Goal: Information Seeking & Learning: Learn about a topic

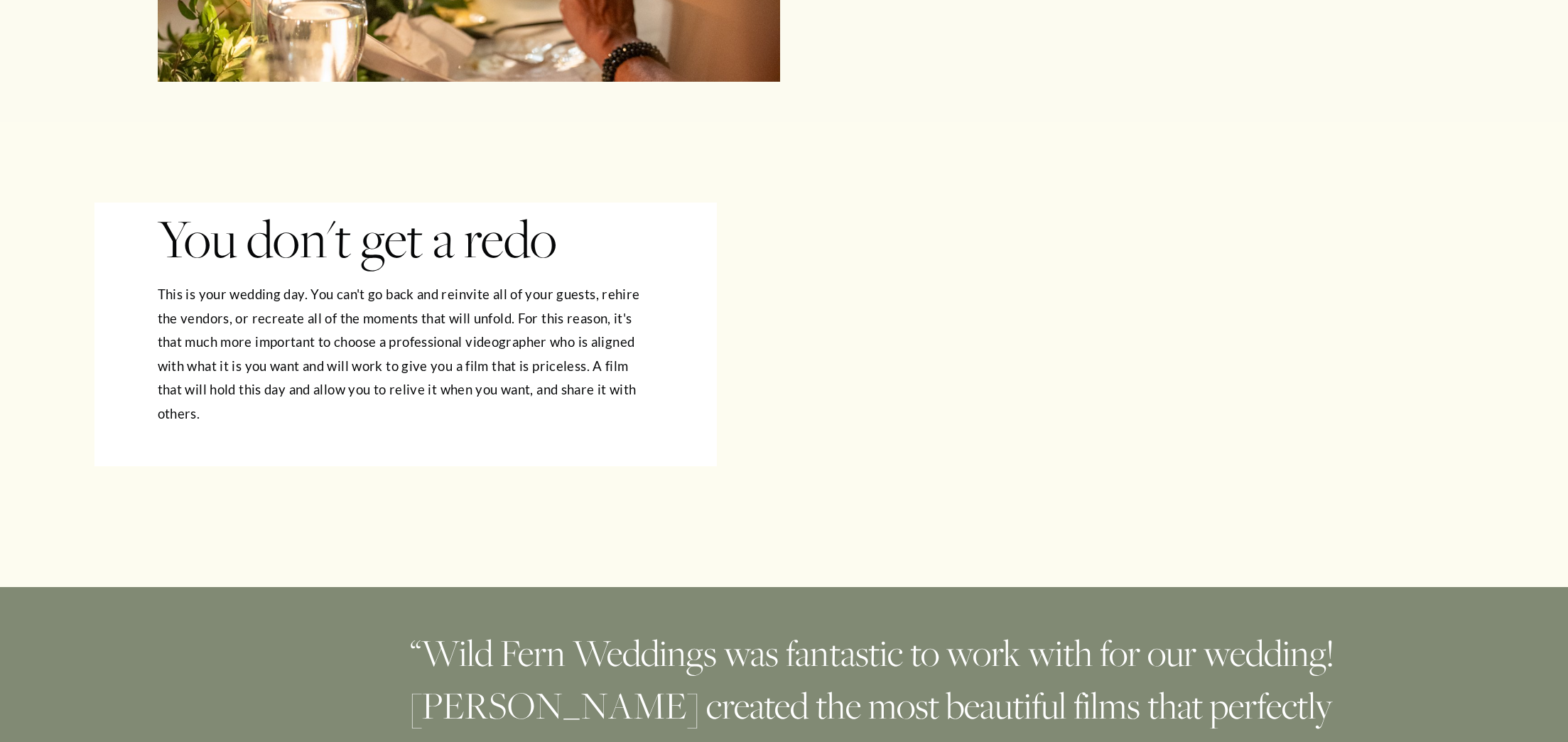
scroll to position [1200, 0]
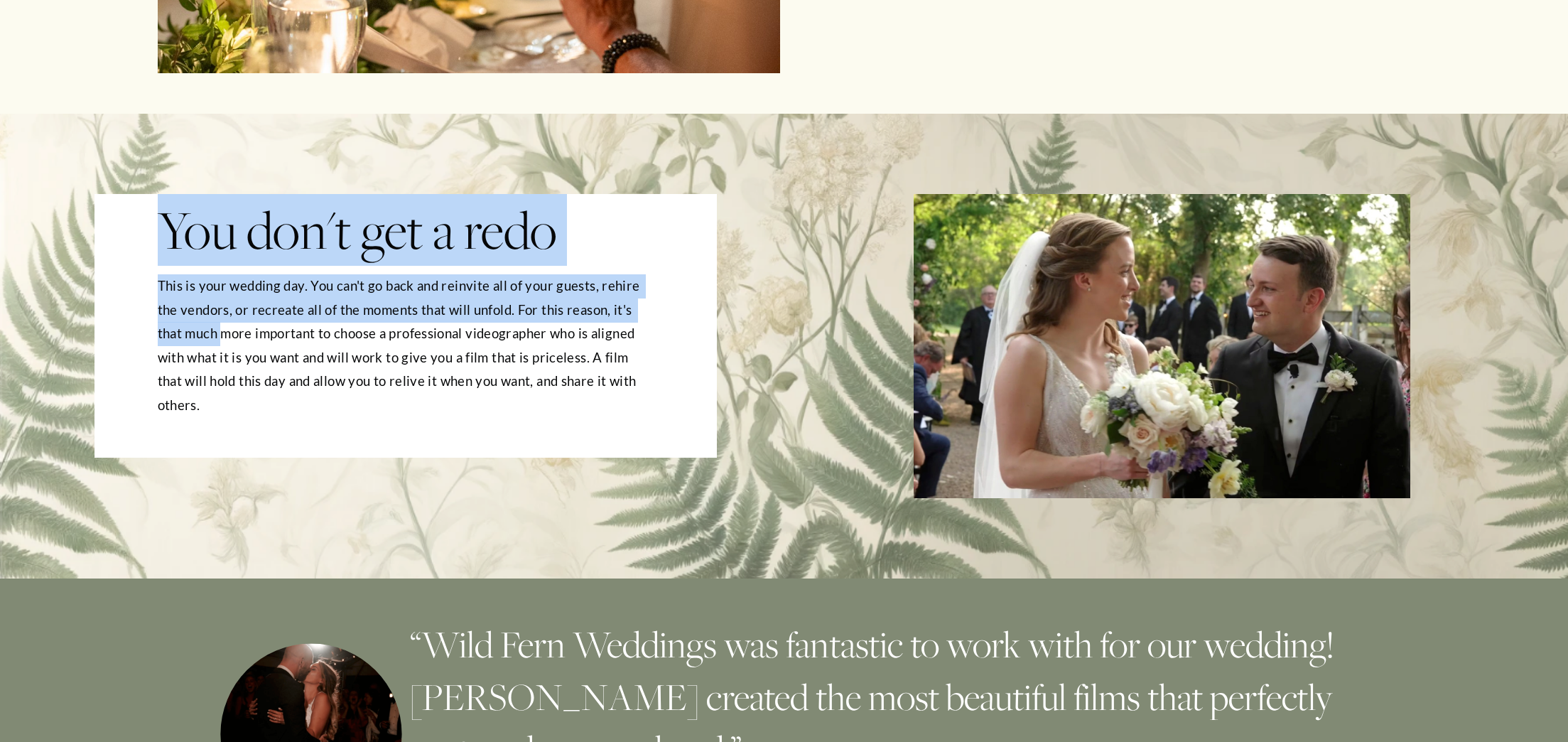
drag, startPoint x: 668, startPoint y: 392, endPoint x: 172, endPoint y: 325, distance: 500.5
click at [222, 331] on div "You don't get a redo This is your wedding day. You can't go back and reinvite a…" at bounding box center [784, 346] width 1568 height 465
click at [172, 325] on p "This is your wedding day. You can't go back and reinvite all of your guests, re…" at bounding box center [406, 345] width 496 height 143
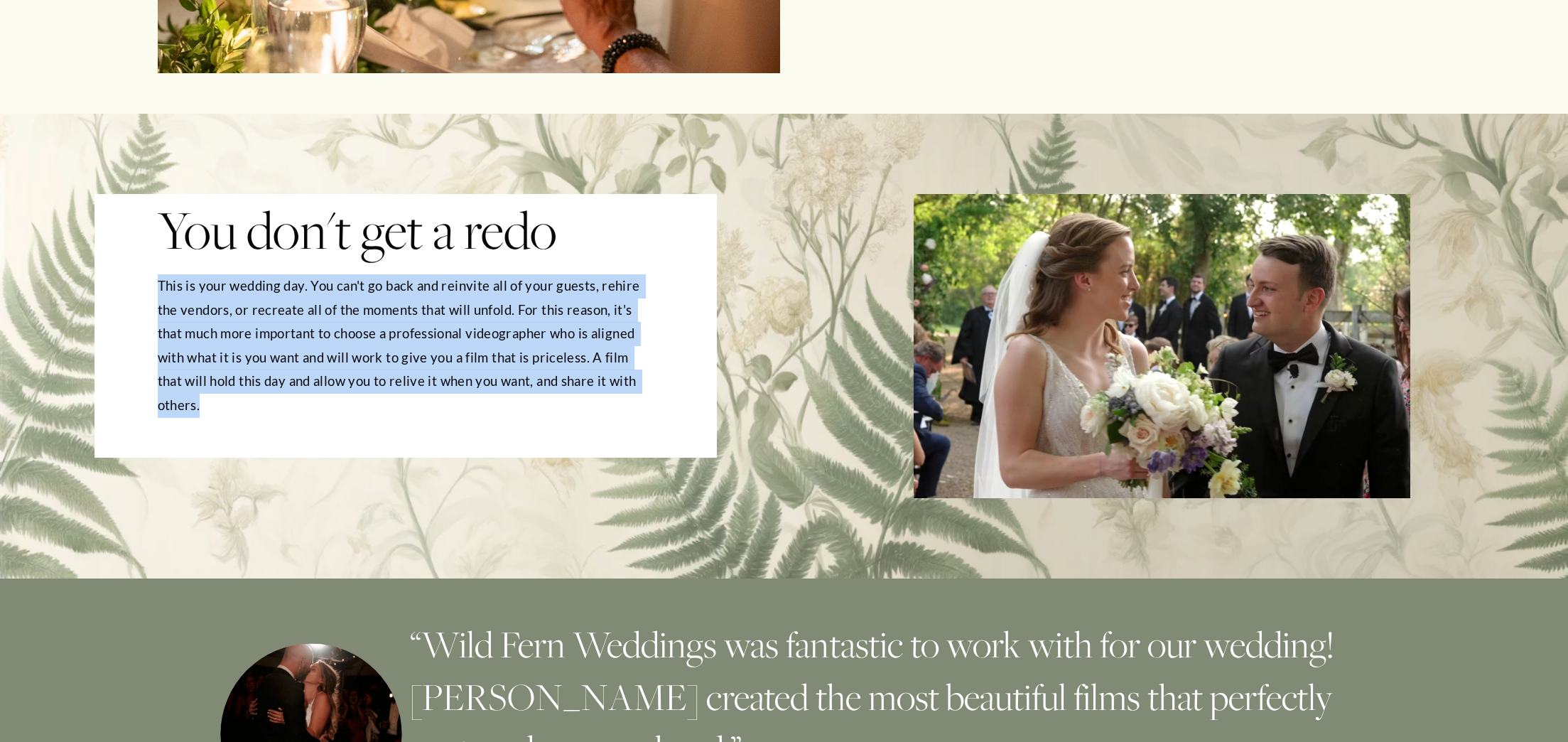
drag, startPoint x: 158, startPoint y: 293, endPoint x: 652, endPoint y: 392, distance: 503.8
click at [652, 392] on p "This is your wedding day. You can't go back and reinvite all of your guests, re…" at bounding box center [406, 345] width 496 height 143
copy p "This is your wedding day. You can't go back and reinvite all of your guests, re…"
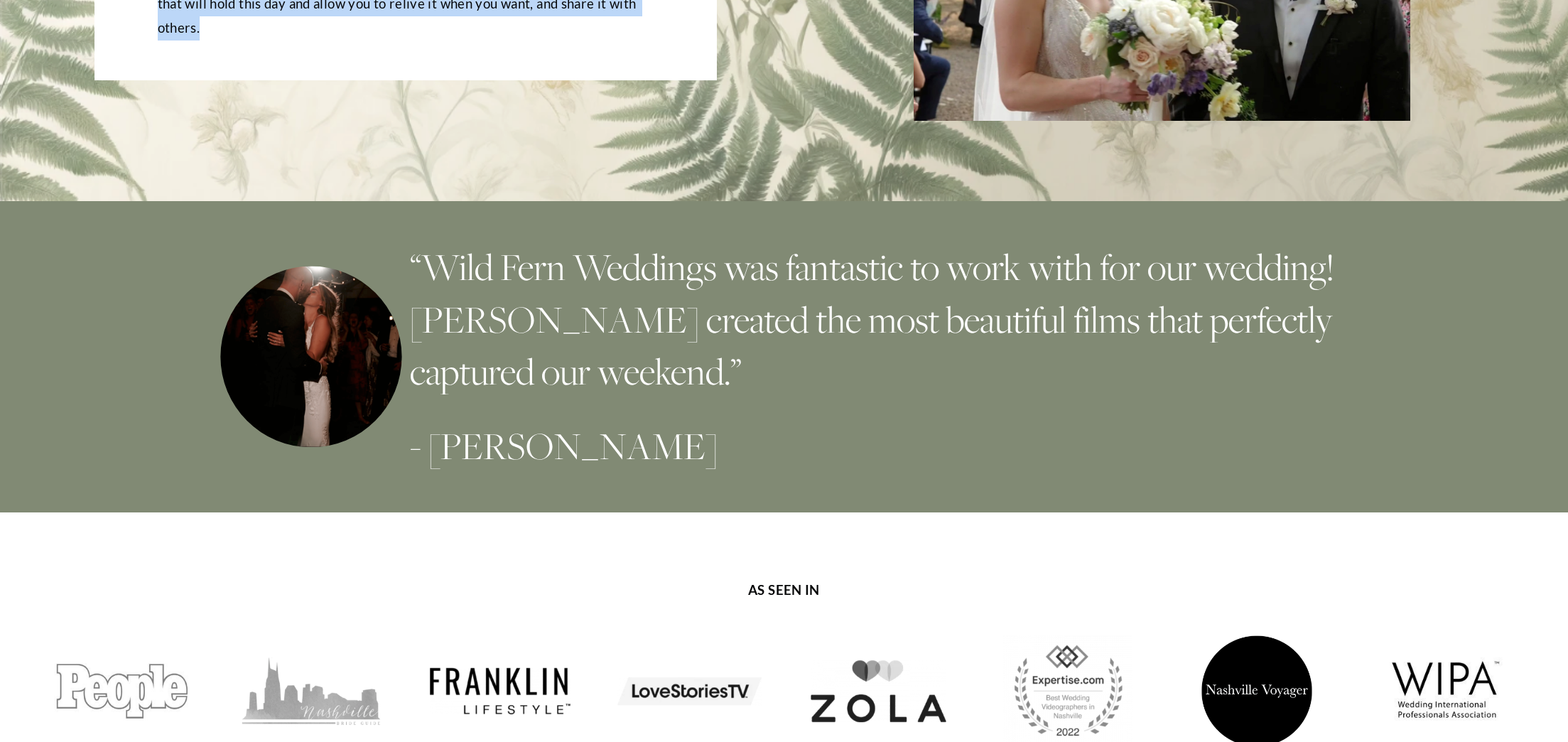
scroll to position [1629, 0]
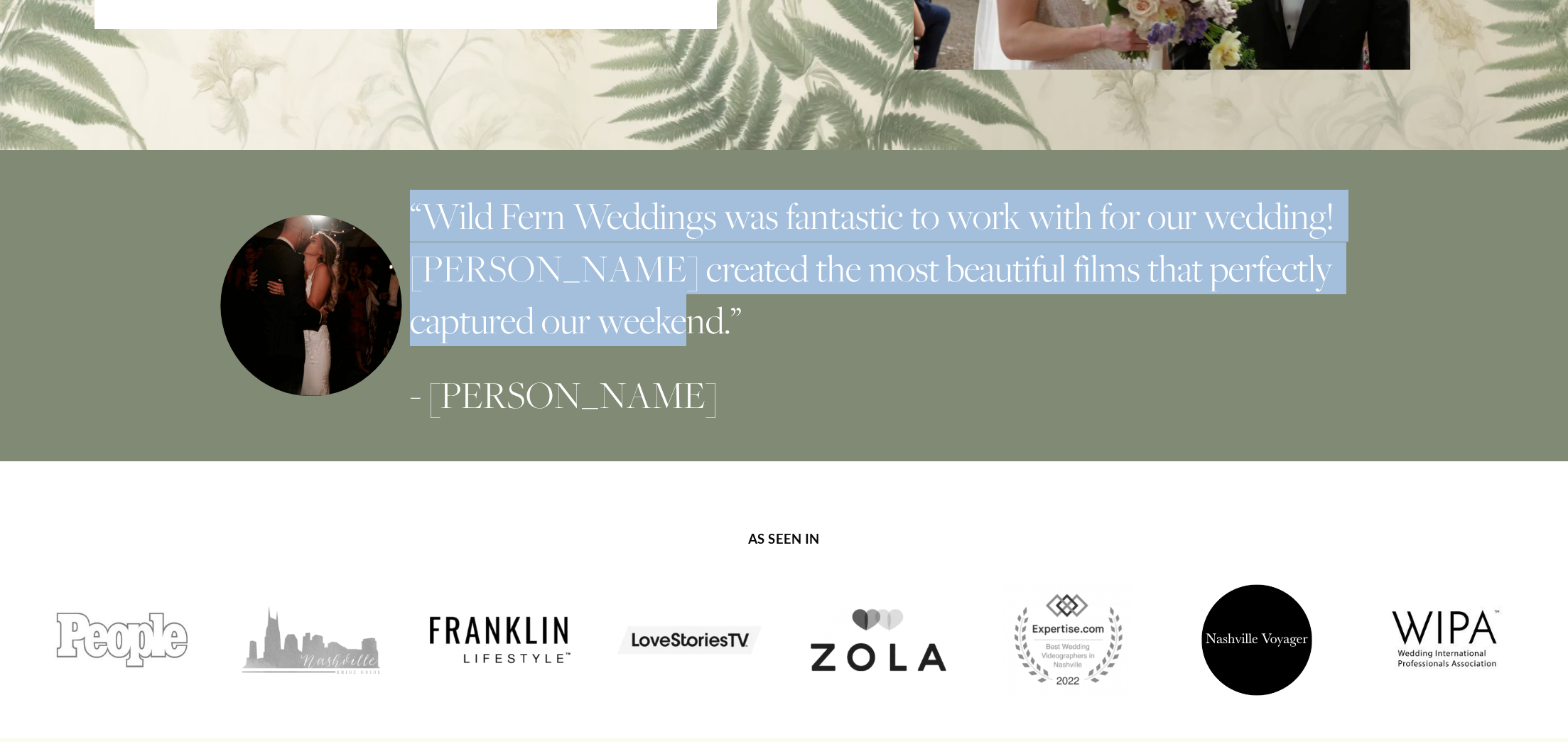
drag, startPoint x: 413, startPoint y: 194, endPoint x: 625, endPoint y: 290, distance: 232.7
click at [625, 290] on h3 "“Wild Fern Weddings was fantastic to work with for our wedding! [PERSON_NAME] c…" at bounding box center [879, 268] width 938 height 157
copy h3 "“Wild Fern Weddings was fantastic to work with for our wedding! [PERSON_NAME] c…"
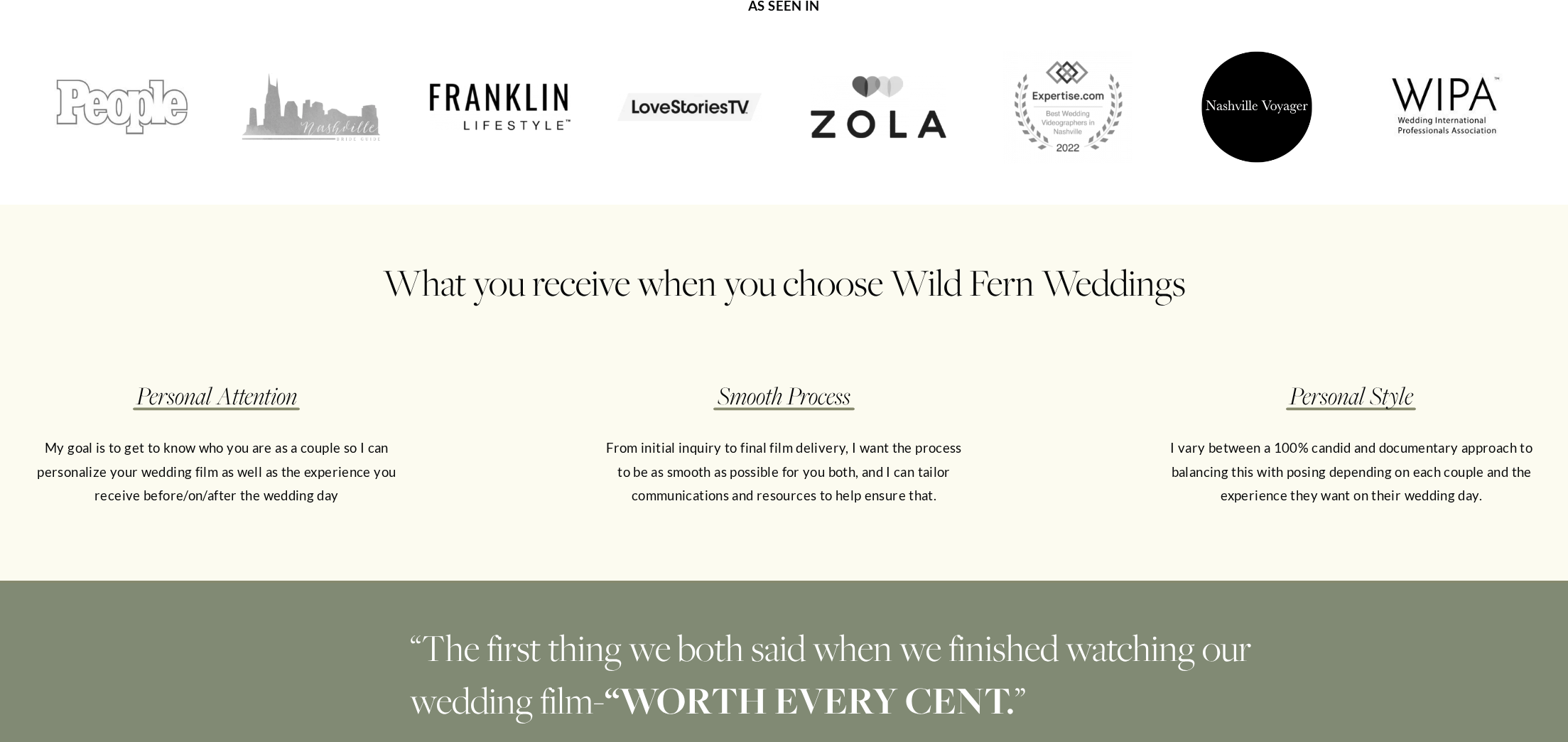
scroll to position [2175, 0]
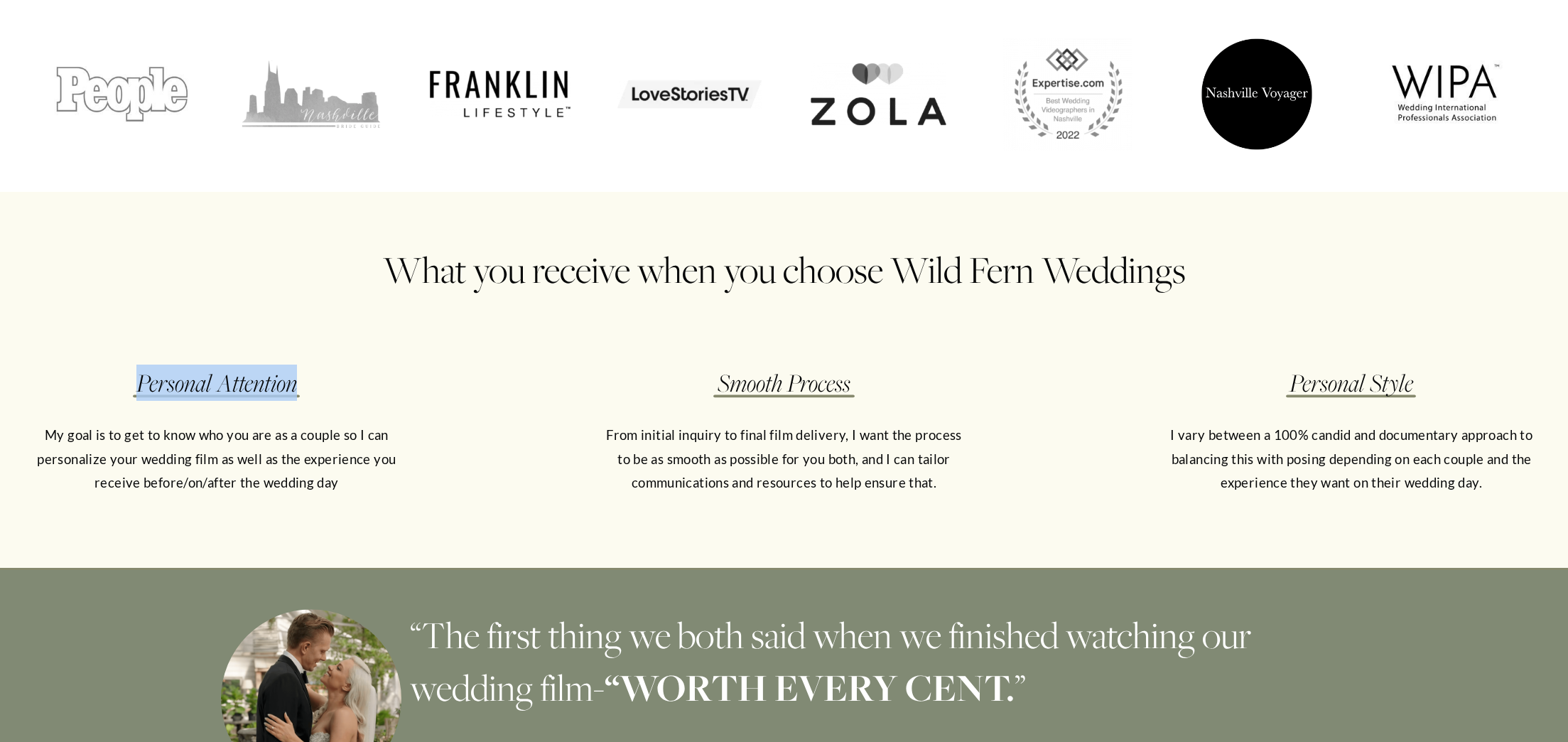
drag, startPoint x: 294, startPoint y: 375, endPoint x: 137, endPoint y: 380, distance: 157.1
click at [137, 380] on em "Personal Attention" at bounding box center [216, 382] width 160 height 33
copy em "Personal Attention"
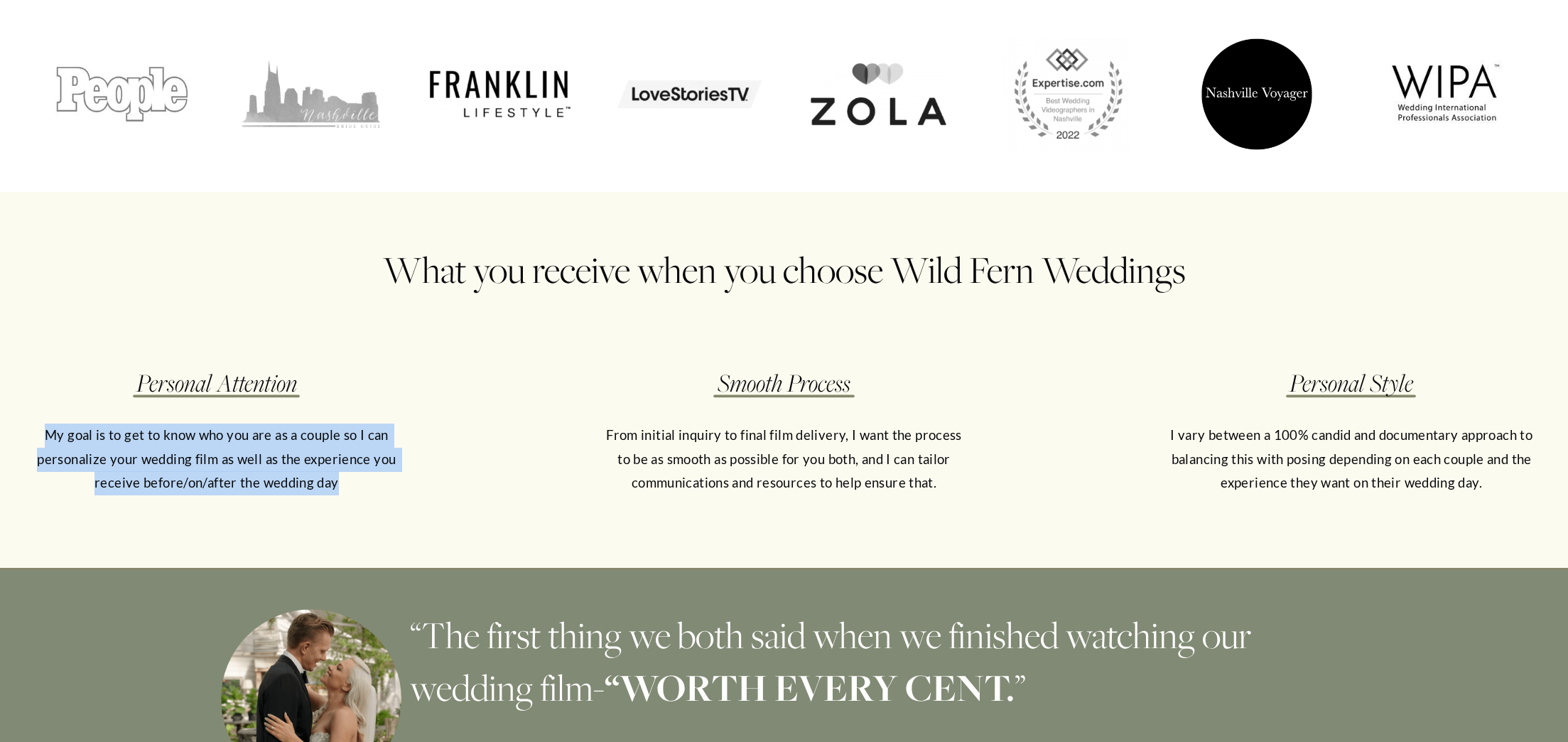
drag, startPoint x: 46, startPoint y: 423, endPoint x: 357, endPoint y: 483, distance: 316.7
click at [357, 483] on div "Personal Attention My goal is to get to know who you are as a couple so I can p…" at bounding box center [216, 441] width 370 height 153
copy p "My goal is to get to know who you are as a couple so I can personalize your wed…"
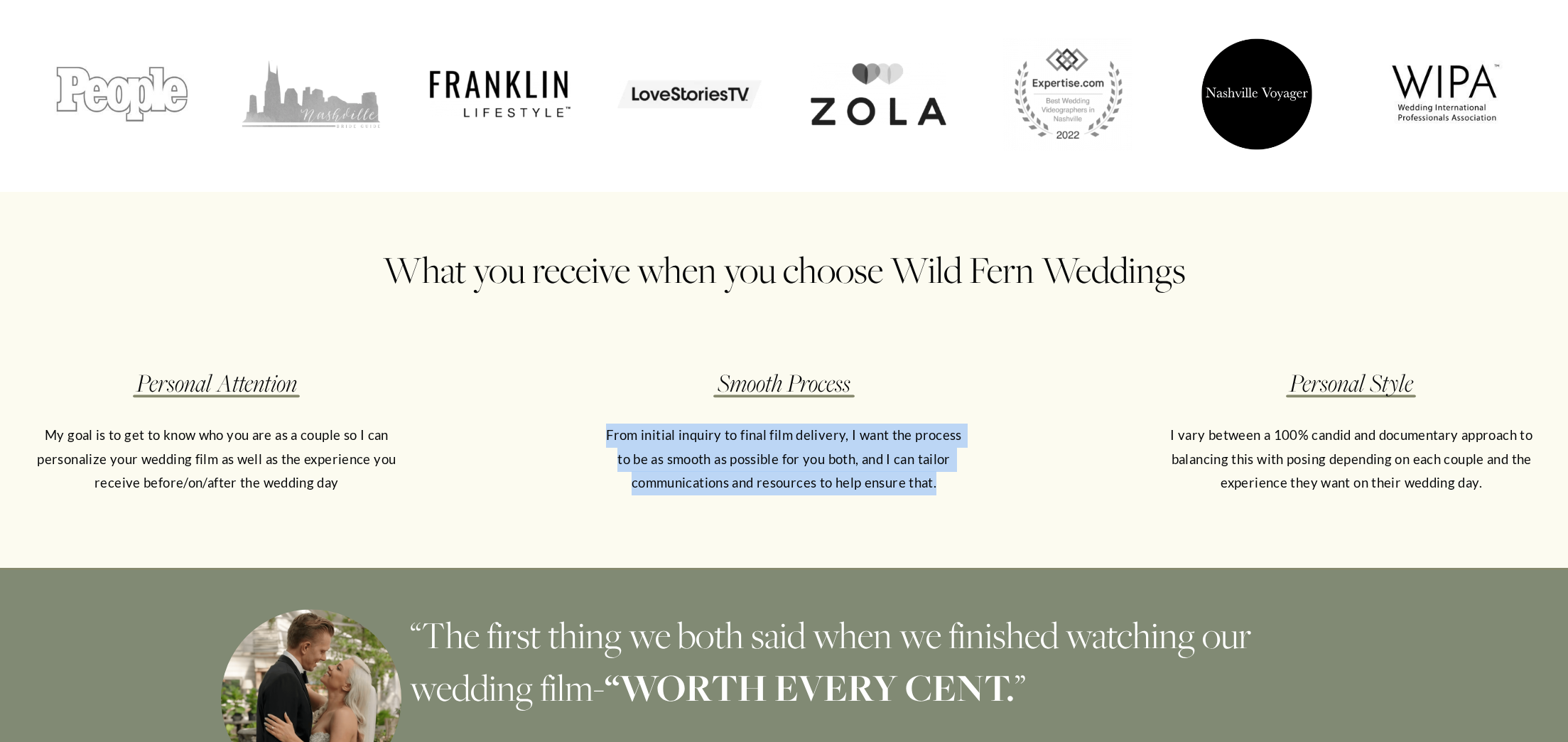
drag, startPoint x: 600, startPoint y: 421, endPoint x: 949, endPoint y: 474, distance: 353.0
click at [949, 474] on p "From initial inquiry to final film delivery, I want the process to be as smooth…" at bounding box center [784, 459] width 370 height 72
copy p "From initial inquiry to final film delivery, I want the process to be as smooth…"
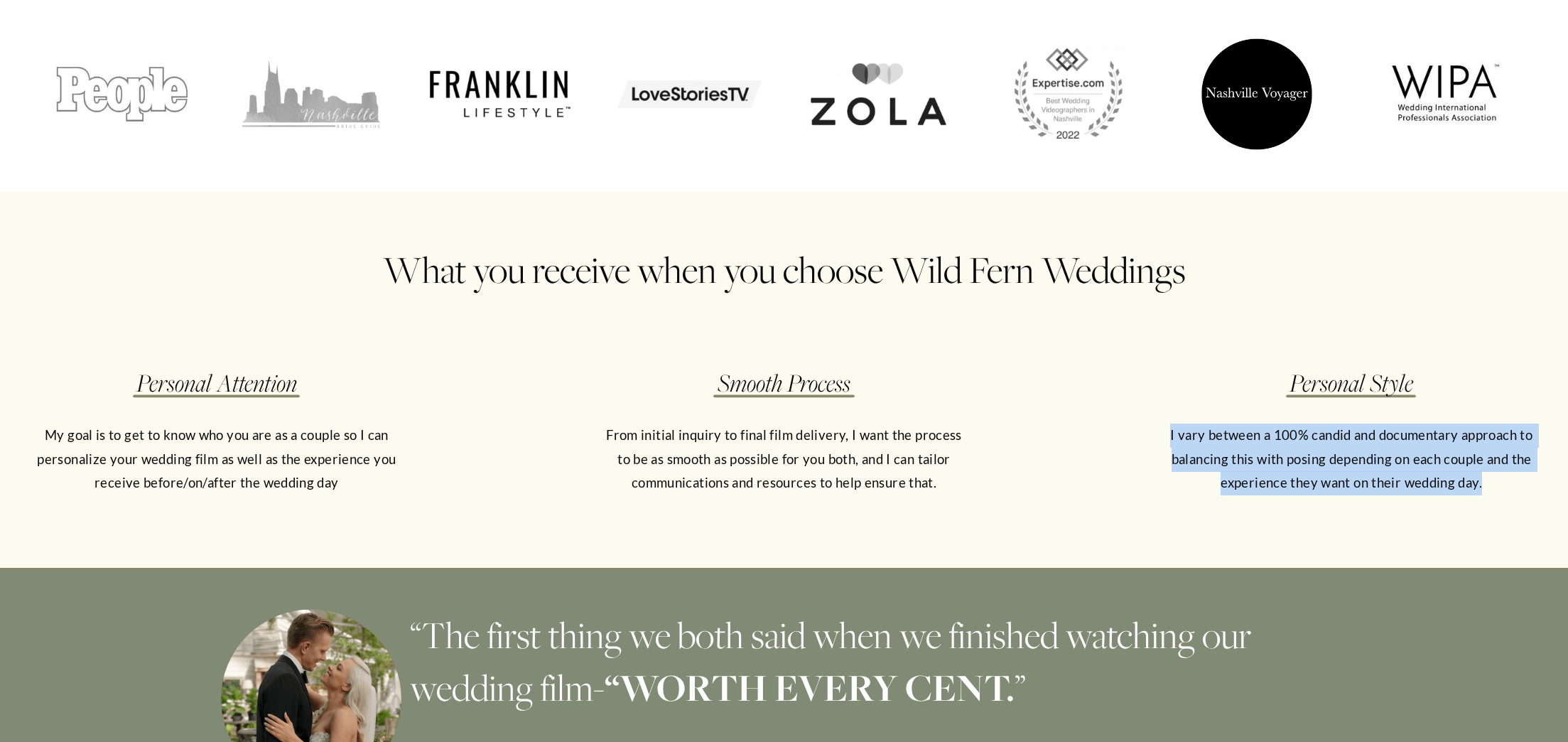
drag, startPoint x: 1169, startPoint y: 423, endPoint x: 1489, endPoint y: 469, distance: 323.3
click at [1489, 469] on p "I vary between a 100% candid and documentary approach to balancing this with po…" at bounding box center [1351, 459] width 370 height 72
copy p "I vary between a 100% candid and documentary approach to balancing this with po…"
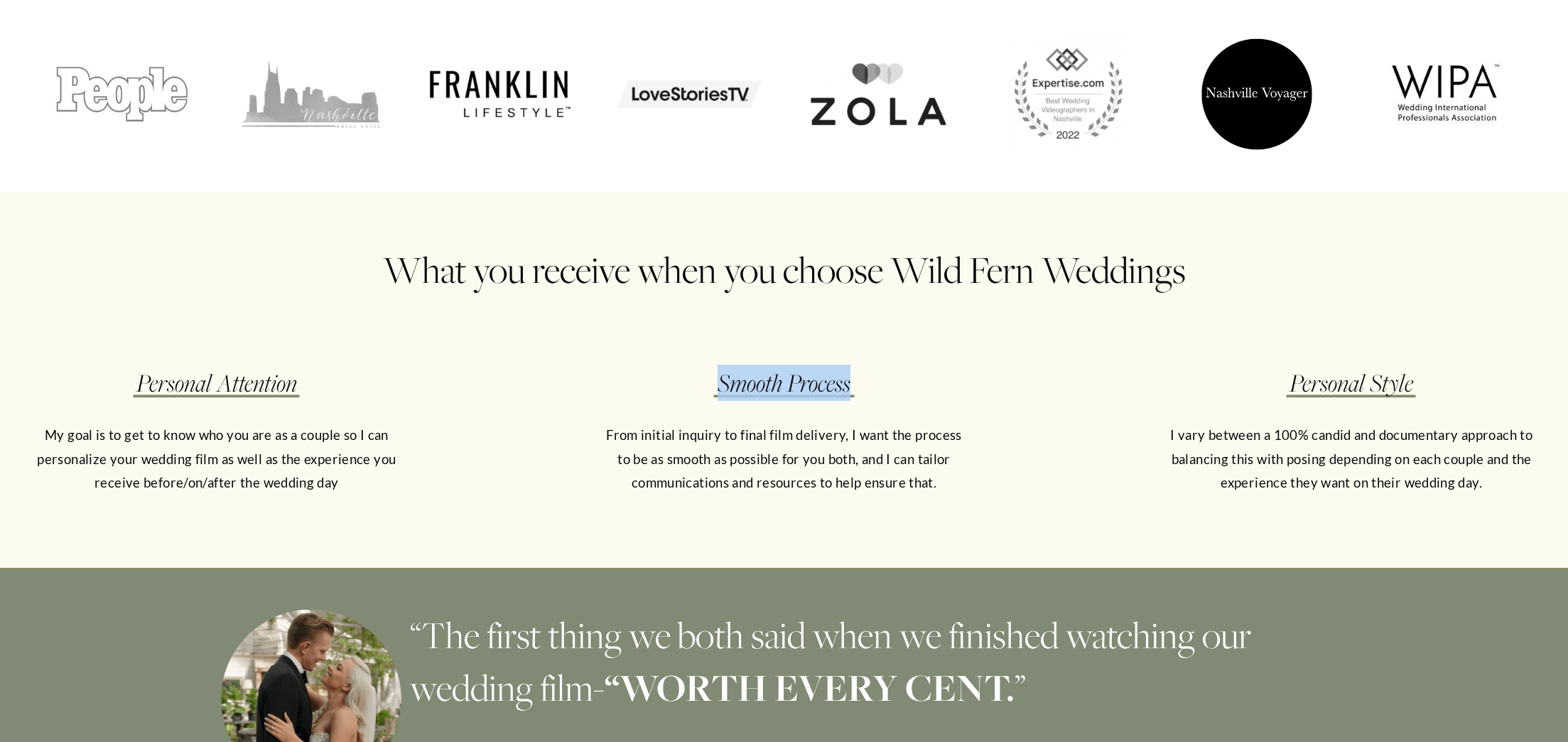
drag, startPoint x: 759, startPoint y: 374, endPoint x: 857, endPoint y: 376, distance: 98.0
click at [857, 376] on h4 "Smooth Process" at bounding box center [784, 383] width 370 height 36
copy em "Smooth Process"
drag, startPoint x: 1334, startPoint y: 372, endPoint x: 1436, endPoint y: 367, distance: 102.1
click at [1436, 367] on h4 "Personal Style" at bounding box center [1351, 383] width 370 height 36
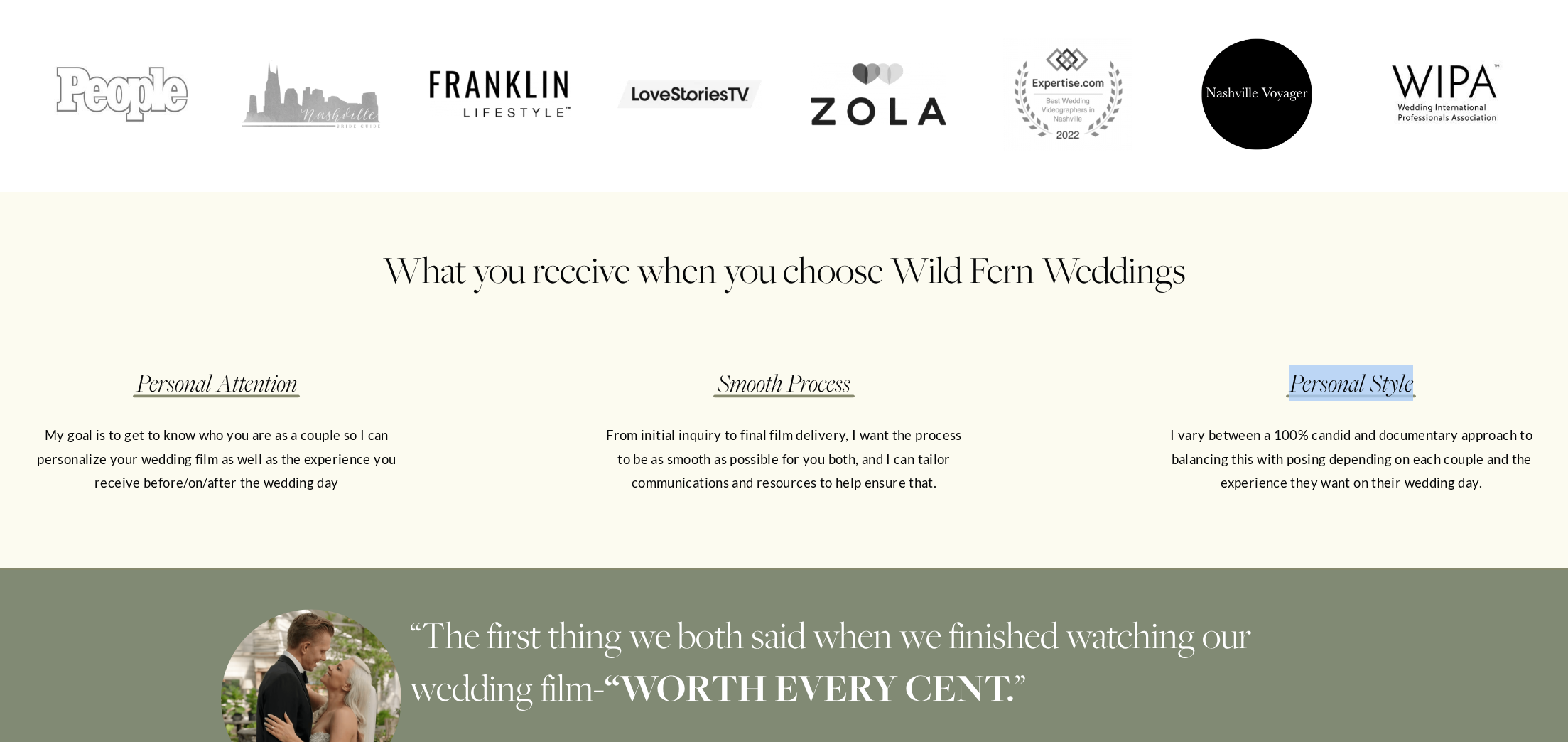
copy em "Personal Style"
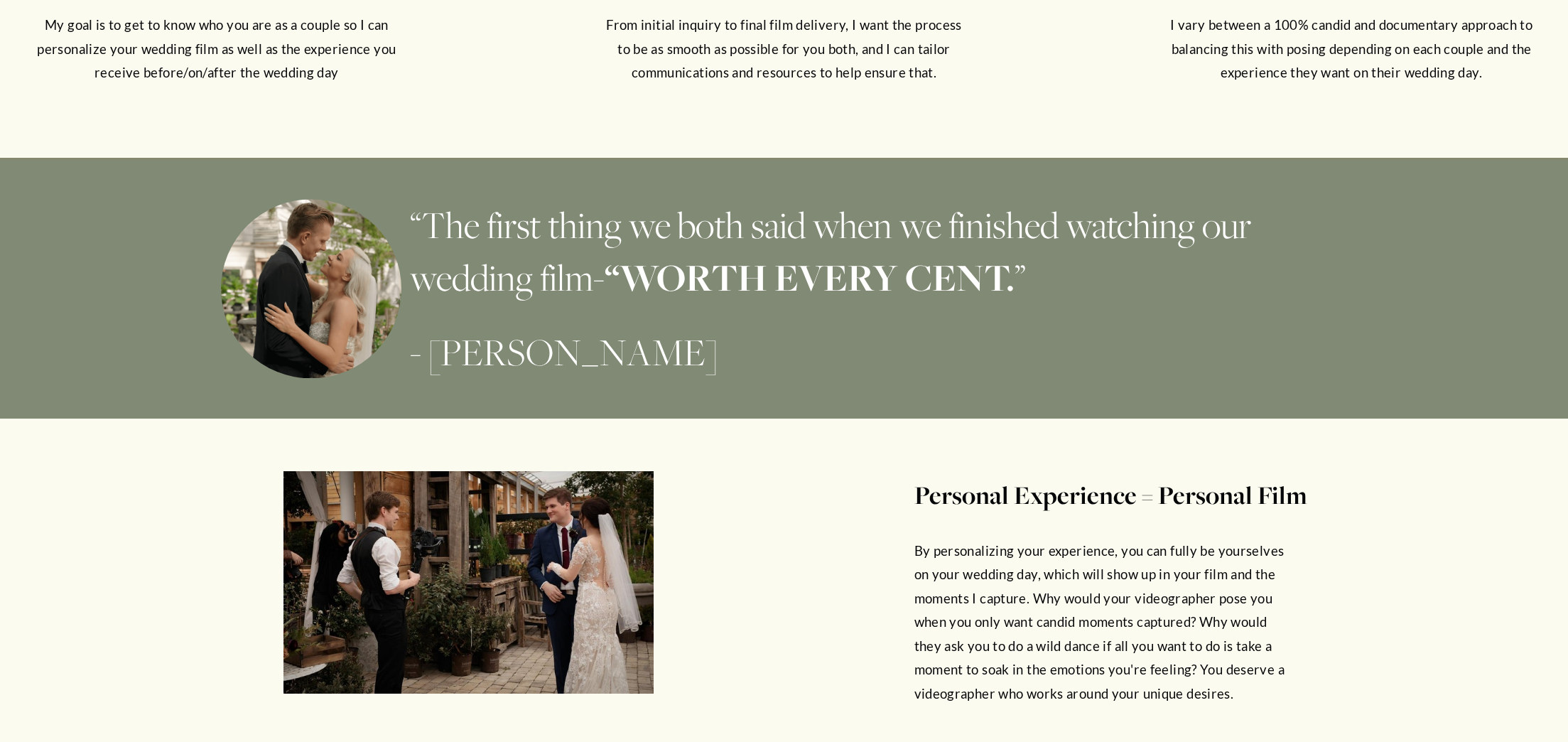
scroll to position [2675, 0]
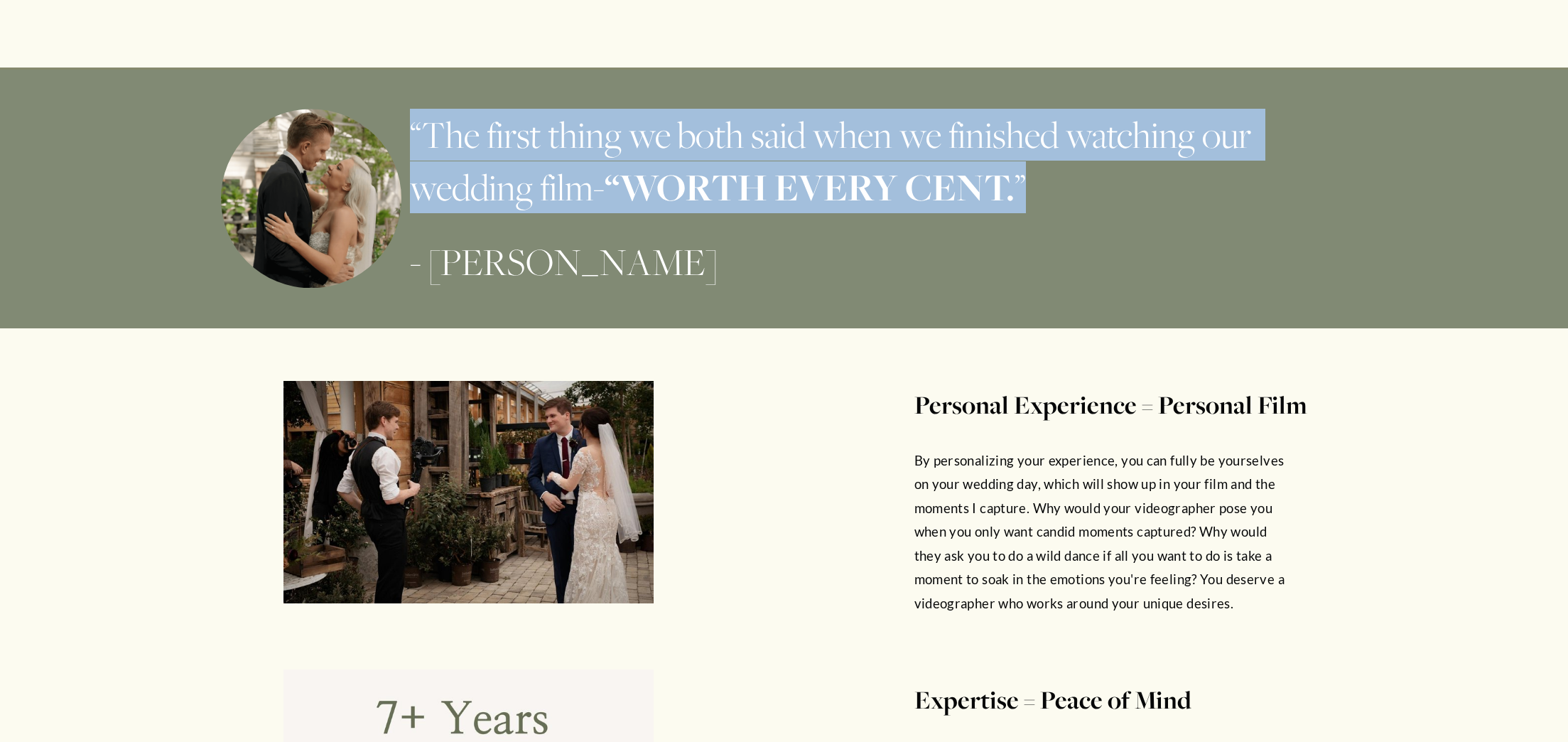
drag, startPoint x: 415, startPoint y: 118, endPoint x: 1051, endPoint y: 193, distance: 640.4
click at [1051, 193] on h3 "“The first thing we both said when we finished watching our wedding film- “WORT…" at bounding box center [879, 160] width 938 height 104
copy h3 "“The first thing we both said when we finished watching our wedding film- “WORT…"
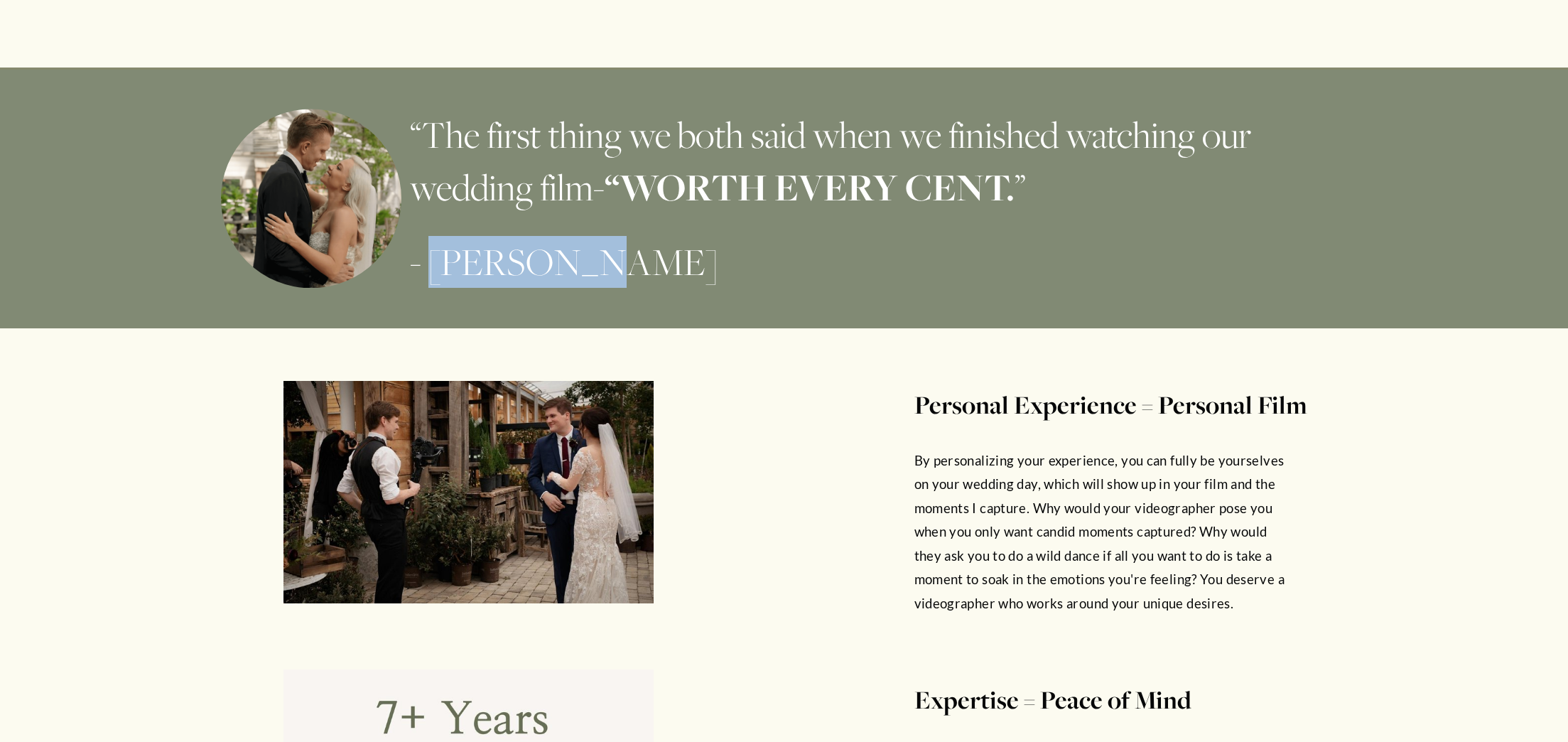
drag, startPoint x: 548, startPoint y: 259, endPoint x: 431, endPoint y: 269, distance: 117.4
click at [431, 269] on h3 "- [PERSON_NAME]" at bounding box center [879, 262] width 938 height 52
copy h3 "[PERSON_NAME]"
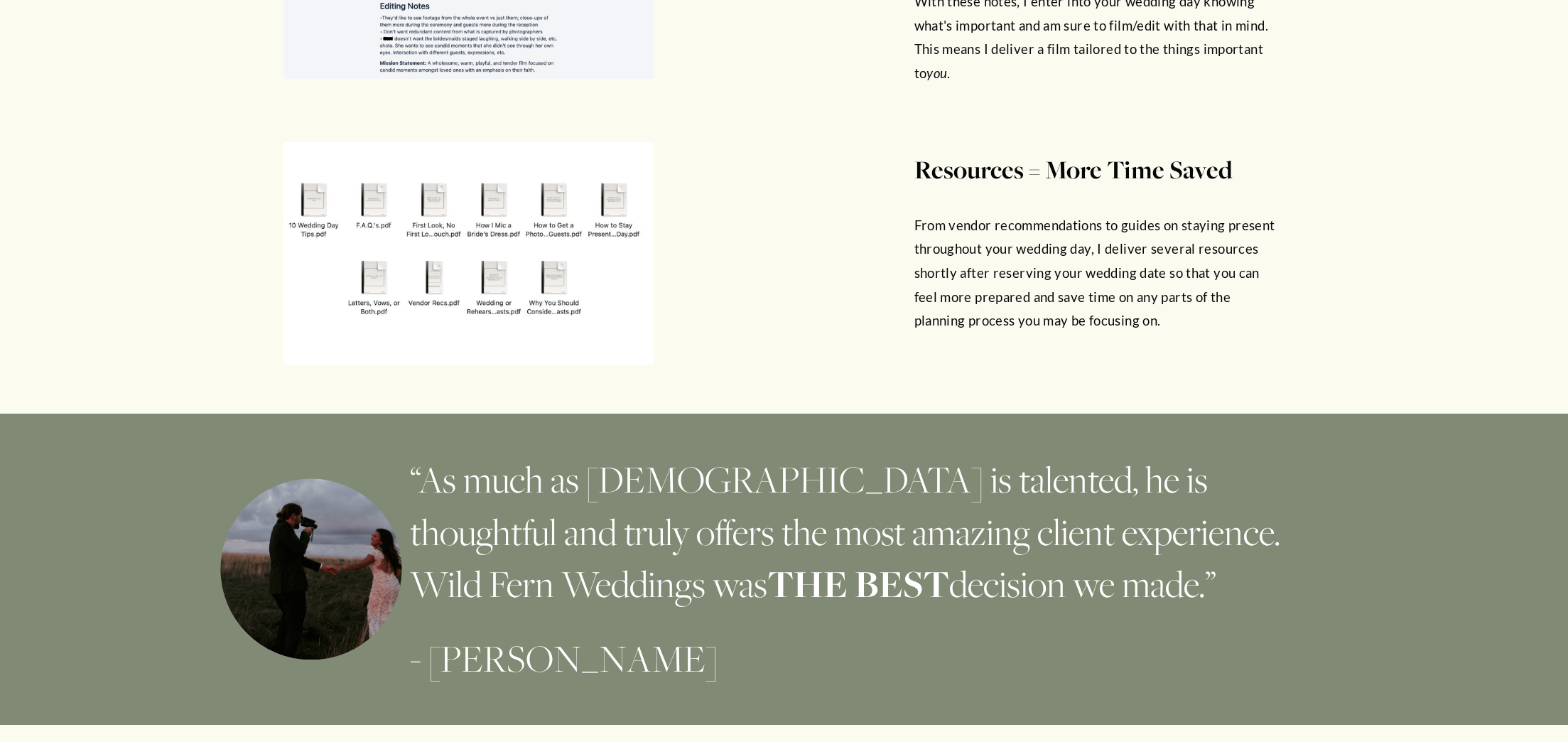
scroll to position [4081, 0]
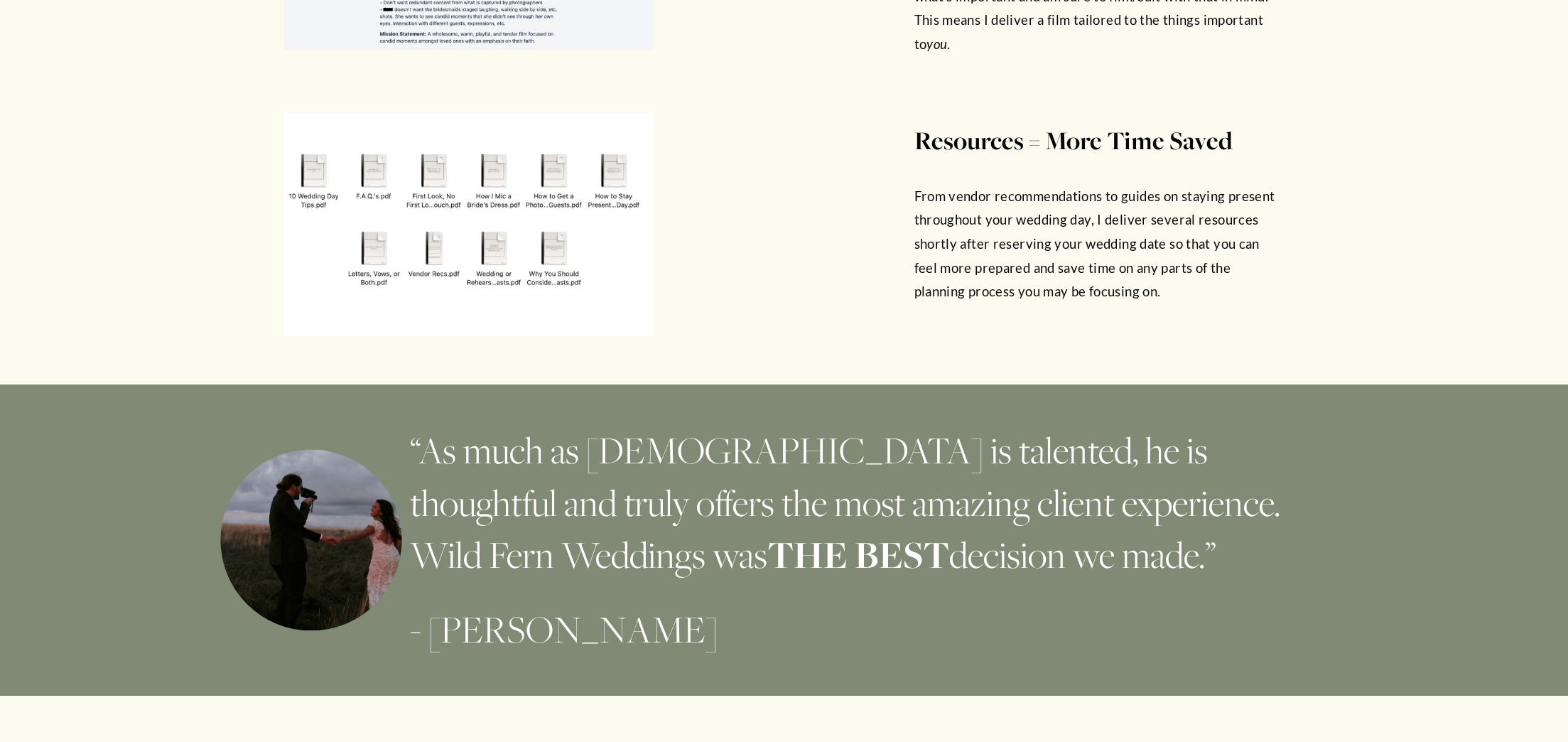
drag, startPoint x: 411, startPoint y: 450, endPoint x: 886, endPoint y: 547, distance: 484.8
click at [886, 547] on h3 "“As much as [DEMOGRAPHIC_DATA] is talented, he is thoughtful and truly offers t…" at bounding box center [879, 503] width 938 height 157
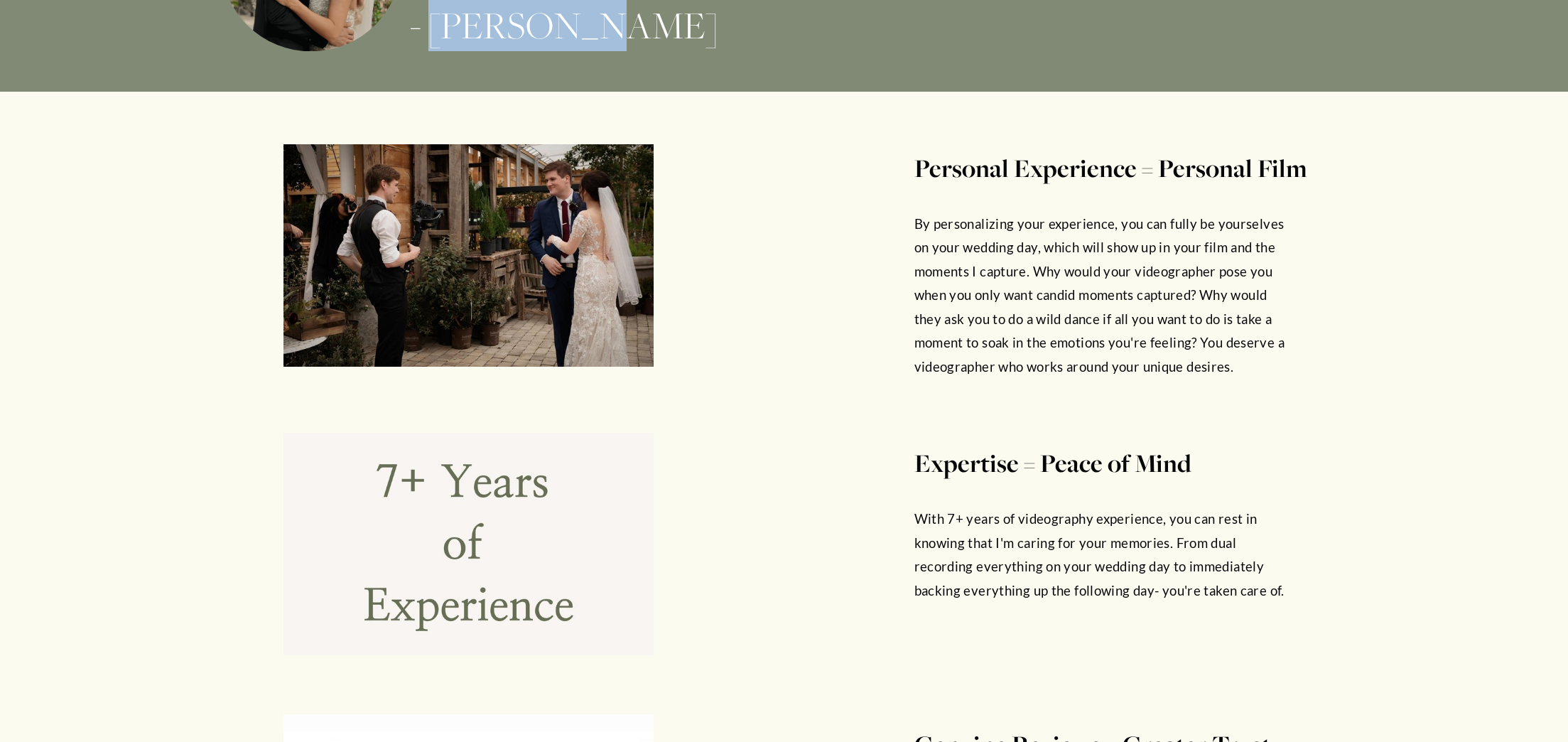
scroll to position [2886, 0]
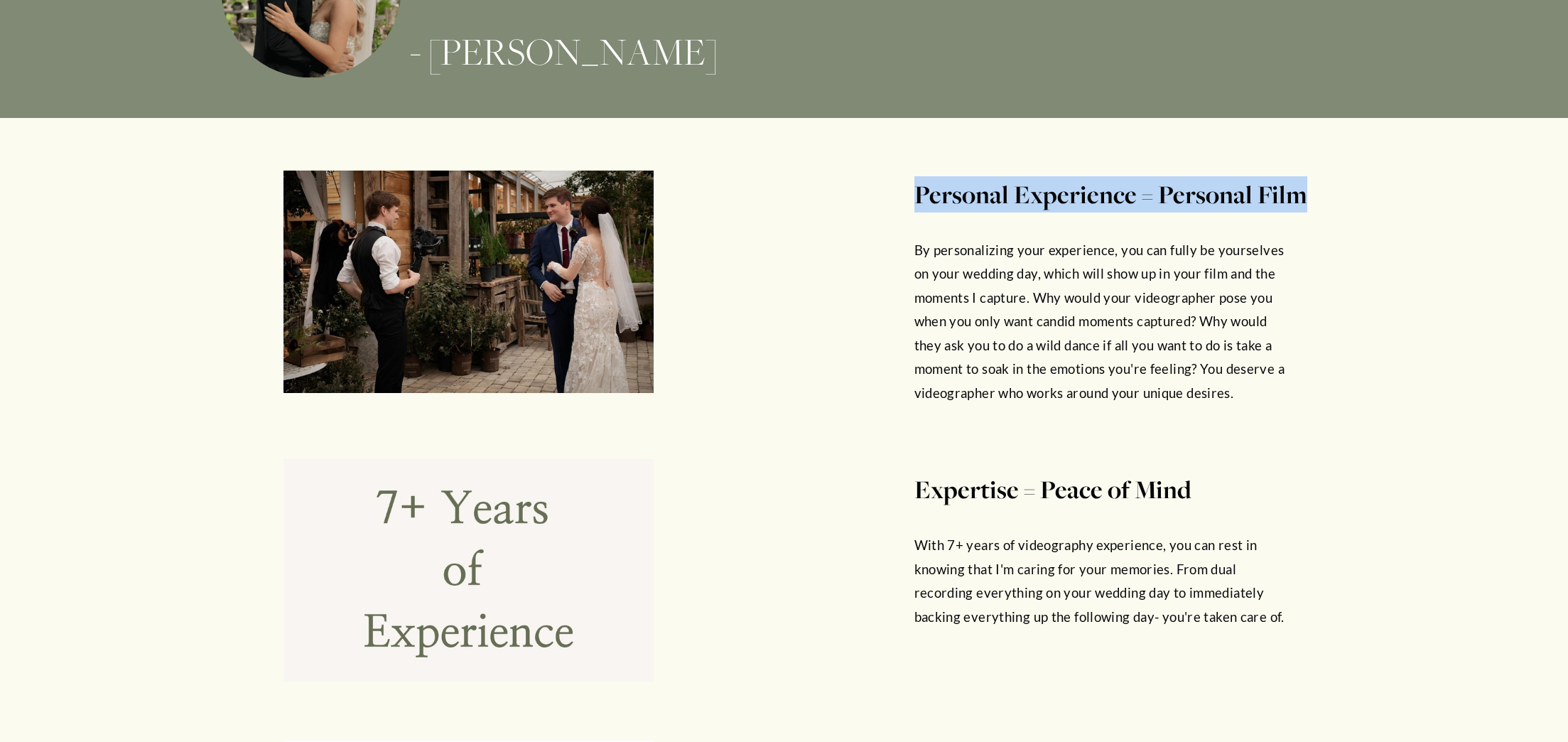
drag, startPoint x: 1013, startPoint y: 187, endPoint x: 1301, endPoint y: 183, distance: 288.0
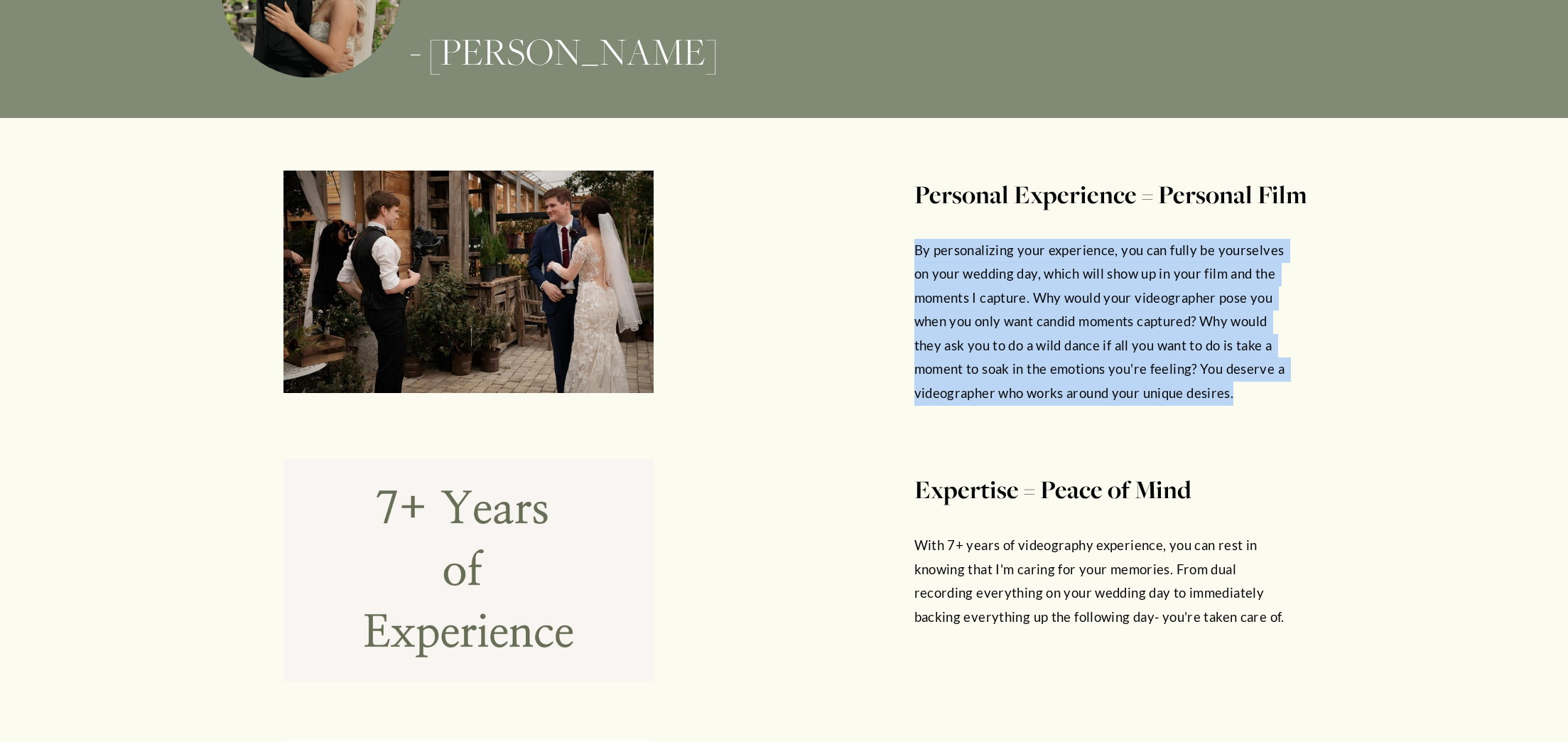
drag, startPoint x: 915, startPoint y: 242, endPoint x: 1235, endPoint y: 395, distance: 354.7
click at [1236, 395] on p "By personalizing your experience, you can fully be yourselves on your wedding d…" at bounding box center [1099, 322] width 370 height 167
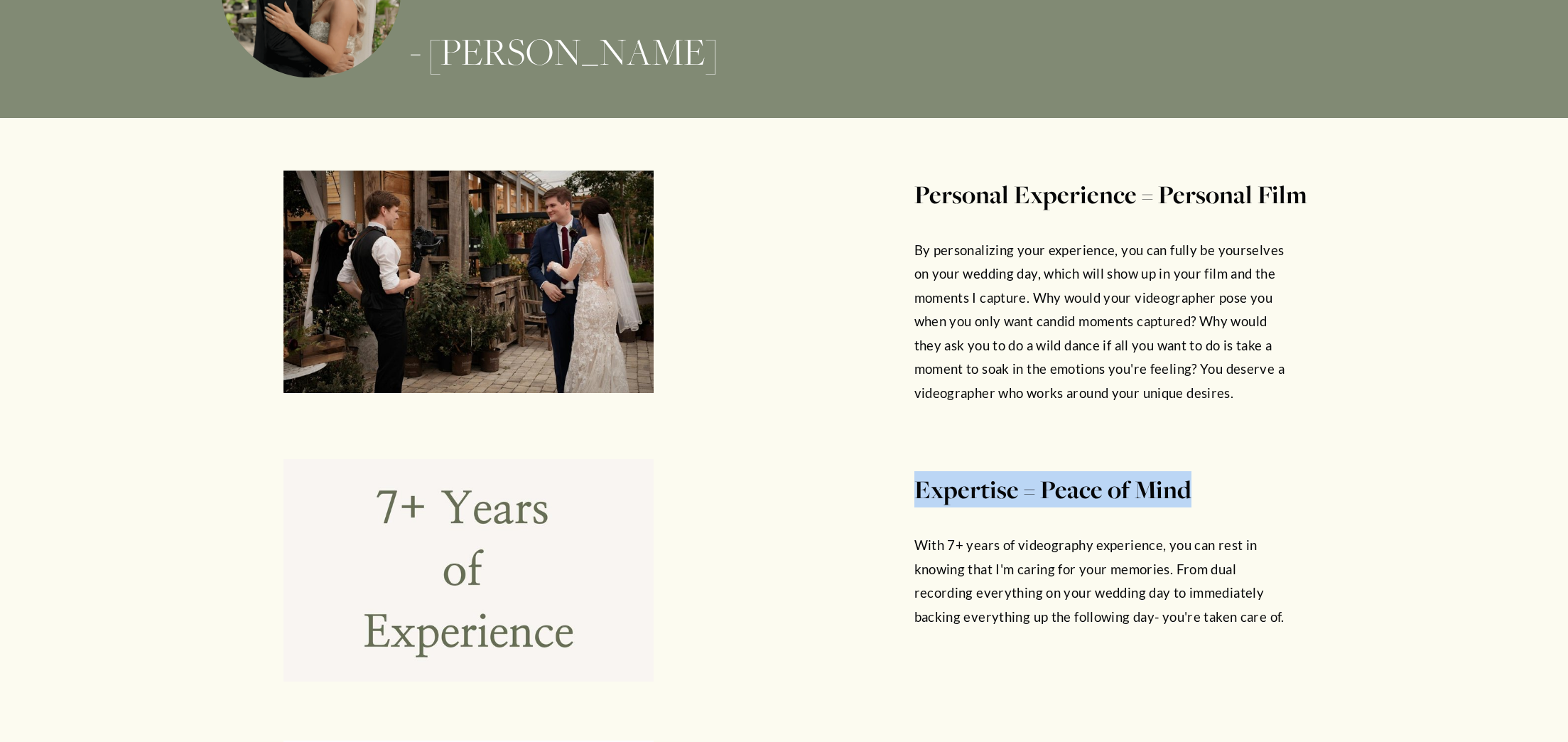
drag, startPoint x: 911, startPoint y: 486, endPoint x: 1190, endPoint y: 488, distance: 279.0
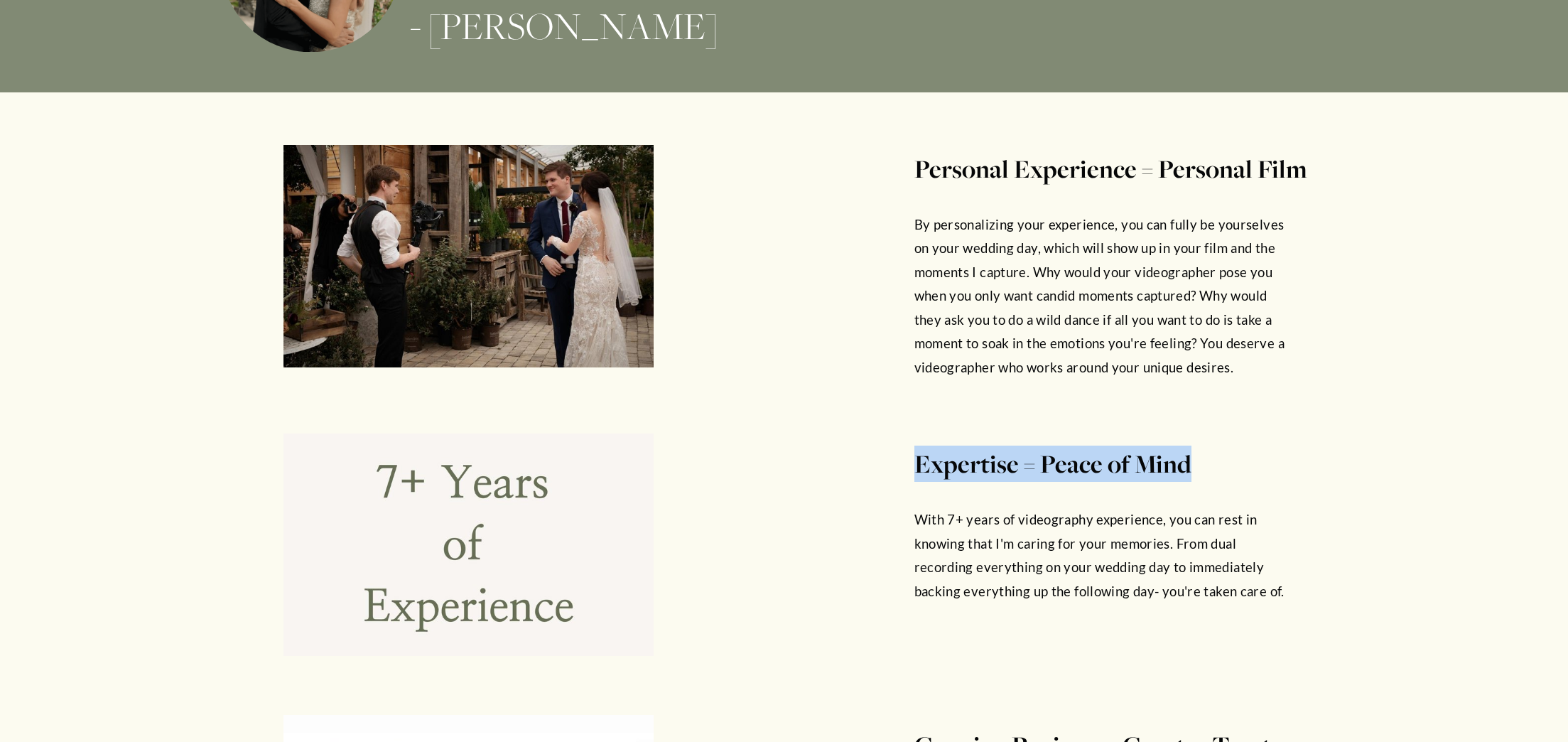
scroll to position [3205, 0]
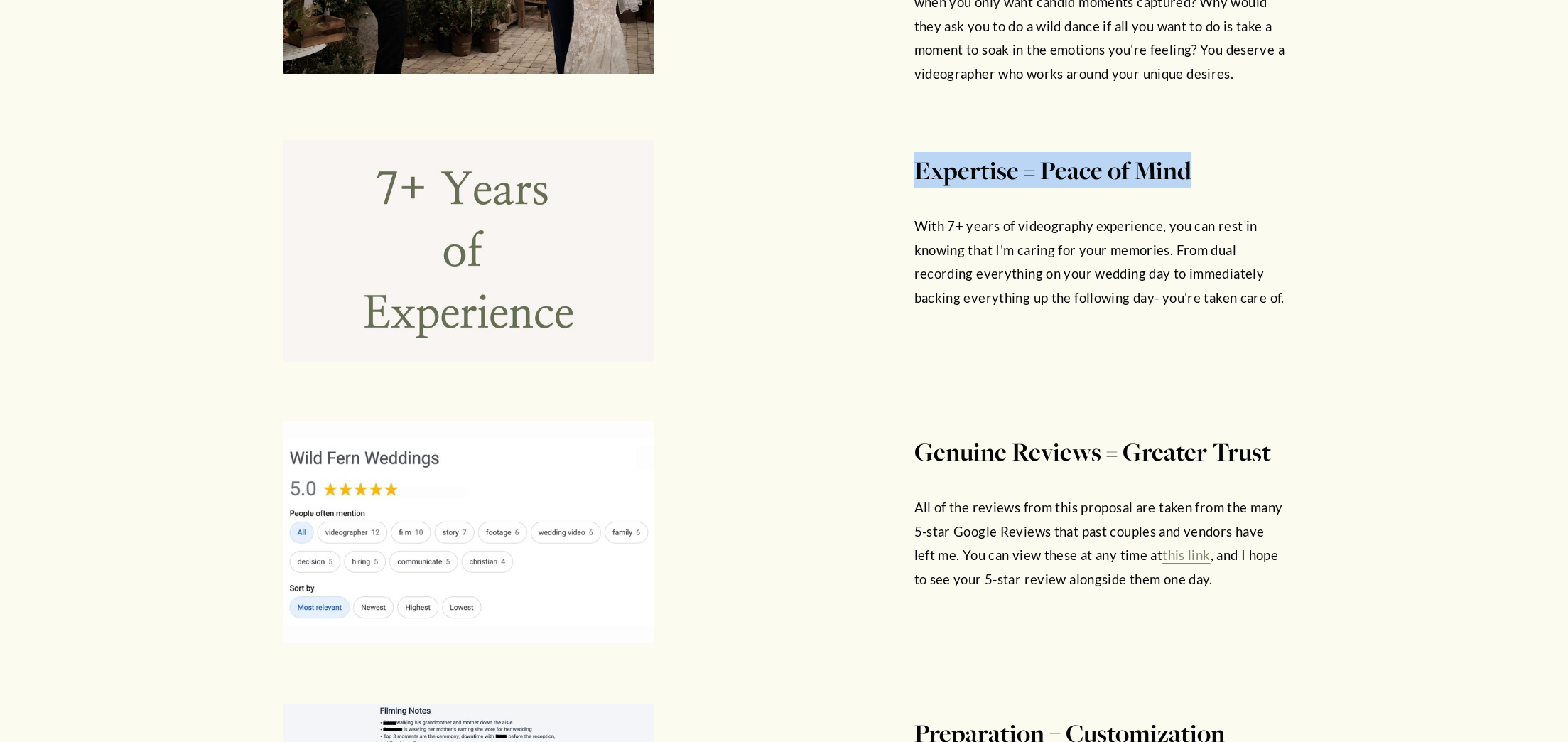
drag, startPoint x: 916, startPoint y: 216, endPoint x: 934, endPoint y: 307, distance: 92.8
click at [934, 307] on p "With 7+ years of videography experience, you can rest in knowing that I'm carin…" at bounding box center [1099, 262] width 370 height 95
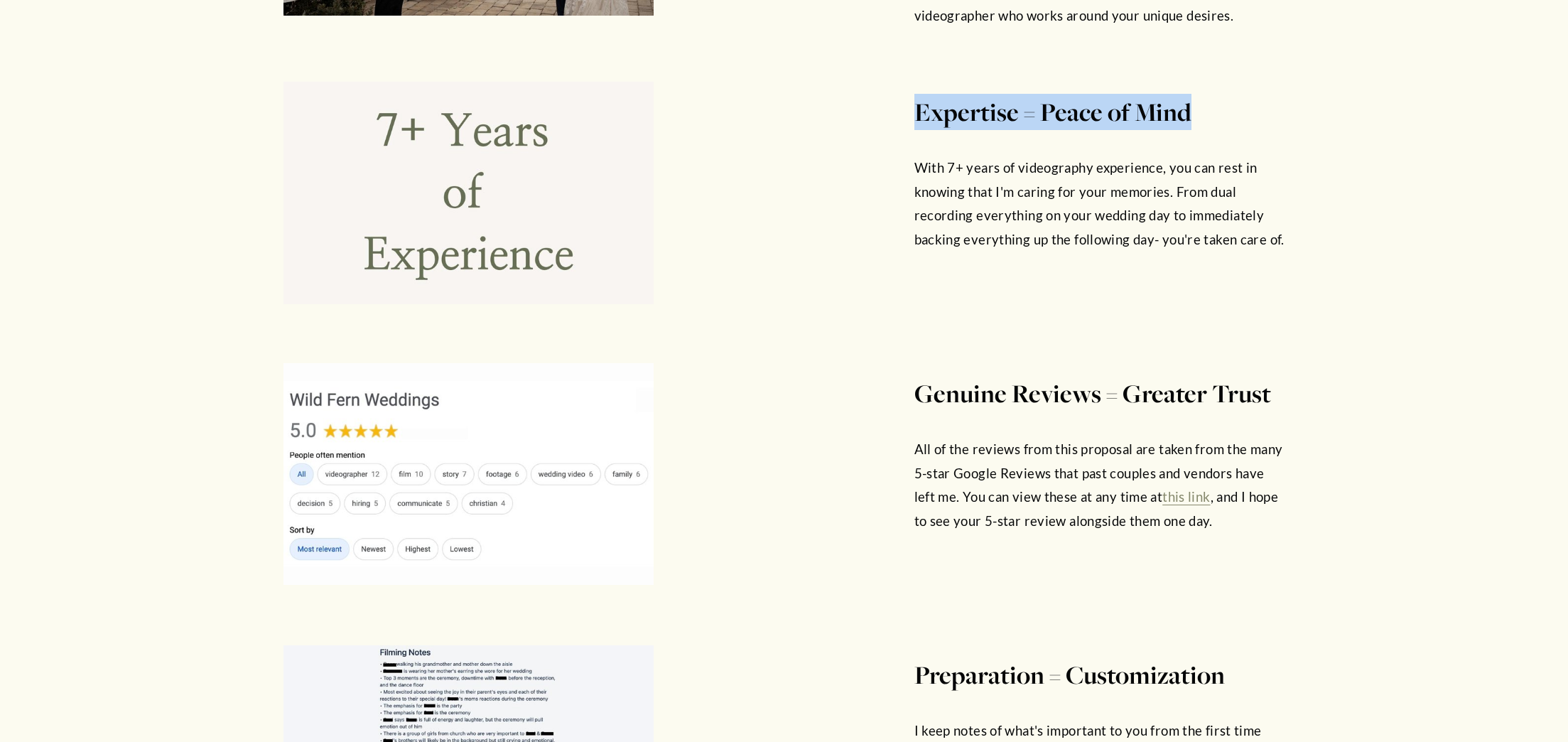
scroll to position [3274, 0]
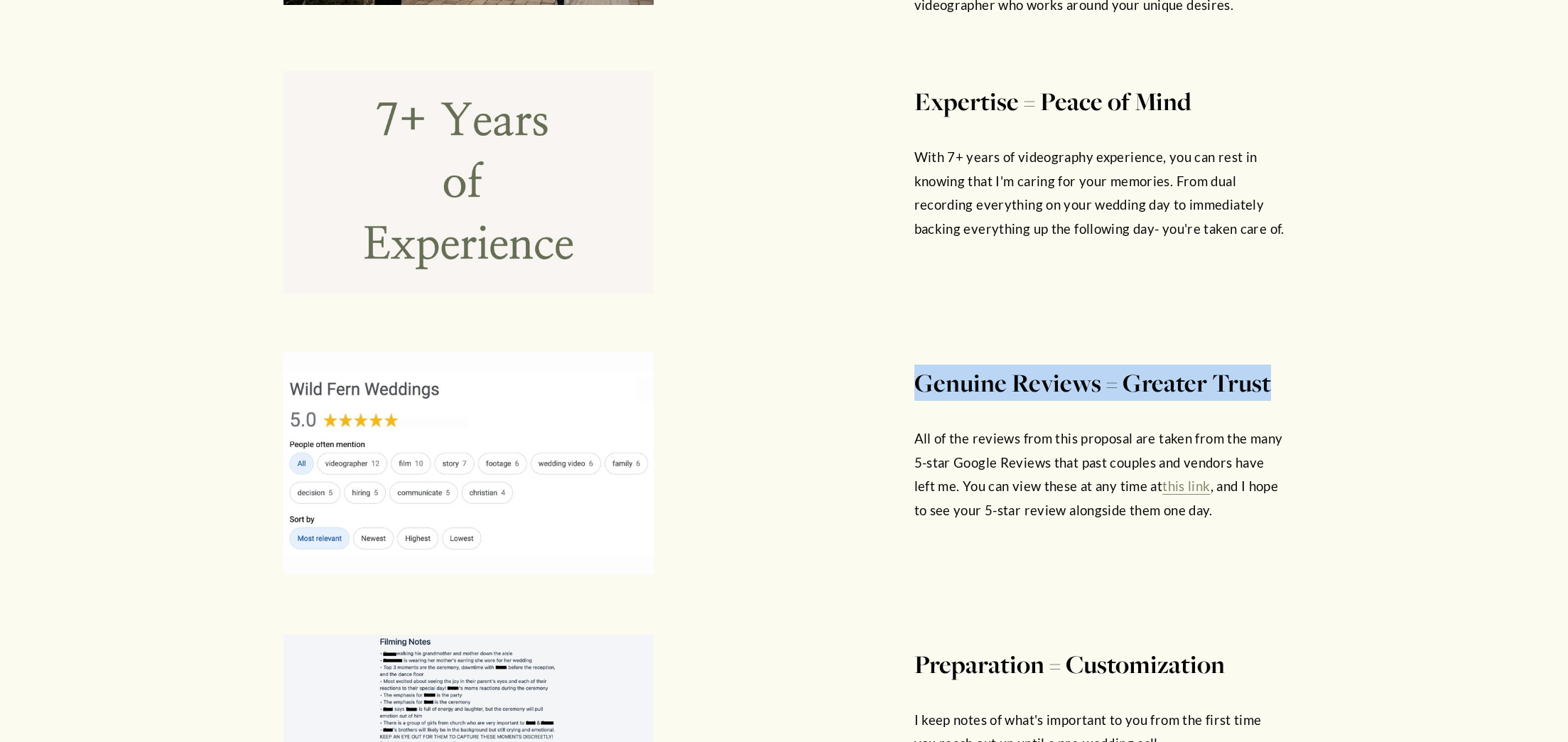
drag, startPoint x: 966, startPoint y: 384, endPoint x: 1278, endPoint y: 390, distance: 312.1
click at [1278, 390] on h4 "Genuine Reviews = Greater Trust" at bounding box center [1099, 383] width 370 height 36
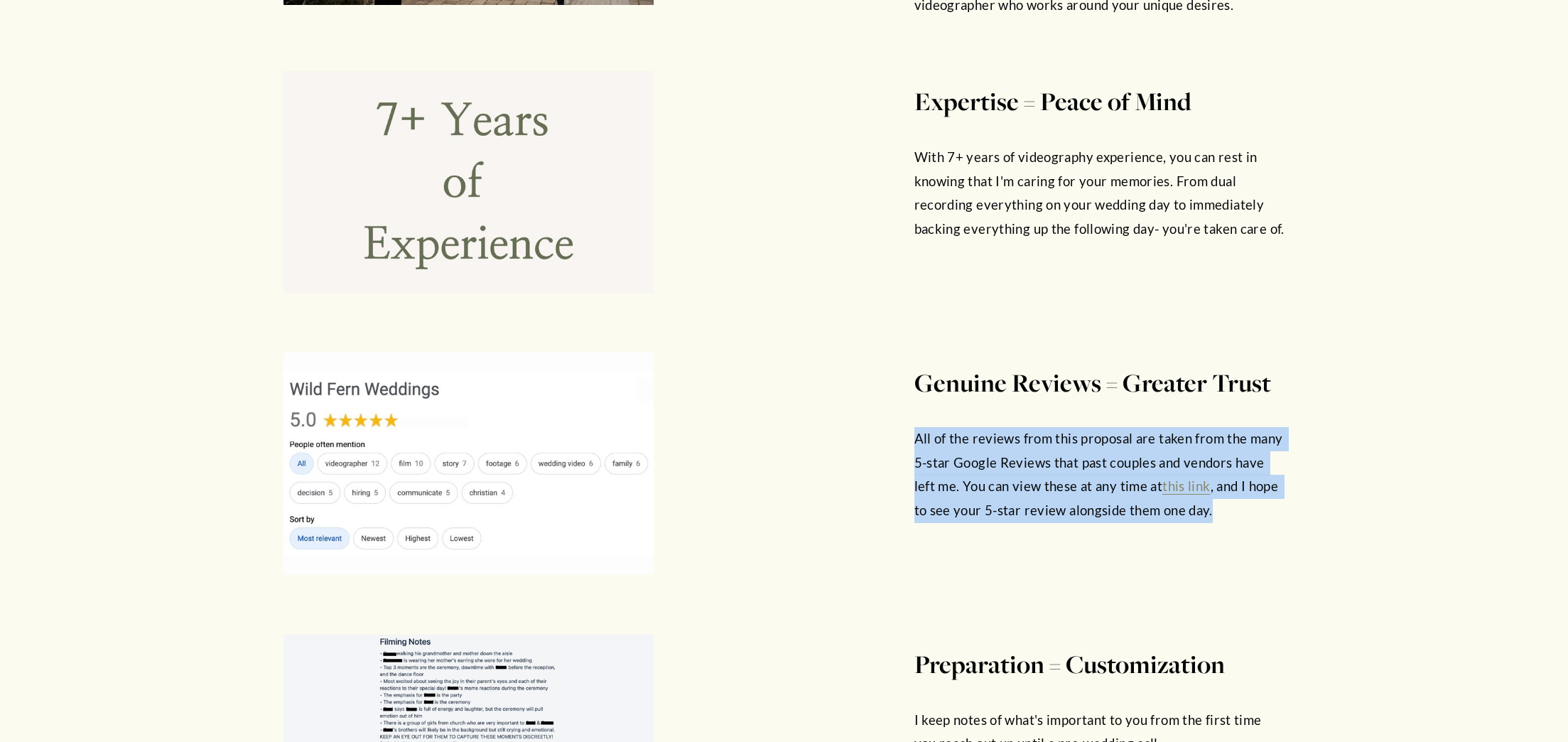
drag, startPoint x: 916, startPoint y: 437, endPoint x: 1212, endPoint y: 511, distance: 305.1
click at [1212, 511] on p "All of the reviews from this proposal are taken from the many 5-star Google Rev…" at bounding box center [1099, 474] width 370 height 95
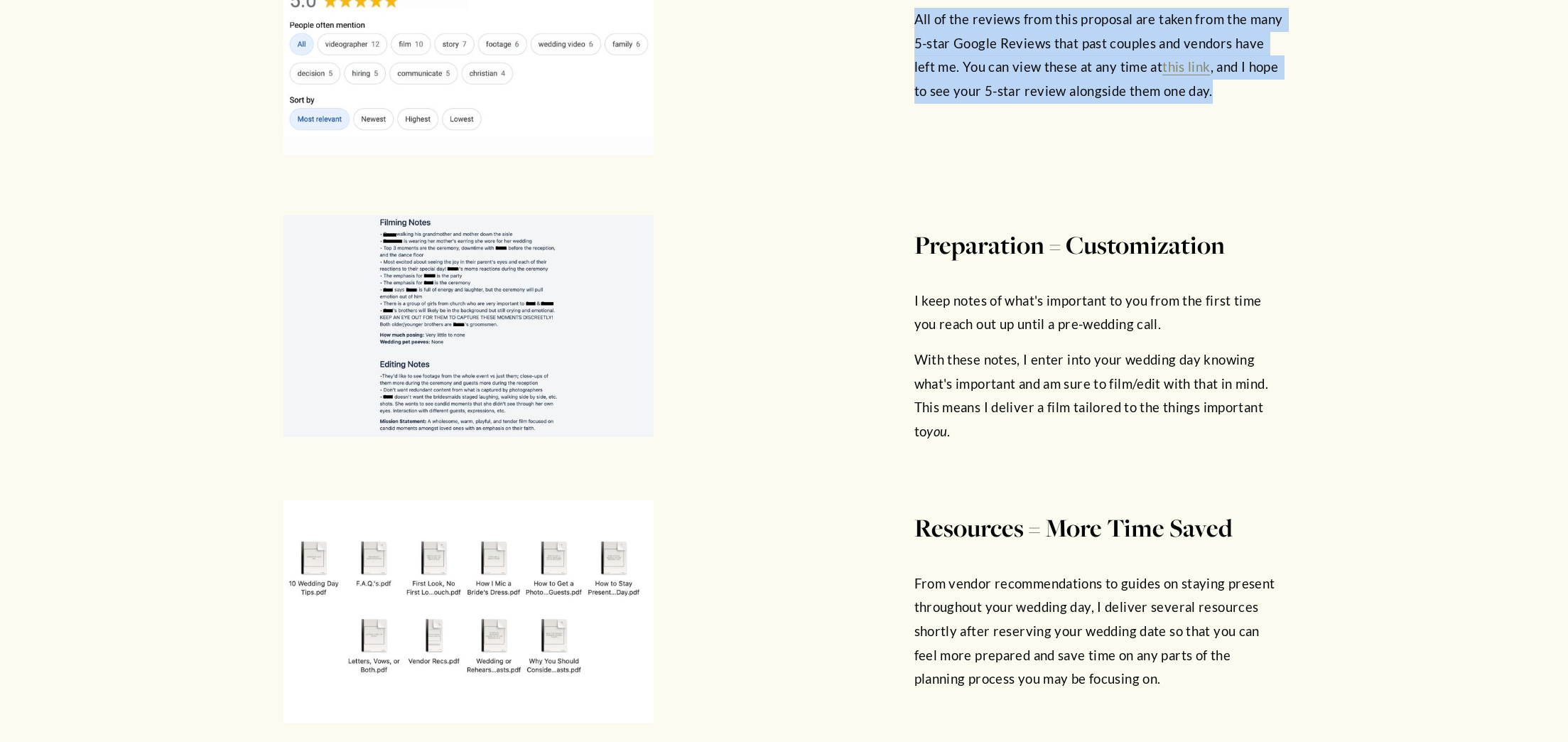
scroll to position [3707, 0]
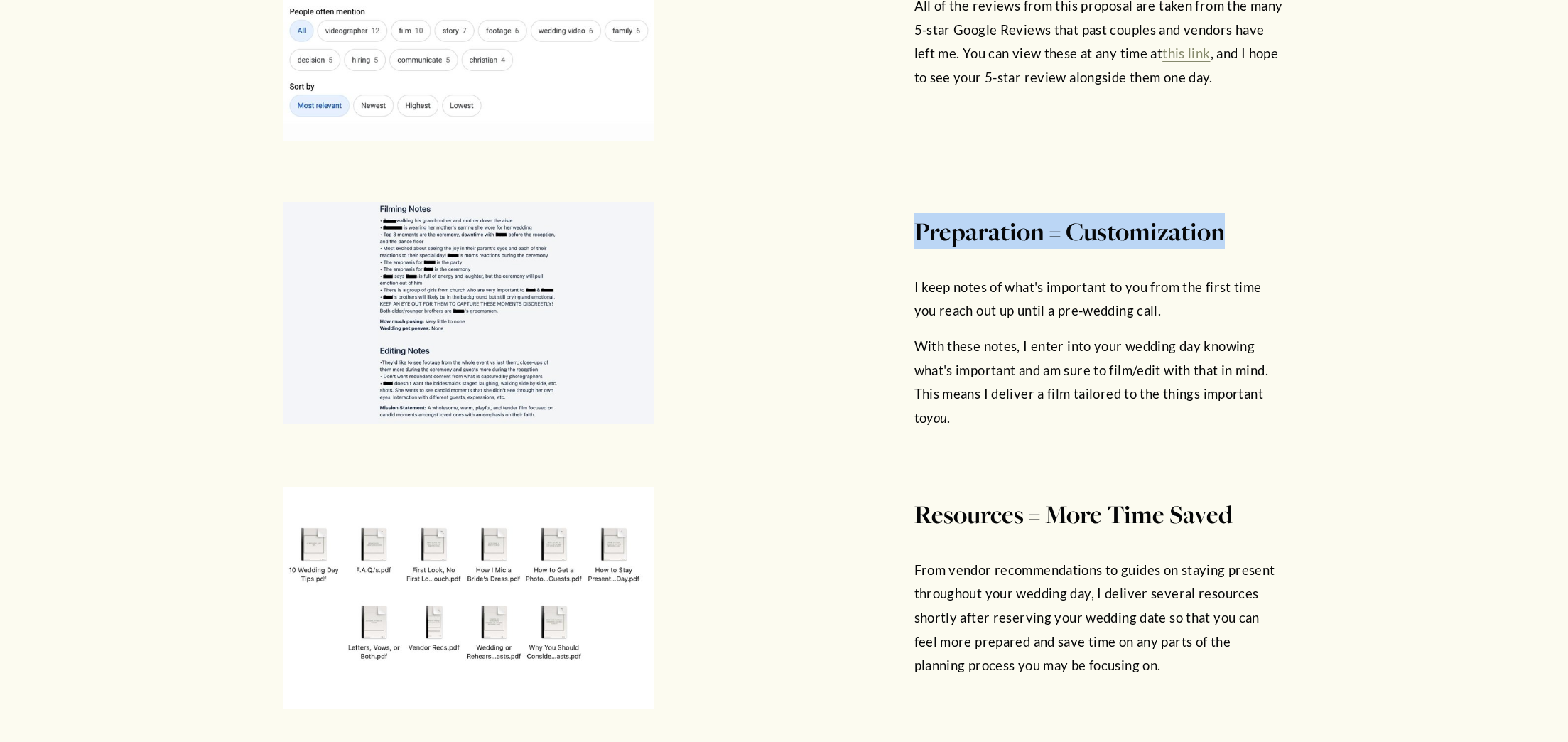
drag, startPoint x: 916, startPoint y: 229, endPoint x: 1222, endPoint y: 234, distance: 306.0
click at [1222, 234] on strong "Preparation = Customization" at bounding box center [1069, 231] width 310 height 33
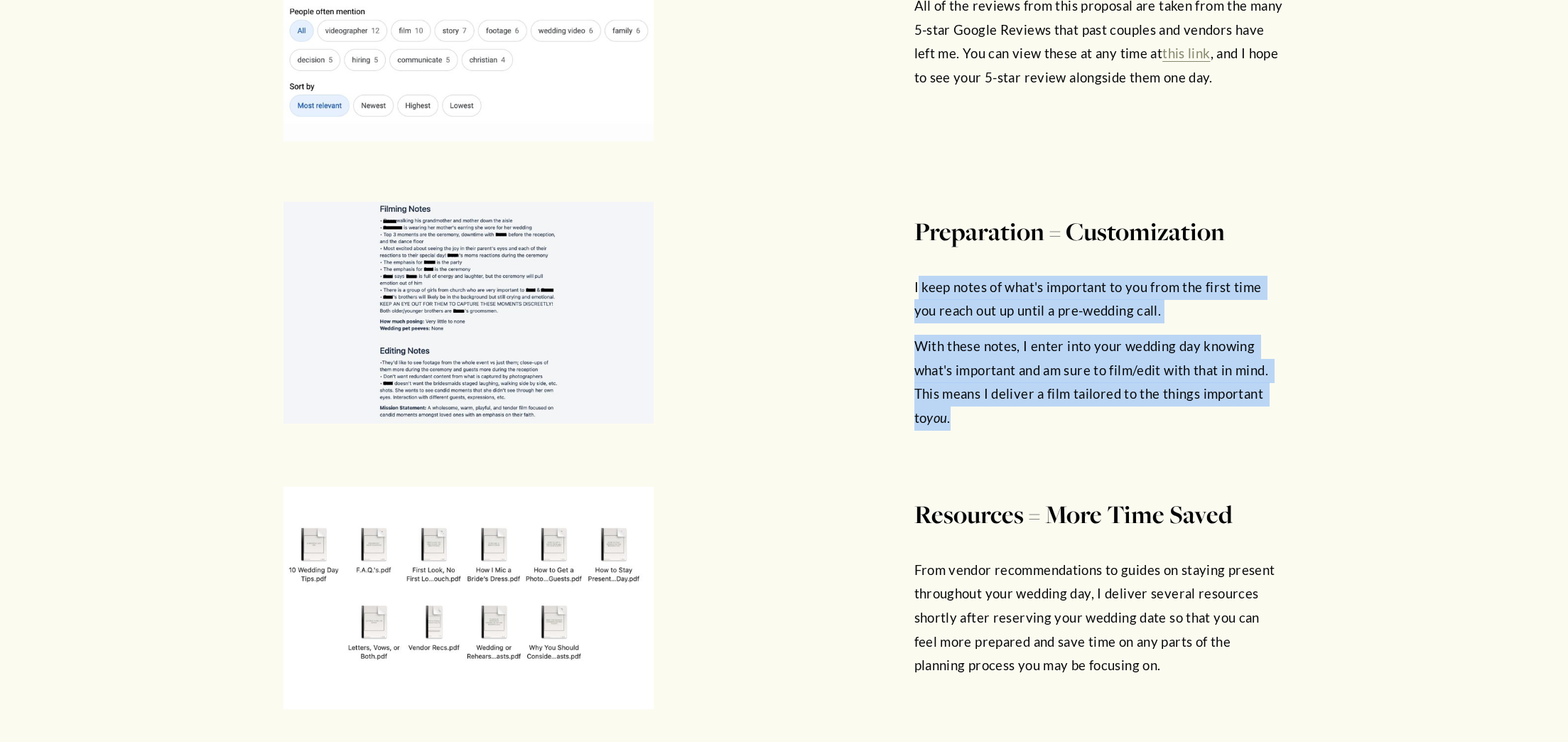
drag, startPoint x: 918, startPoint y: 296, endPoint x: 946, endPoint y: 374, distance: 82.9
click at [951, 421] on div "I keep notes of what's important to you from the first time you reach out up un…" at bounding box center [1099, 353] width 370 height 154
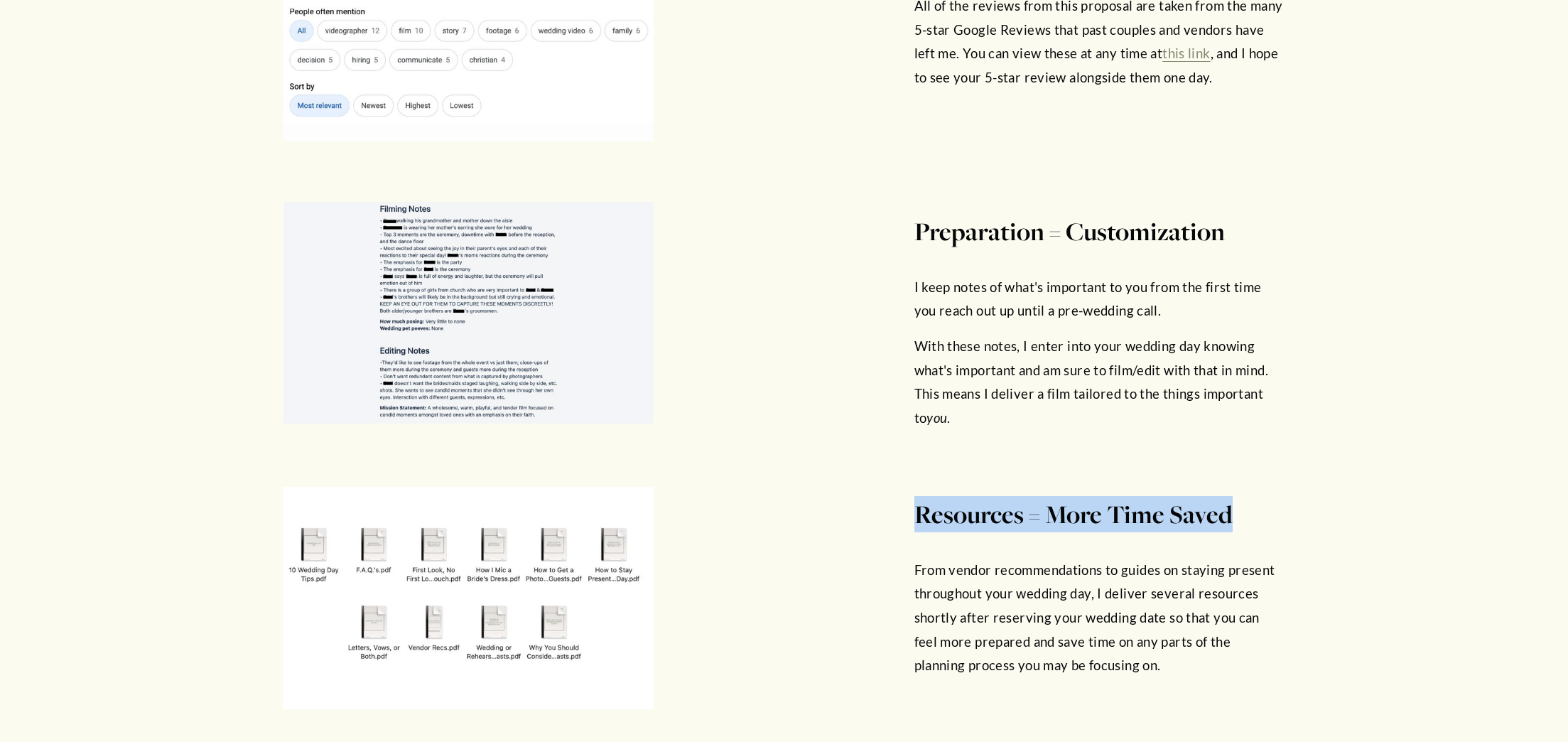
drag, startPoint x: 918, startPoint y: 514, endPoint x: 1230, endPoint y: 523, distance: 312.1
click at [1230, 523] on h4 "Resources = More Time Saved" at bounding box center [1099, 514] width 370 height 36
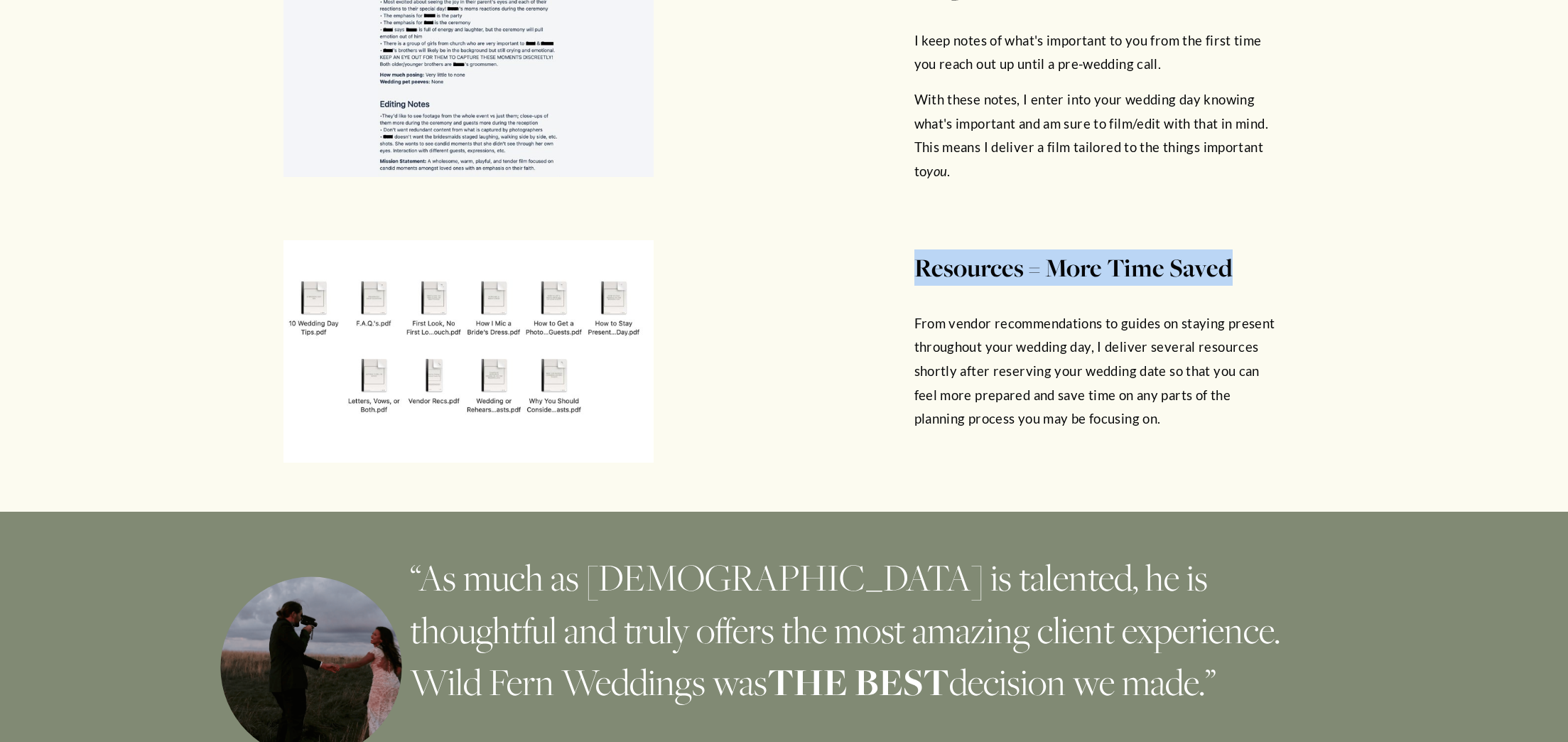
scroll to position [3936, 0]
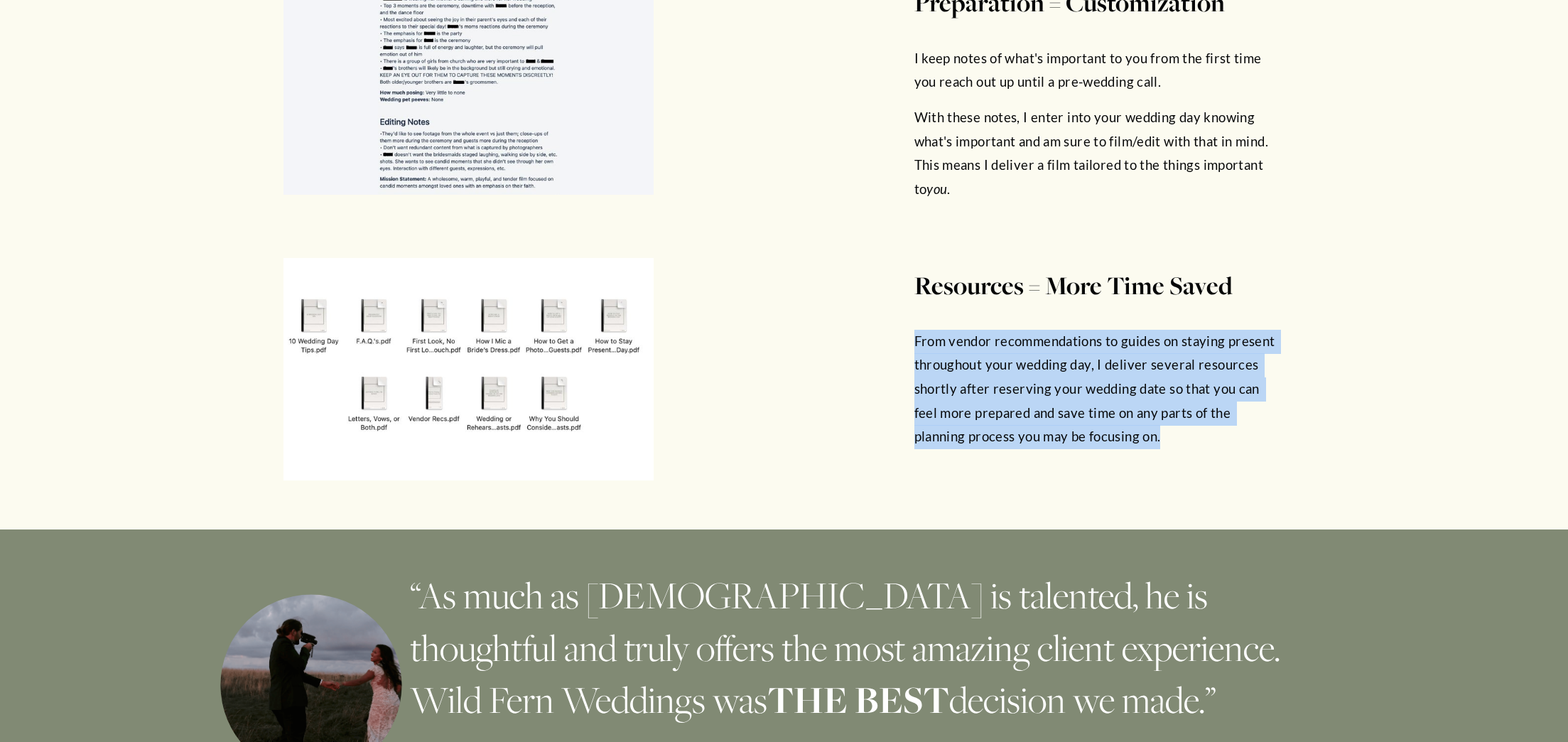
drag, startPoint x: 913, startPoint y: 345, endPoint x: 1120, endPoint y: 446, distance: 230.3
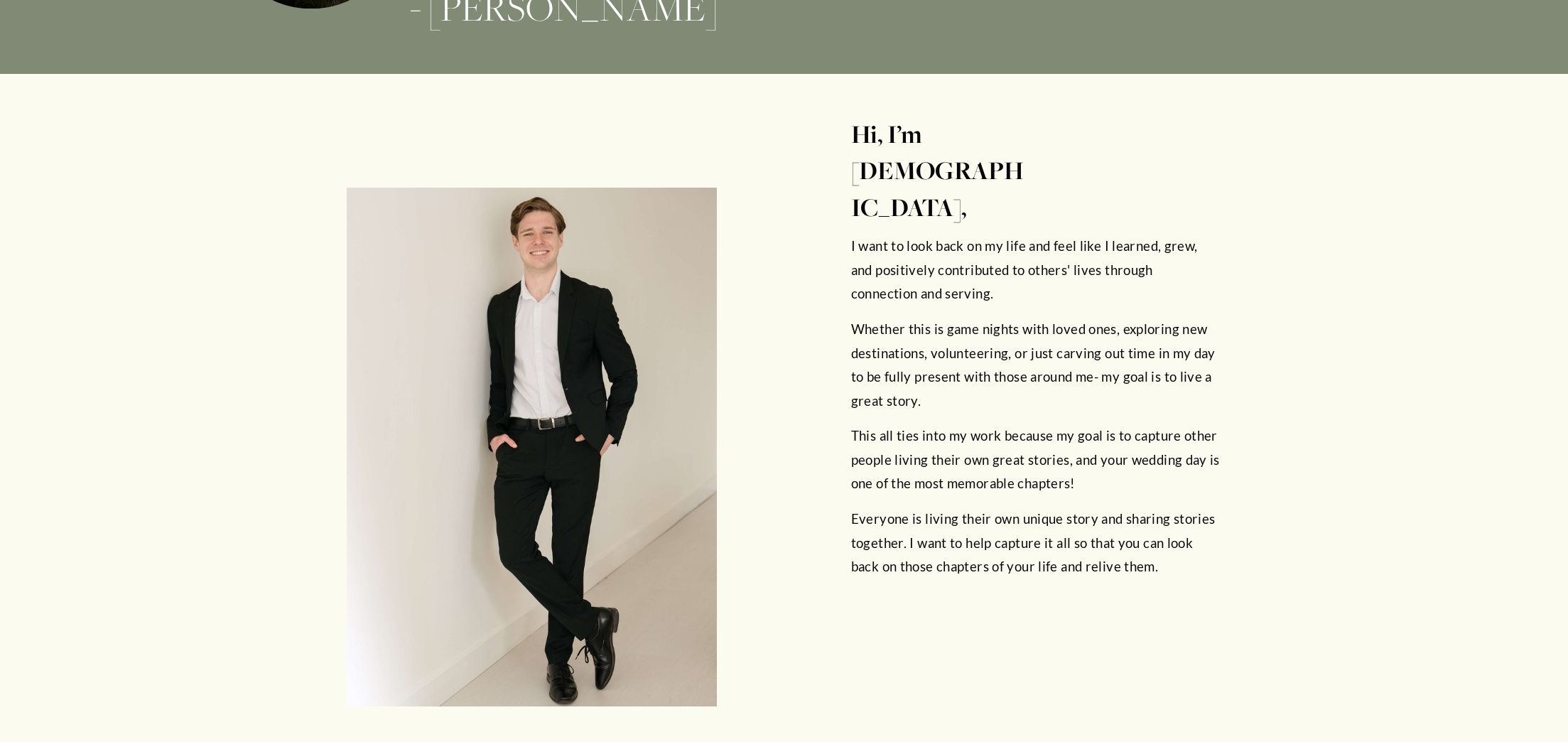
scroll to position [4743, 0]
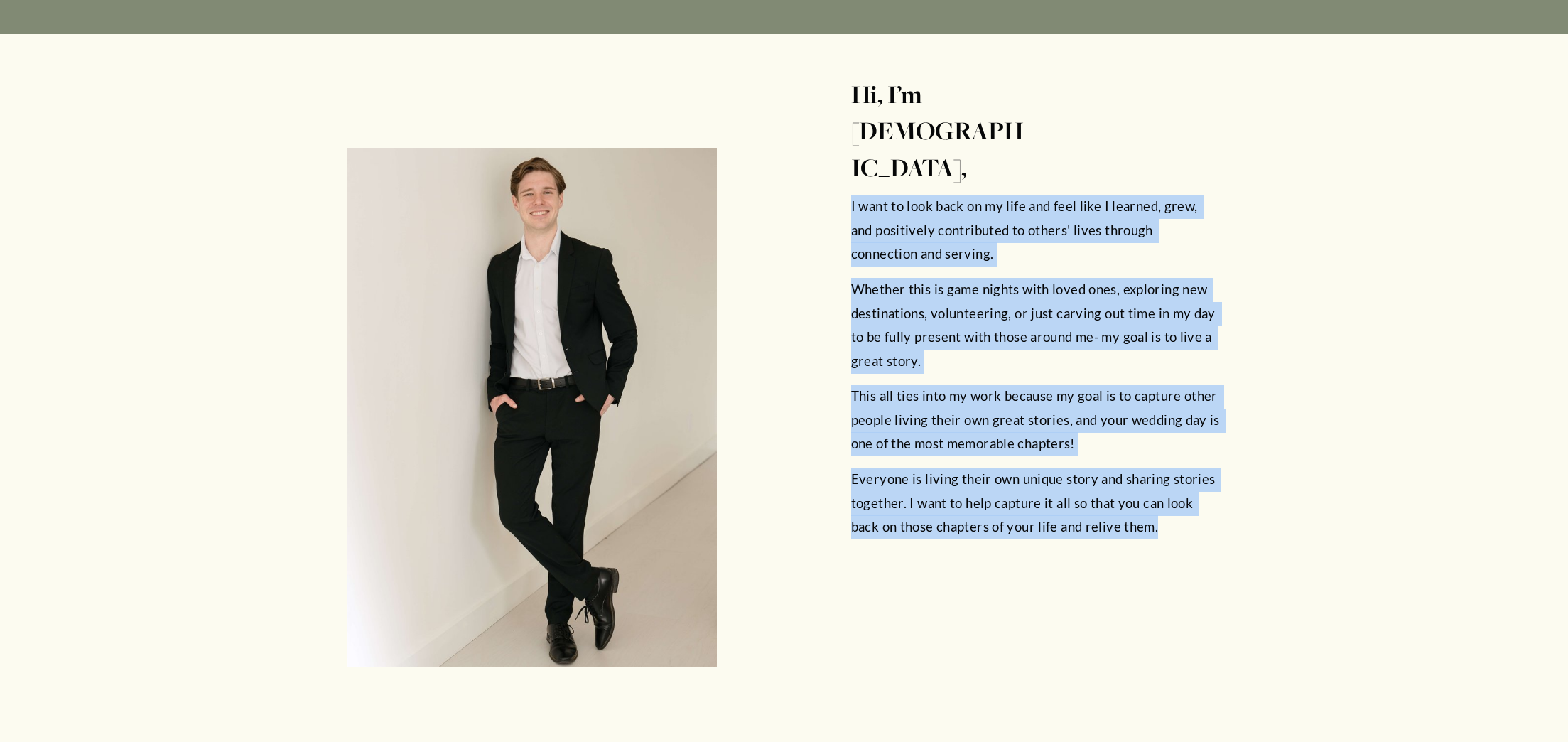
drag, startPoint x: 860, startPoint y: 222, endPoint x: 1165, endPoint y: 530, distance: 433.5
click at [1165, 530] on div "I want to look back on my life and feel like I learned, grew, and positively co…" at bounding box center [1036, 367] width 370 height 344
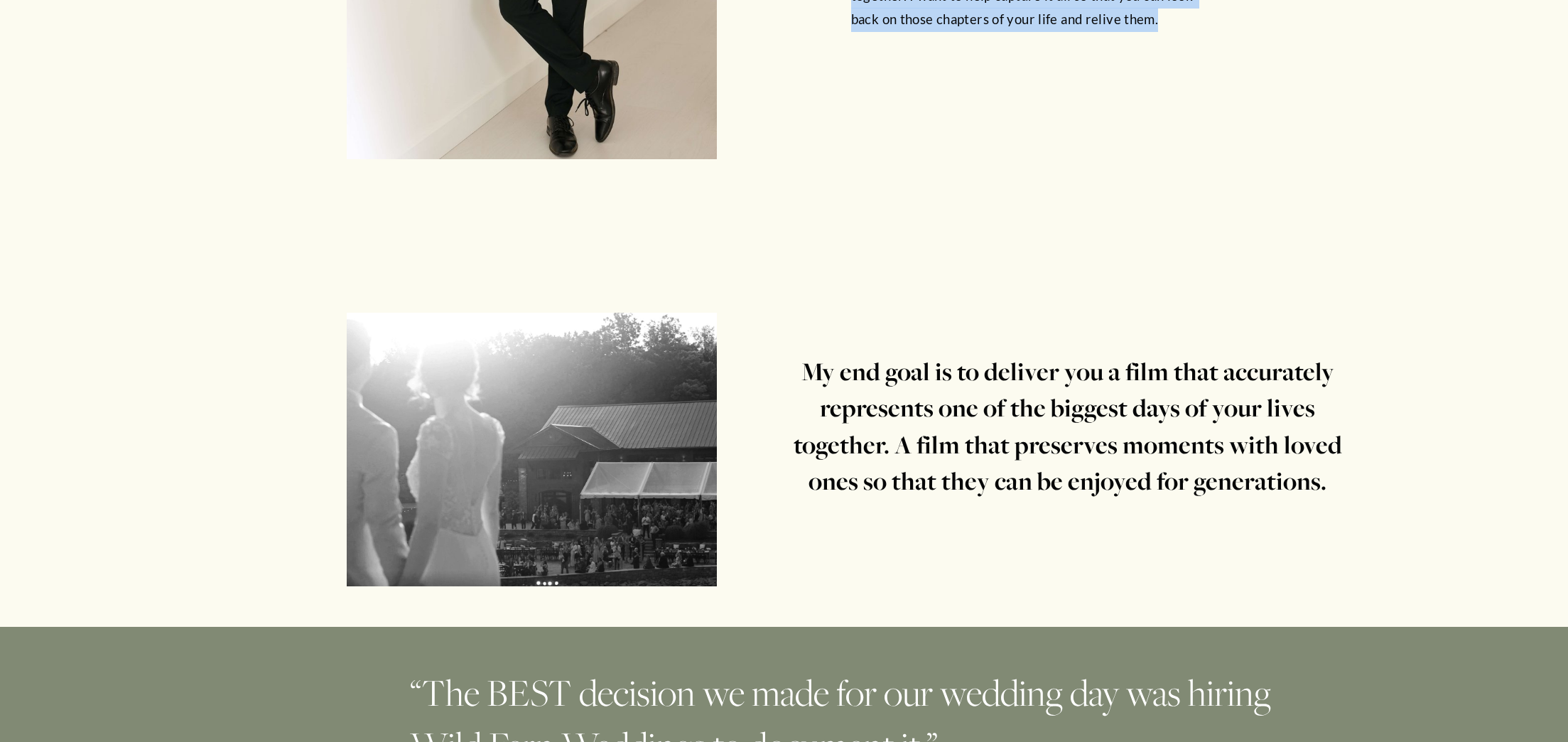
scroll to position [5316, 0]
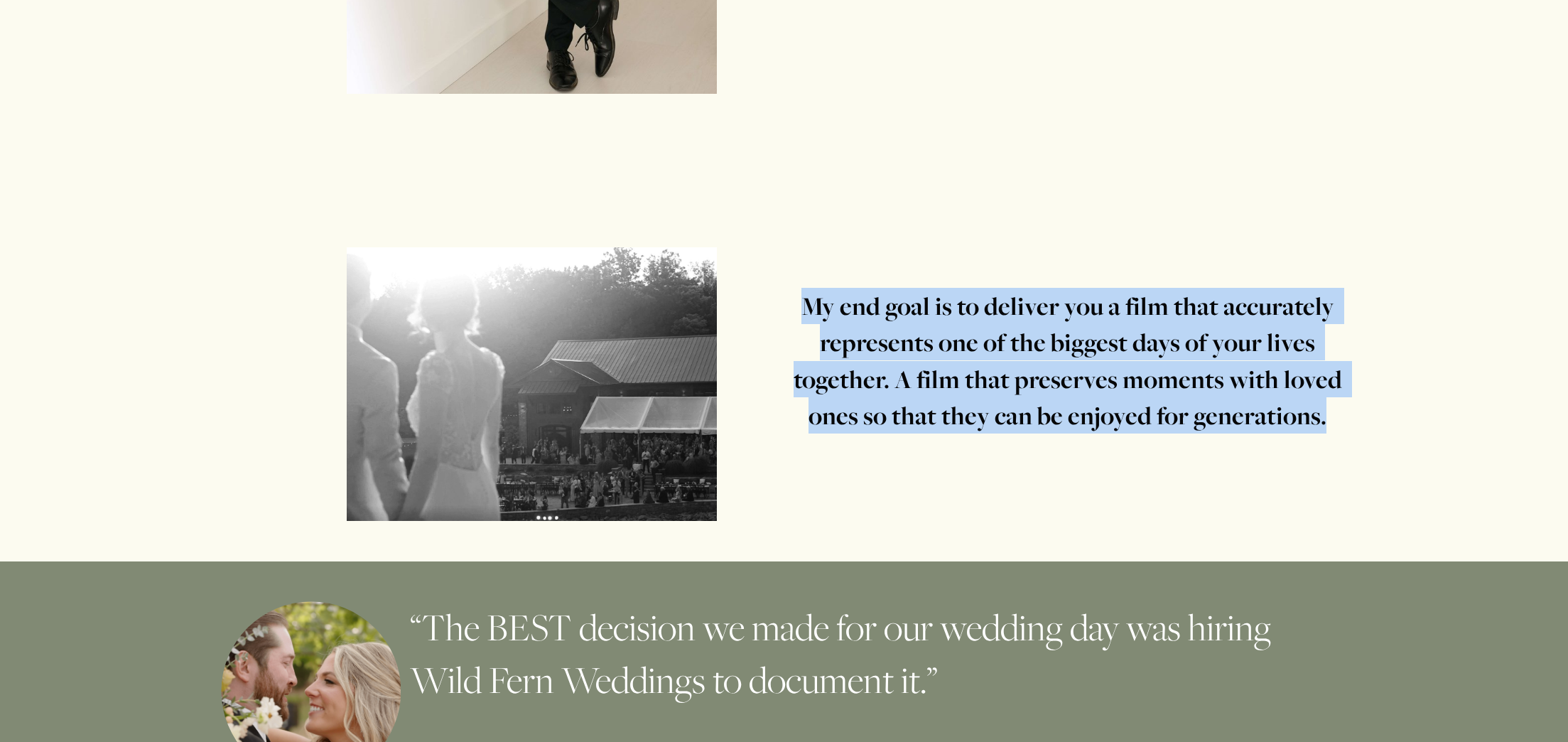
drag, startPoint x: 798, startPoint y: 314, endPoint x: 1067, endPoint y: 354, distance: 272.0
click at [1326, 435] on h4 "My end goal is to deliver you a film that accurately represents one of the bigg…" at bounding box center [1068, 361] width 560 height 146
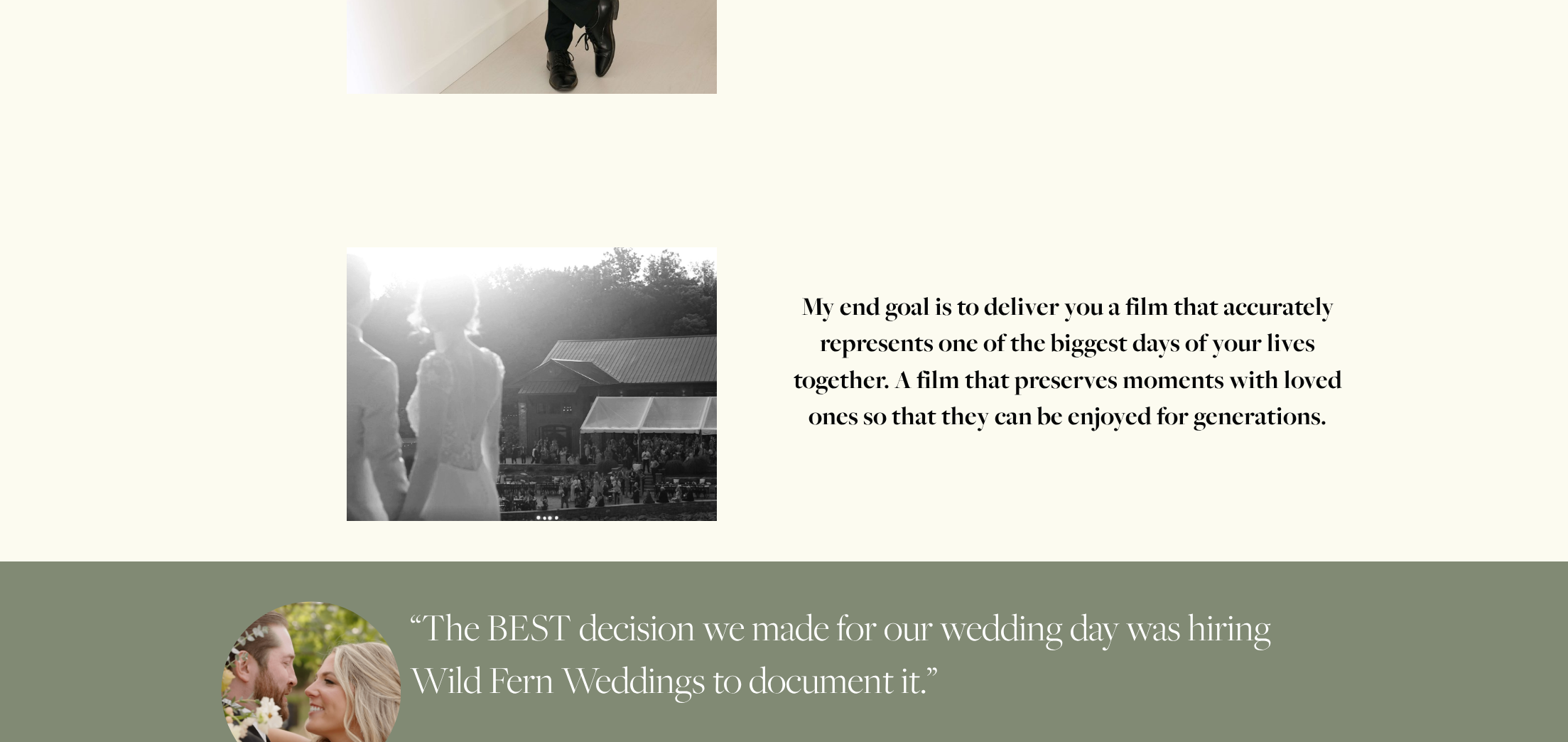
click at [1068, 354] on strong "My end goal is to deliver you a film that accurately represents one of the bigg…" at bounding box center [1070, 361] width 553 height 143
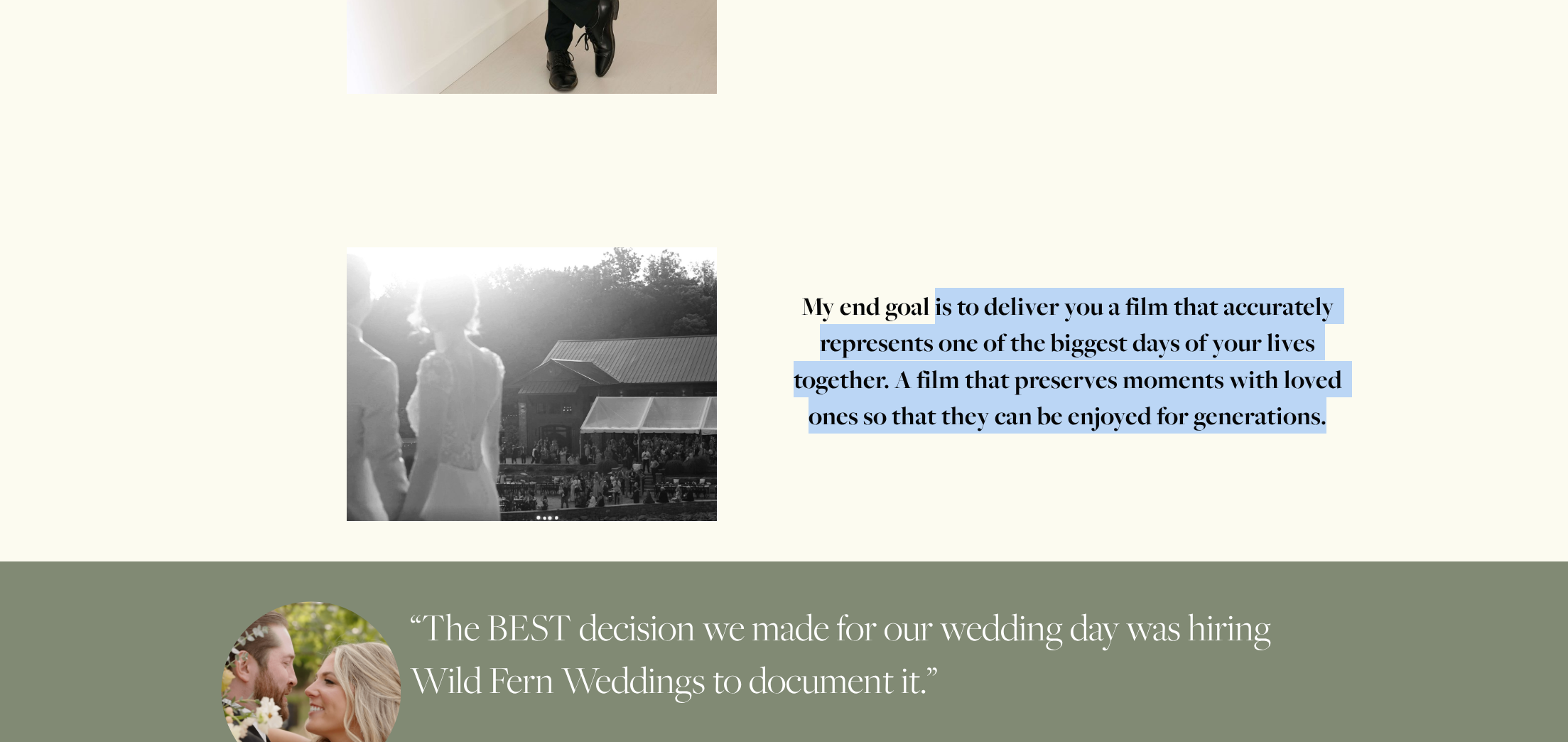
drag, startPoint x: 1006, startPoint y: 318, endPoint x: 1347, endPoint y: 425, distance: 357.4
click at [1348, 426] on div "My end goal is to deliver you a film that accurately represents one of the bigg…" at bounding box center [784, 364] width 1568 height 394
click at [1119, 432] on strong "My end goal is to deliver you a film that accurately represents one of the bigg…" at bounding box center [1070, 361] width 553 height 143
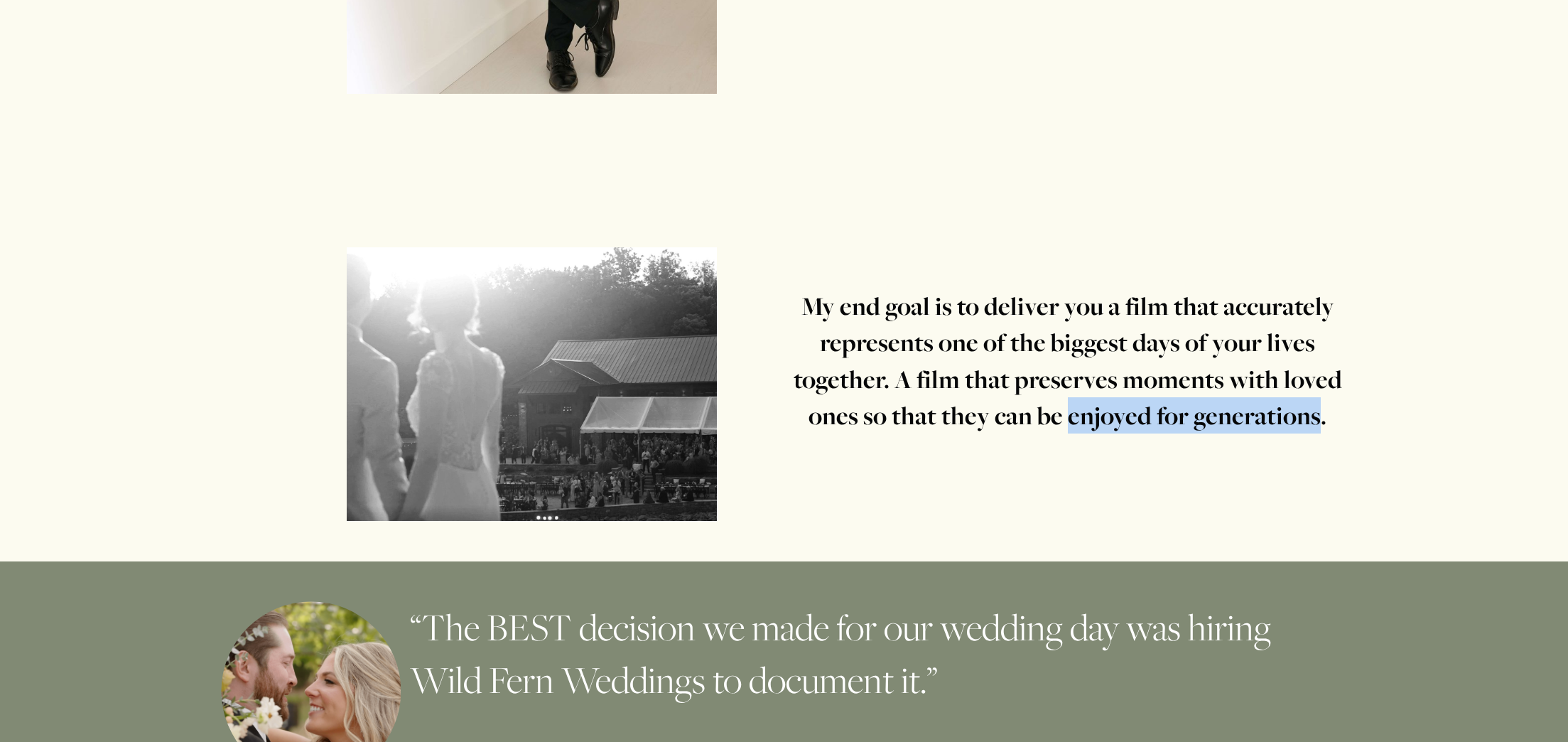
drag, startPoint x: 1078, startPoint y: 423, endPoint x: 1320, endPoint y: 422, distance: 242.0
click at [1320, 422] on strong "My end goal is to deliver you a film that accurately represents one of the bigg…" at bounding box center [1070, 361] width 553 height 143
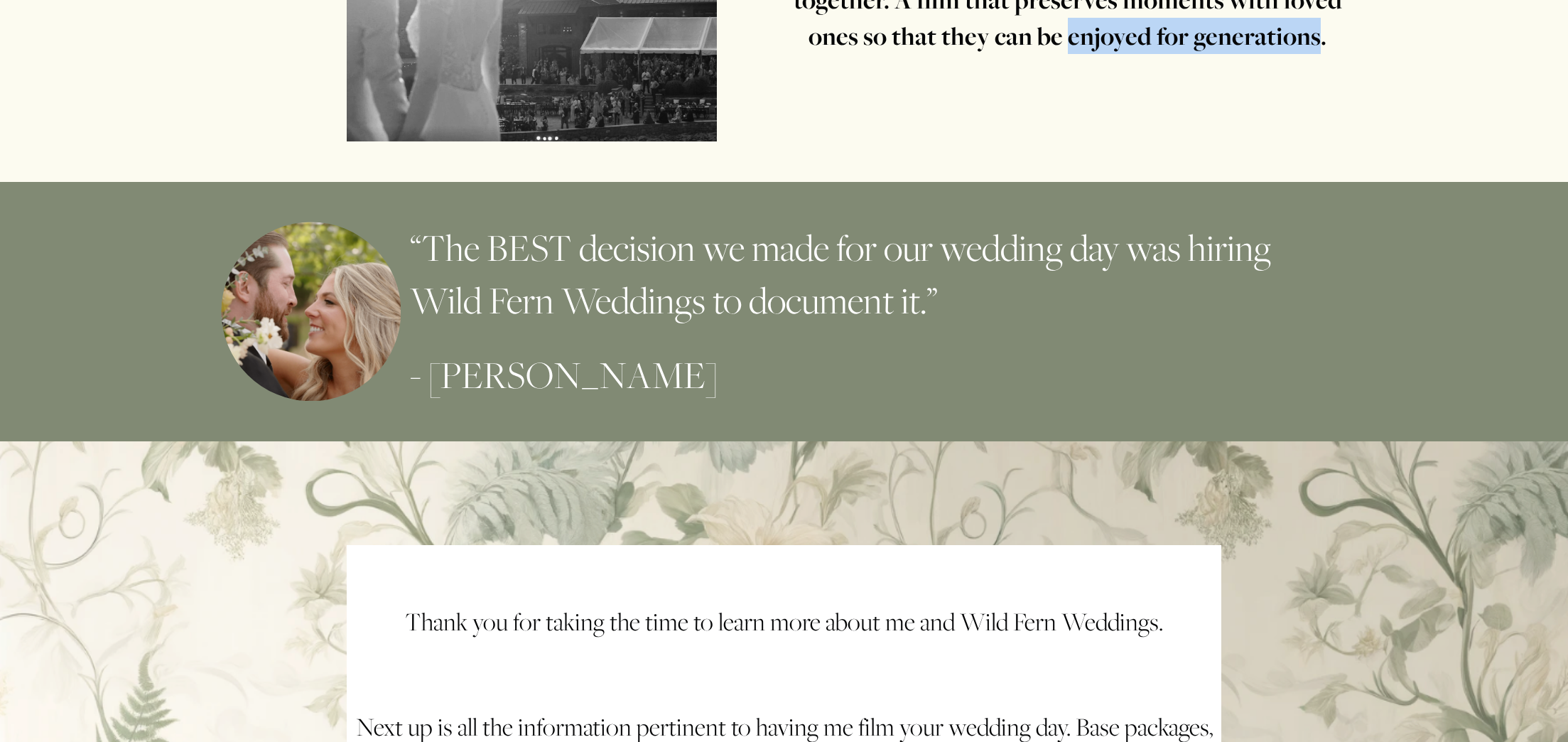
scroll to position [5700, 0]
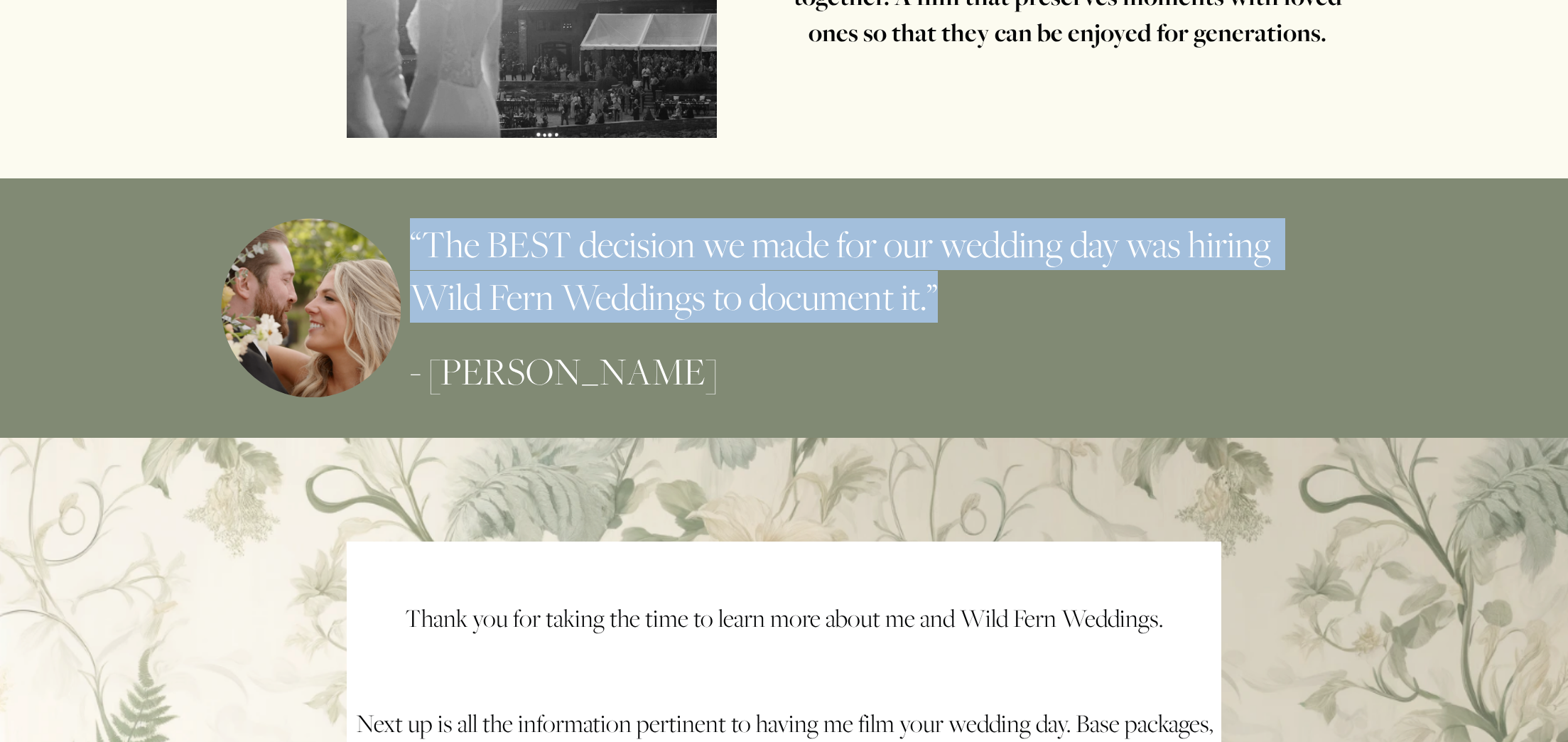
drag, startPoint x: 414, startPoint y: 246, endPoint x: 965, endPoint y: 313, distance: 555.1
click at [970, 310] on h3 "“The BEST decision we made for our wedding day was hiring Wild Fern Weddings to…" at bounding box center [879, 270] width 938 height 104
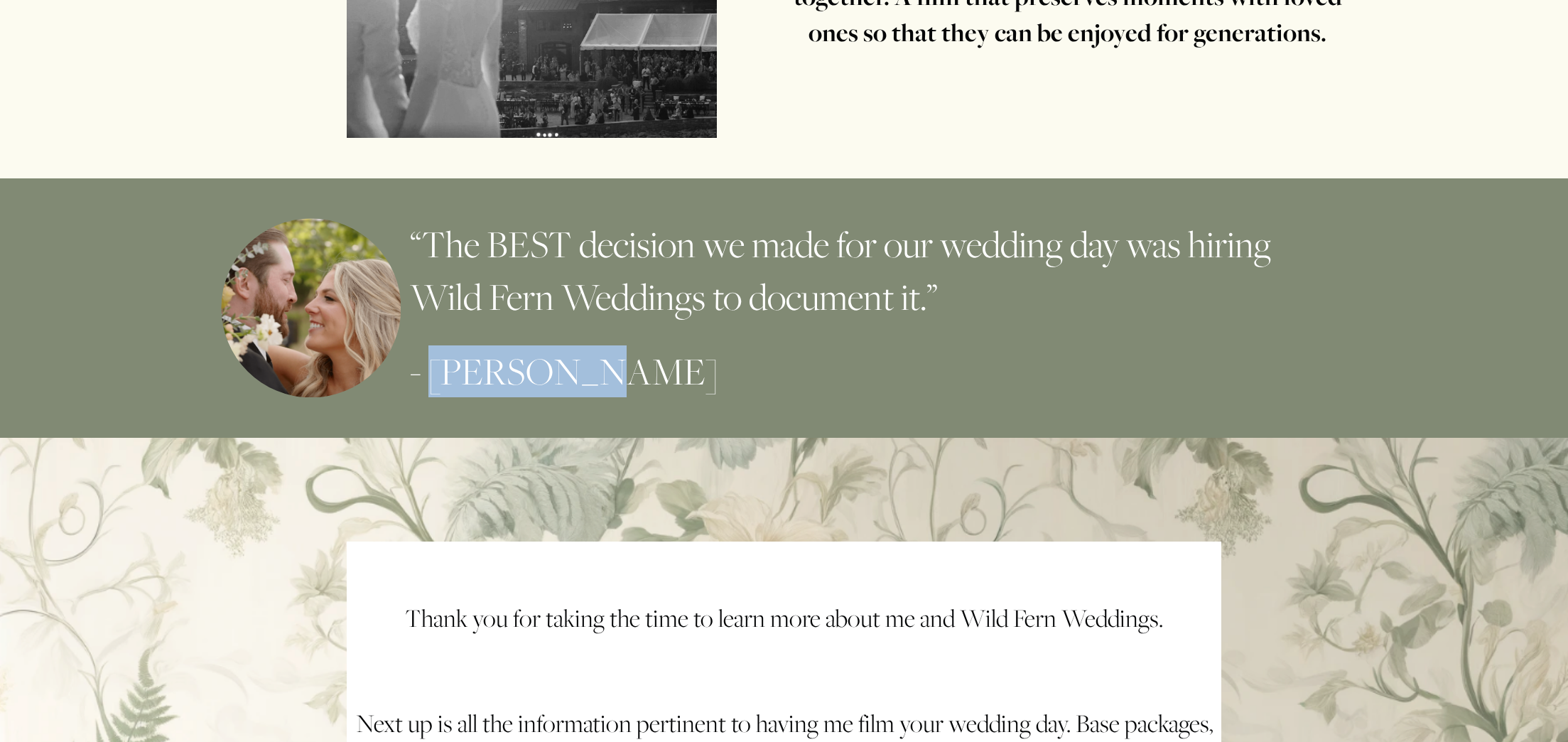
drag, startPoint x: 559, startPoint y: 375, endPoint x: 441, endPoint y: 378, distance: 118.0
click at [441, 378] on h3 "- [PERSON_NAME]" at bounding box center [879, 372] width 938 height 52
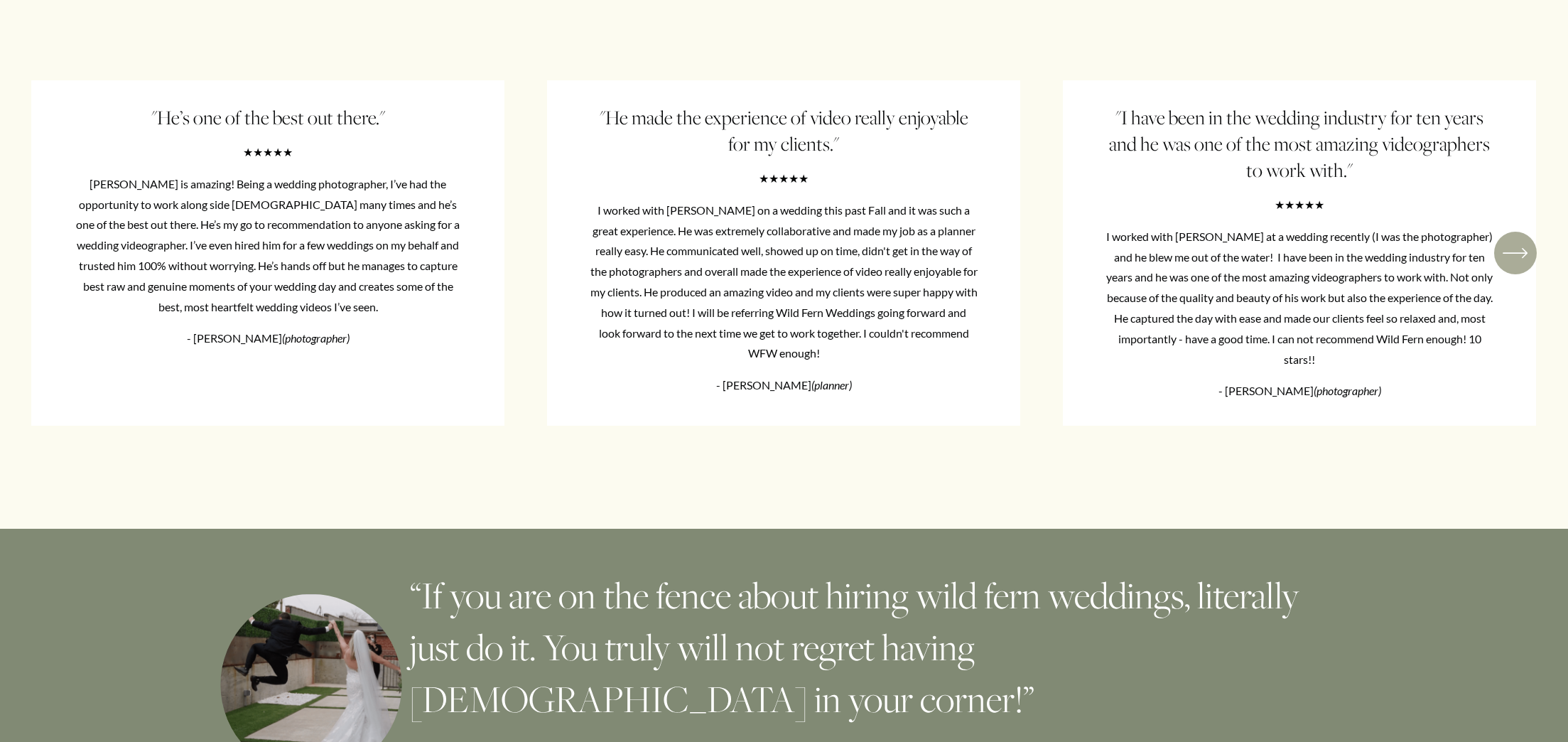
scroll to position [10290, 0]
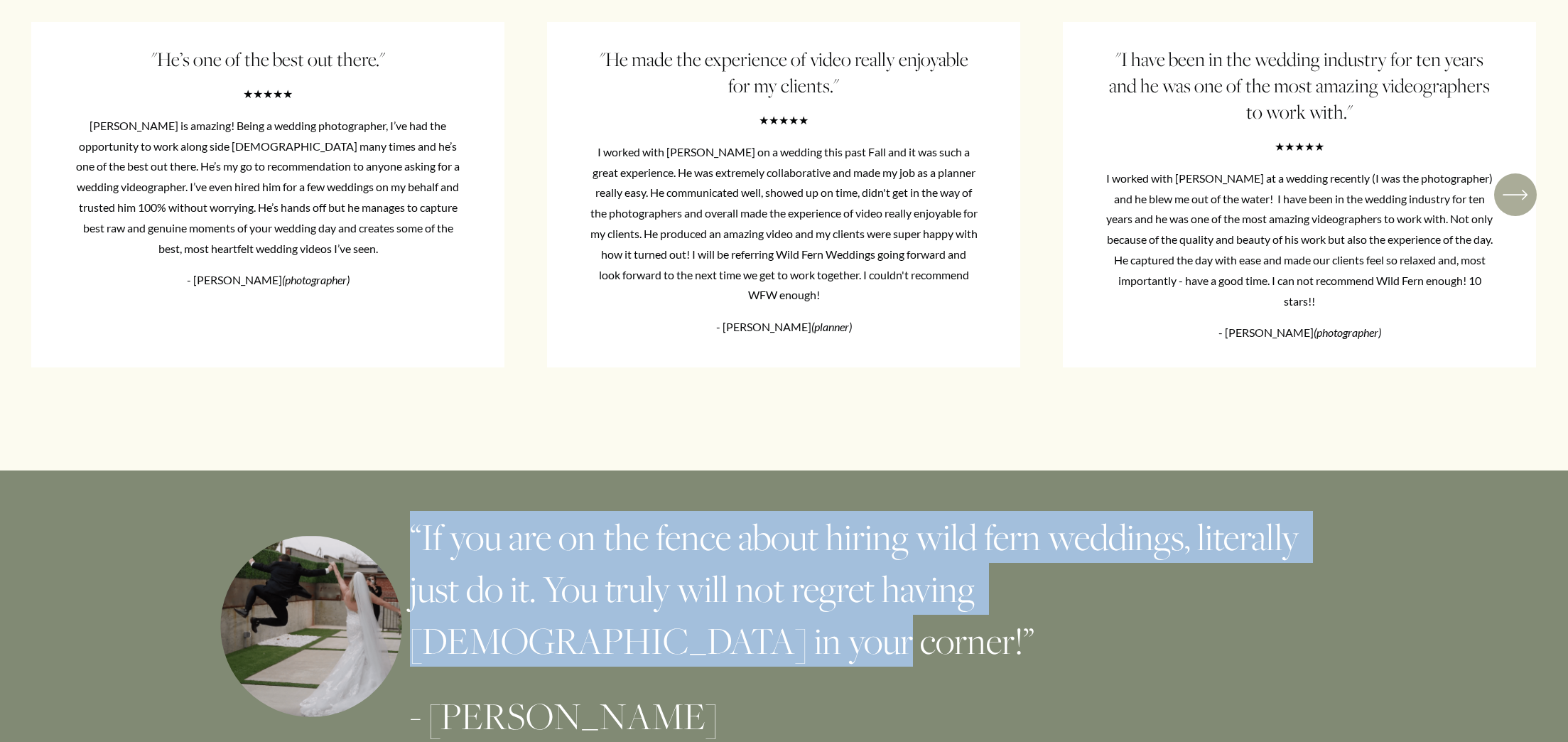
drag, startPoint x: 411, startPoint y: 534, endPoint x: 564, endPoint y: 633, distance: 182.2
click at [564, 633] on h3 "“If you are on the fence about hiring wild fern weddings, literally just do it.…" at bounding box center [879, 590] width 938 height 157
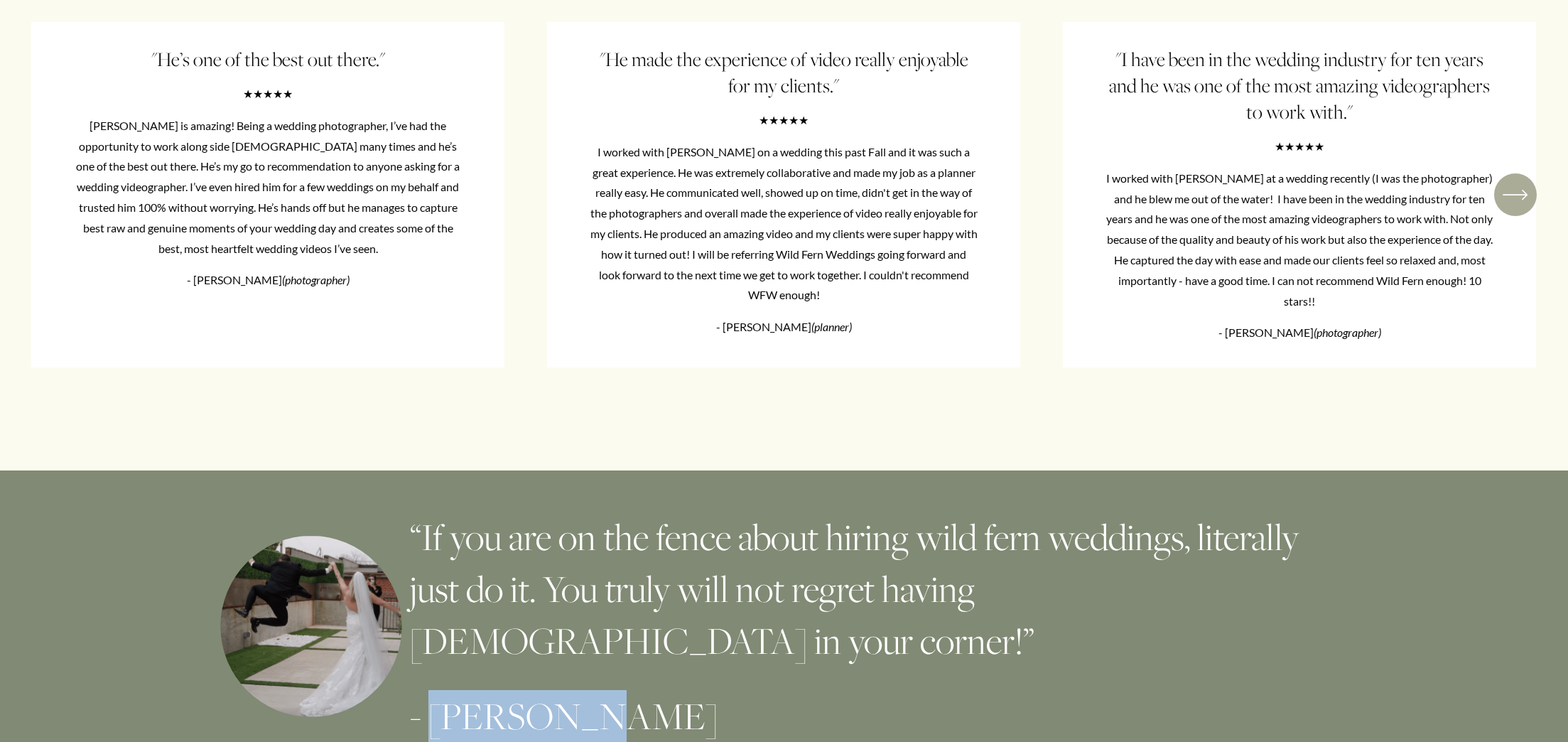
drag, startPoint x: 574, startPoint y: 707, endPoint x: 435, endPoint y: 715, distance: 139.2
click at [435, 715] on h3 "- [PERSON_NAME]" at bounding box center [879, 716] width 938 height 52
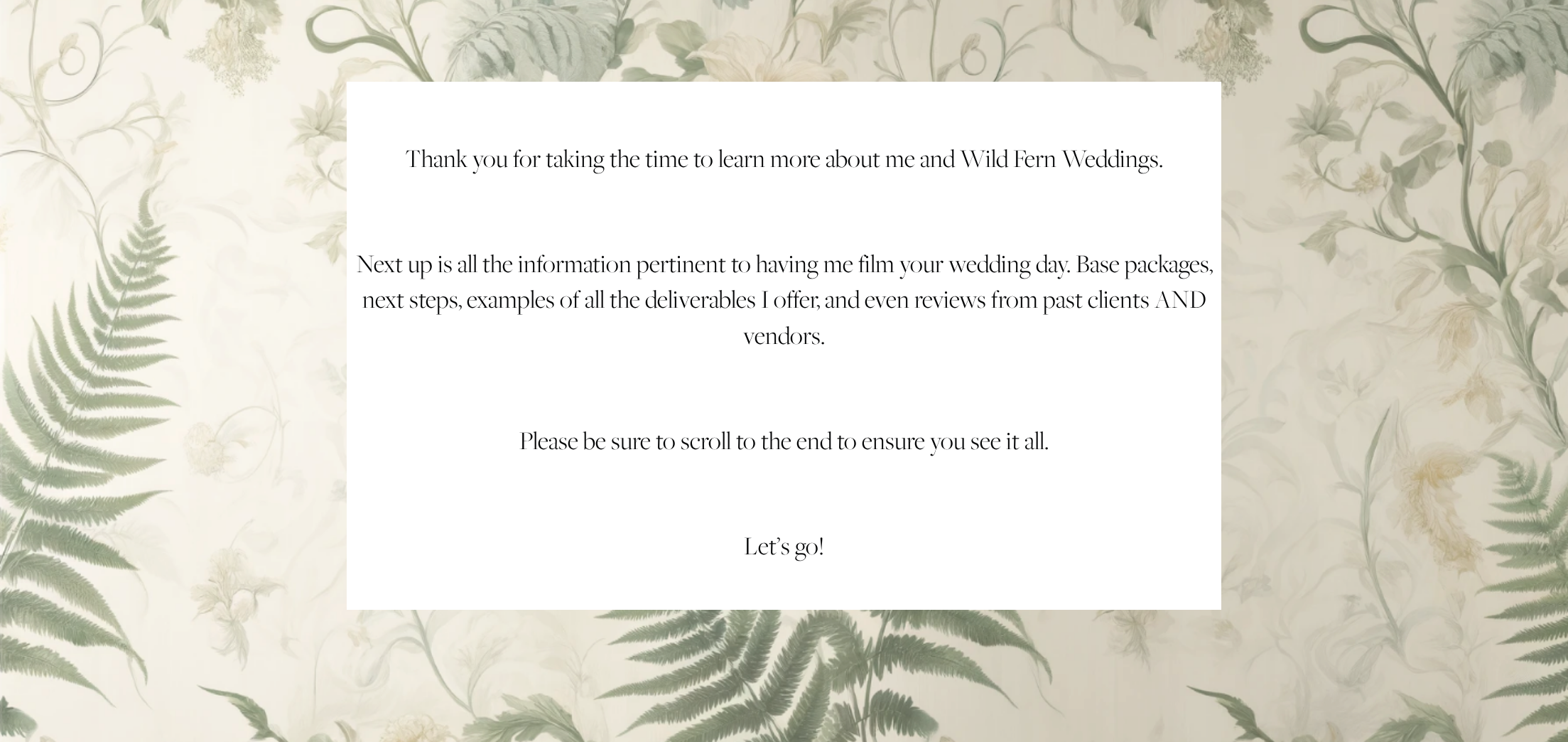
scroll to position [6163, 0]
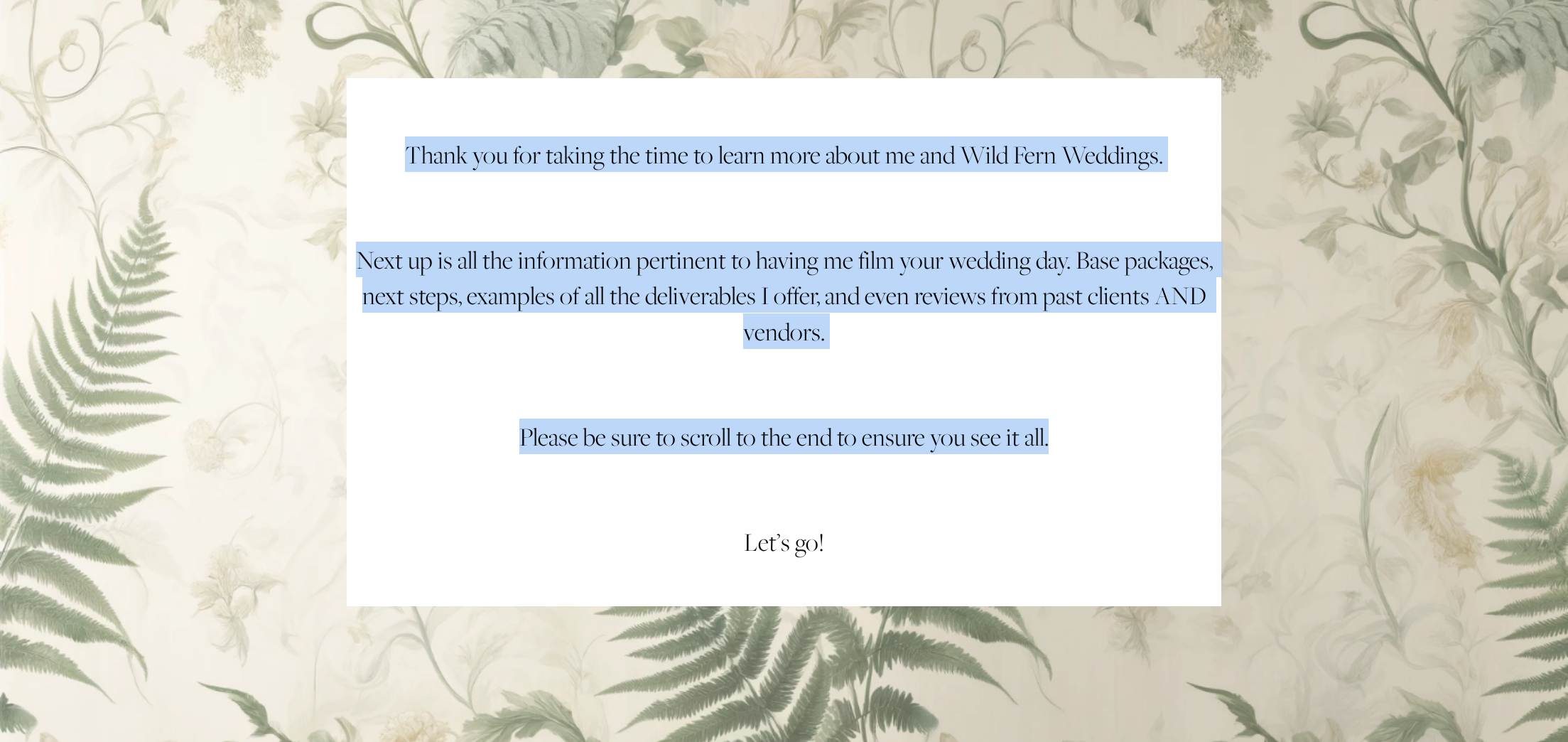
drag, startPoint x: 406, startPoint y: 167, endPoint x: 1055, endPoint y: 469, distance: 715.8
click at [1055, 469] on div "Thank you for taking the time to learn more about me and Wild Fern Weddings. Ne…" at bounding box center [784, 342] width 874 height 528
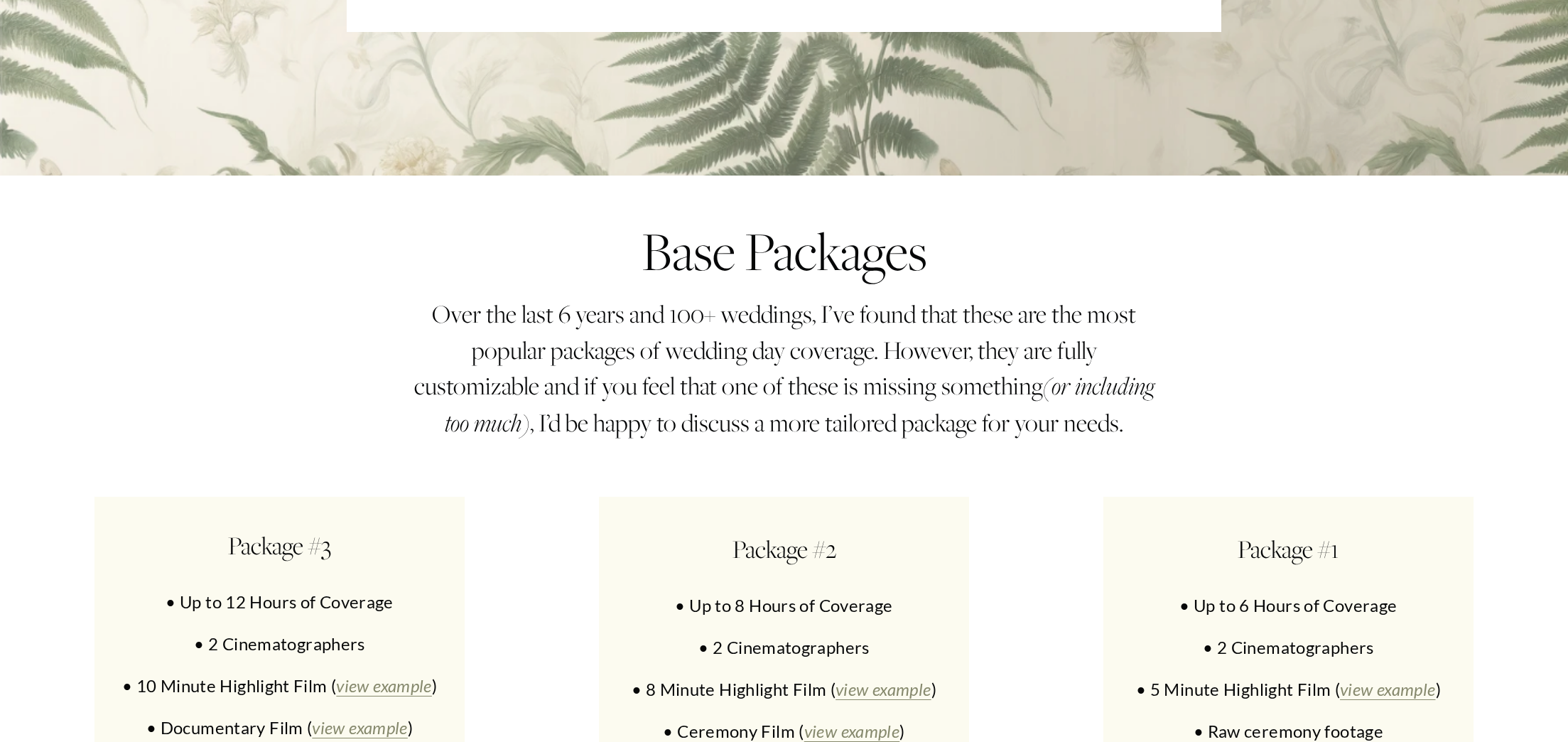
scroll to position [6813, 0]
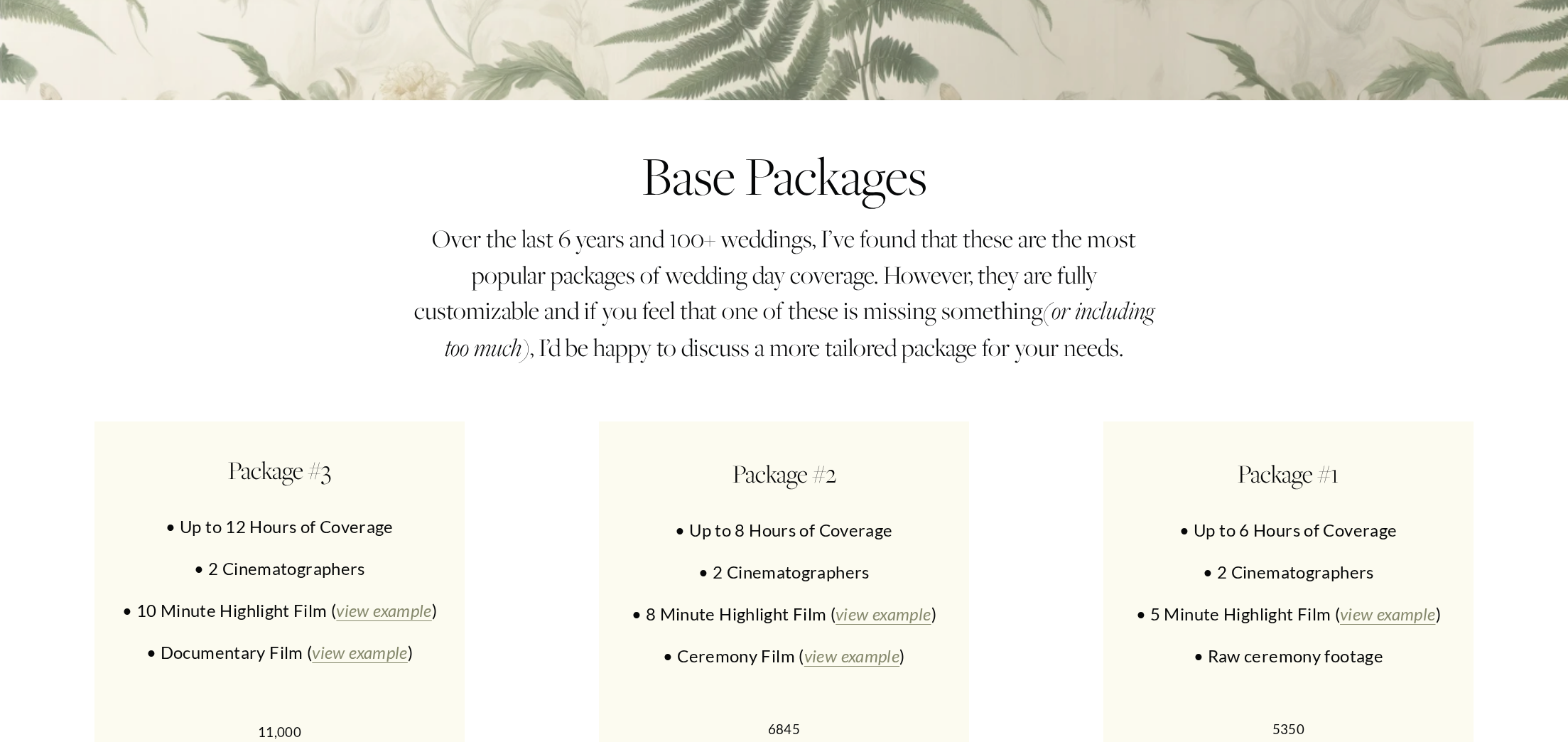
drag, startPoint x: 341, startPoint y: 502, endPoint x: 227, endPoint y: 489, distance: 114.7
click at [227, 488] on h4 "Package #3" at bounding box center [280, 470] width 326 height 35
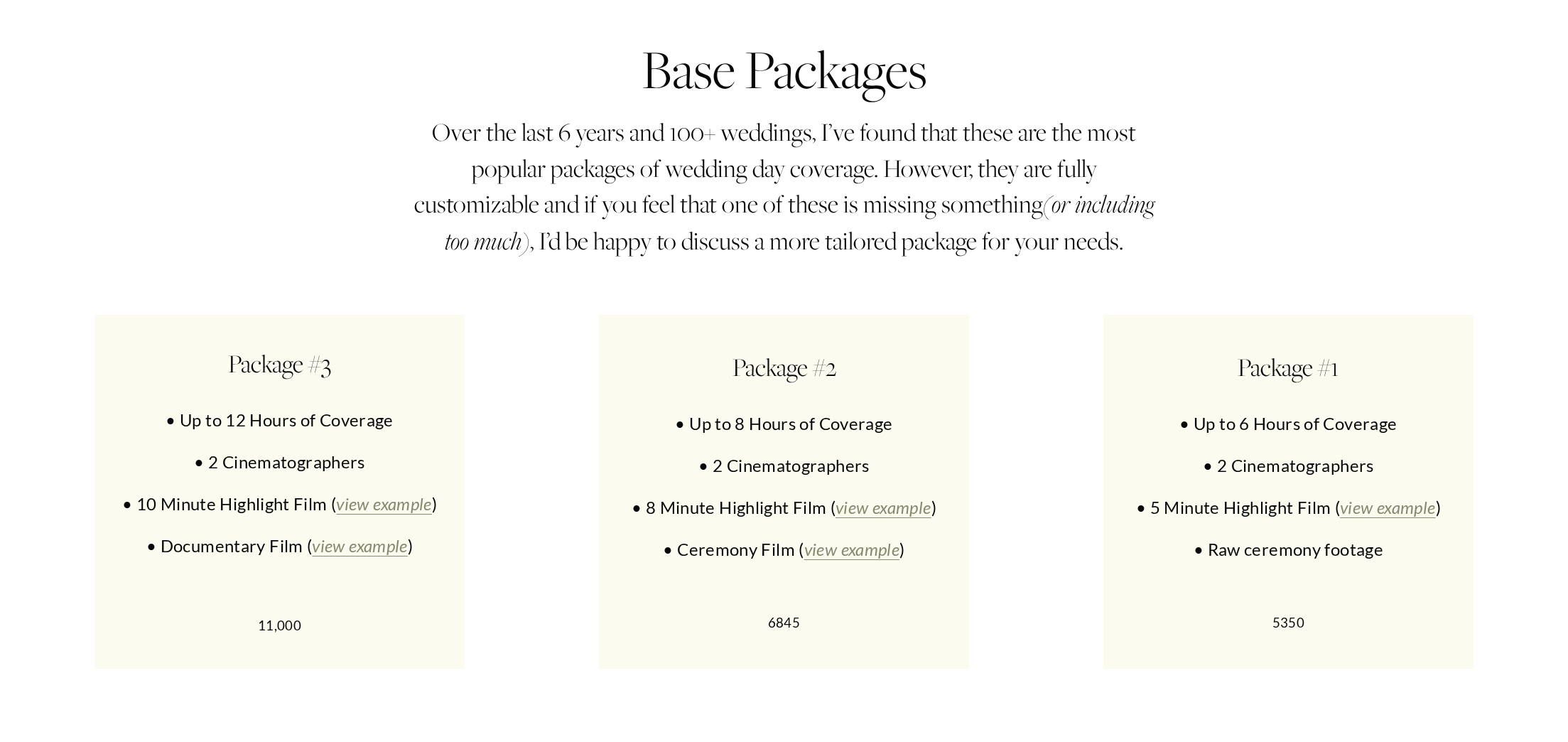
scroll to position [6926, 0]
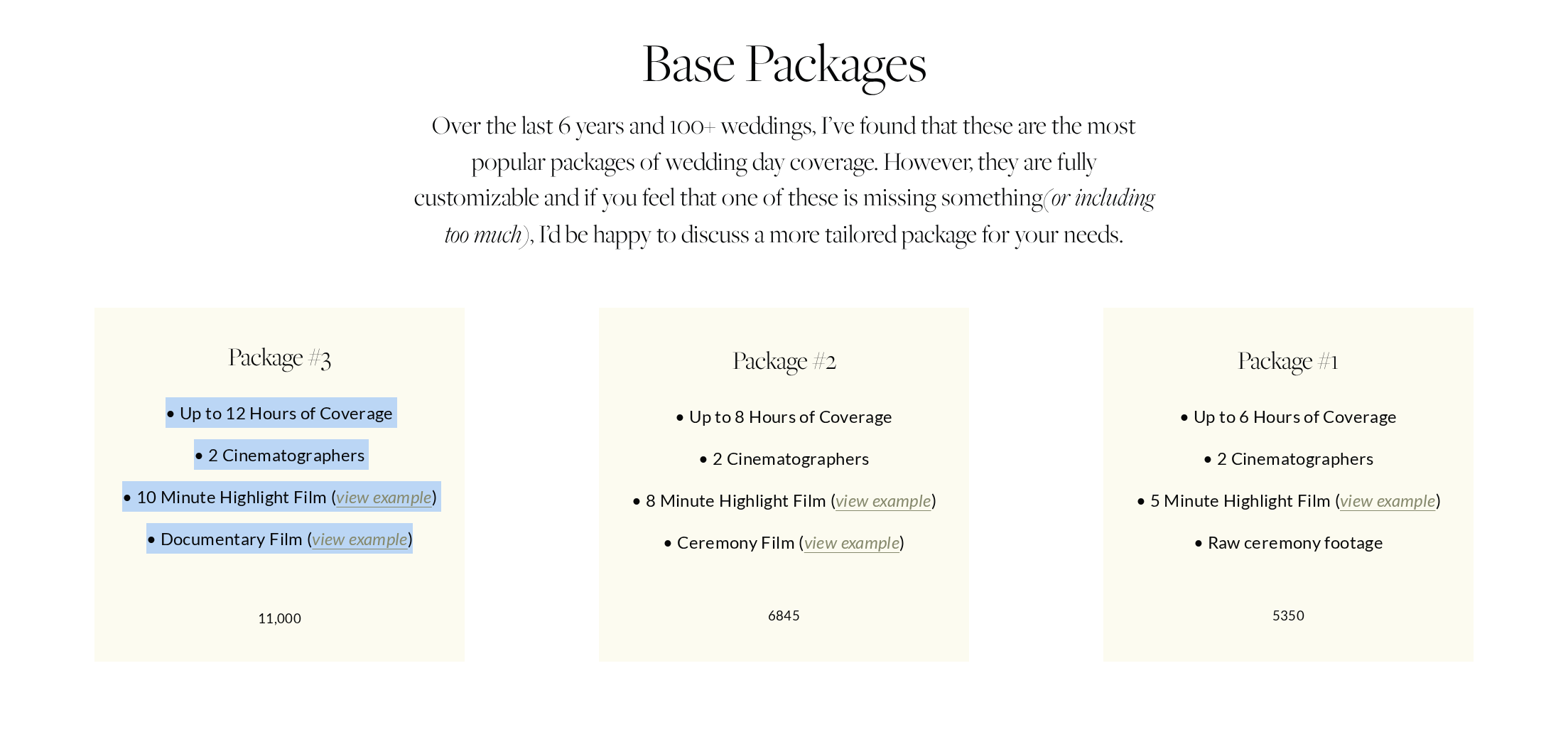
drag, startPoint x: 140, startPoint y: 425, endPoint x: 423, endPoint y: 549, distance: 309.0
click at [423, 550] on div "Package #3 • Up to 12 Hours of Coverage • 2 Cinematographers • 10 Minute Highli…" at bounding box center [280, 484] width 326 height 292
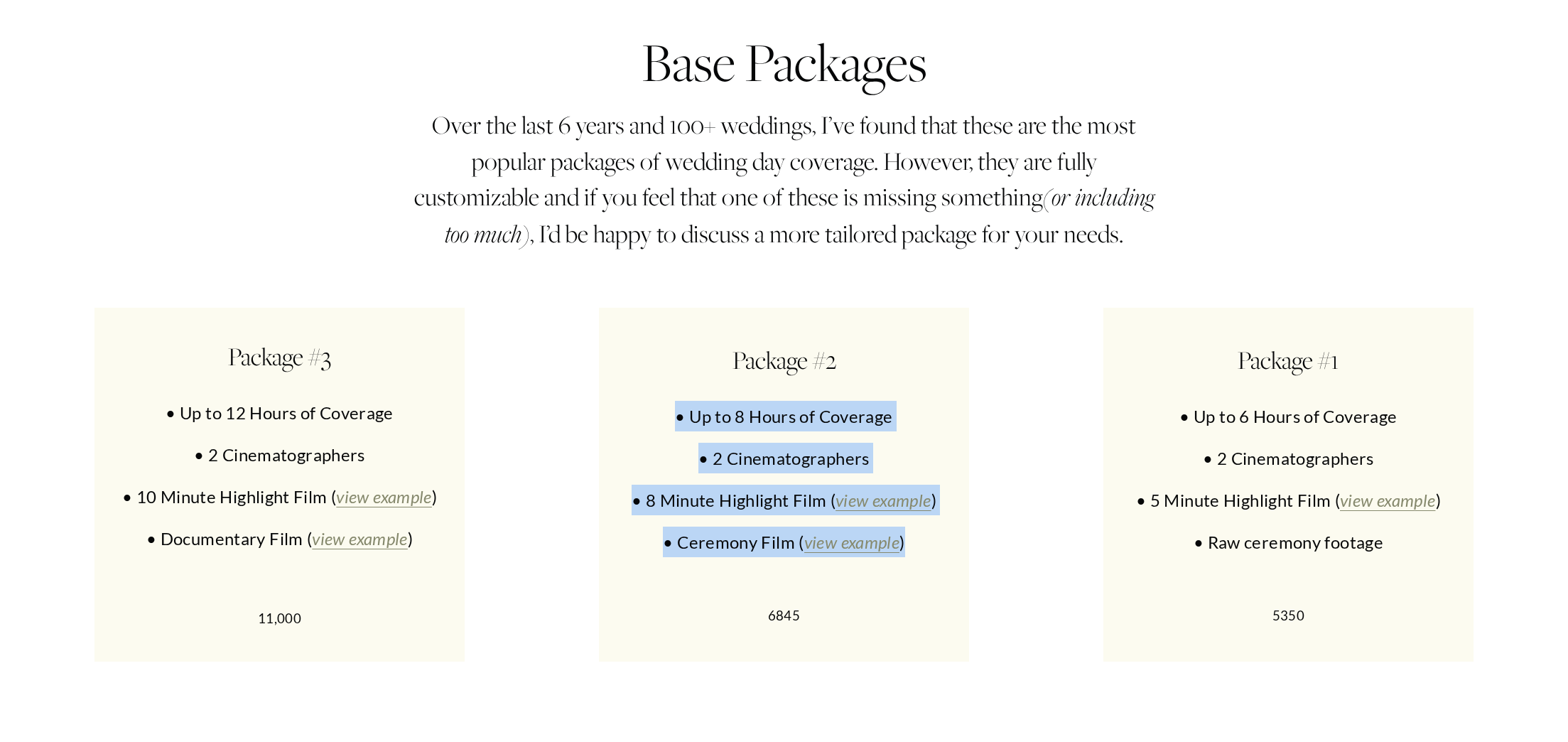
drag, startPoint x: 672, startPoint y: 435, endPoint x: 942, endPoint y: 560, distance: 297.5
click at [942, 560] on div "Package #2 • Up to 8 Hours of Coverage • 2 Cinematographers • 8 Minute Highligh…" at bounding box center [784, 485] width 326 height 286
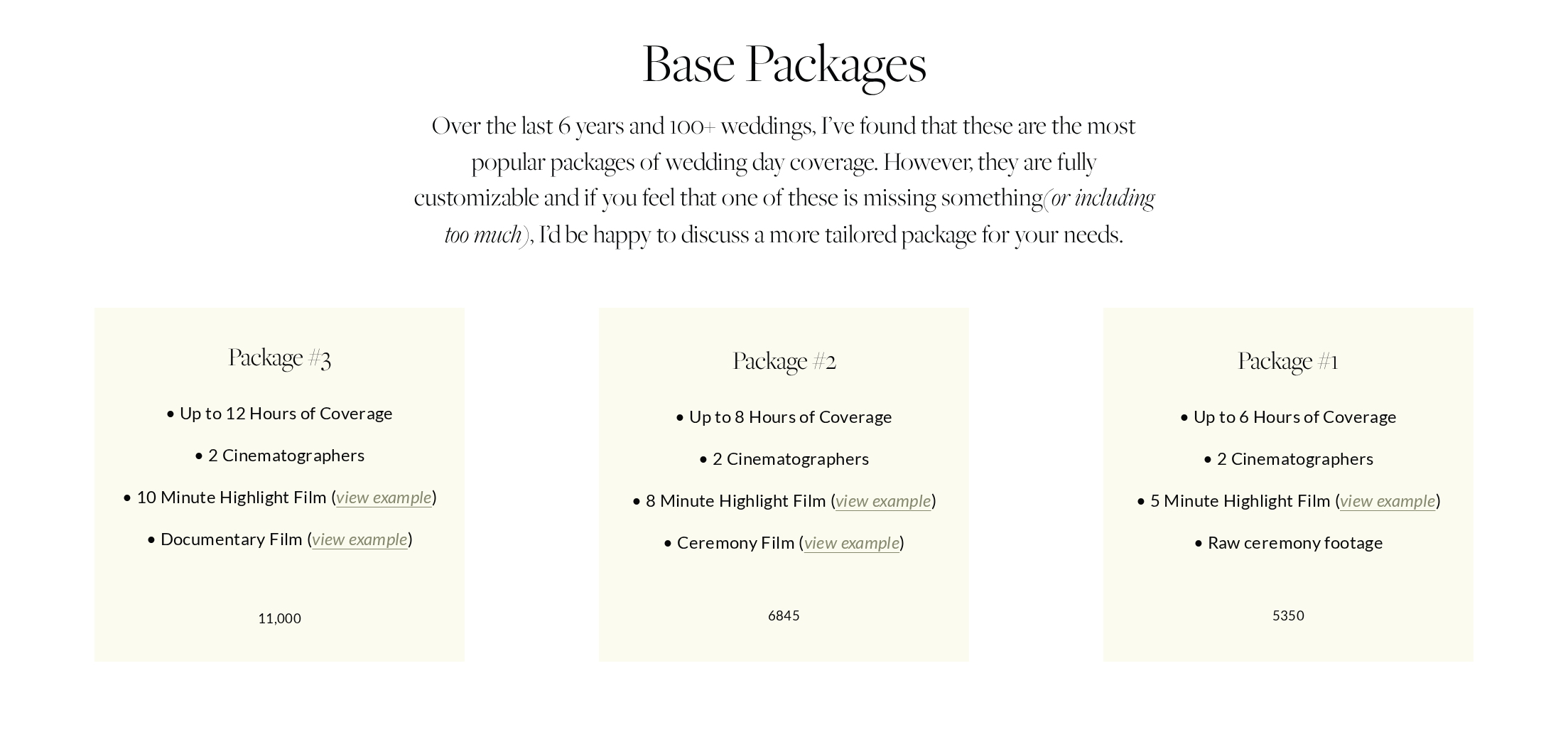
click at [781, 628] on p "6845" at bounding box center [784, 616] width 326 height 24
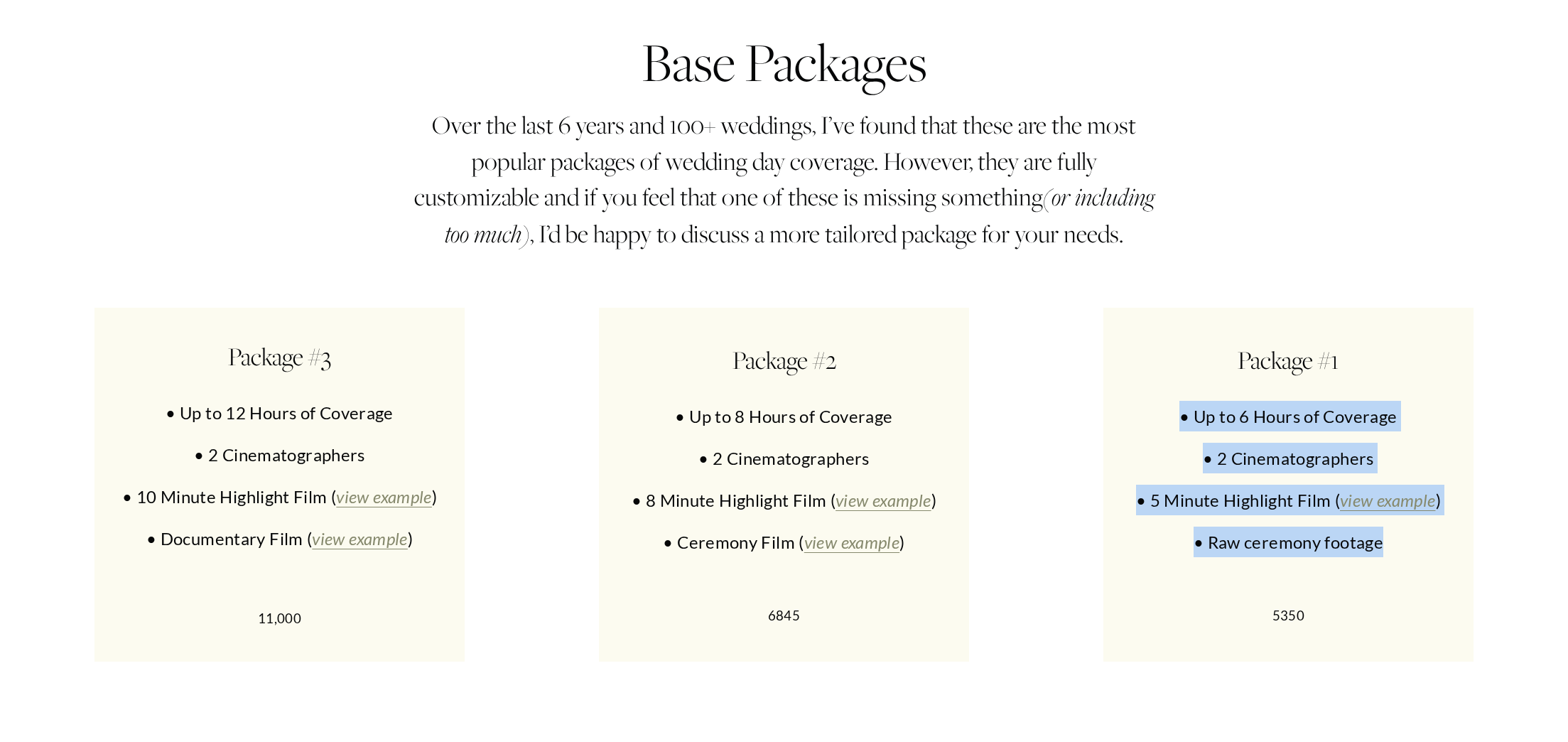
drag, startPoint x: 1225, startPoint y: 444, endPoint x: 1405, endPoint y: 548, distance: 207.9
click at [1405, 548] on div "Package #1 • Up to 6 Hours of Coverage • 2 Cinematographers • 5 Minute Highligh…" at bounding box center [1289, 485] width 326 height 286
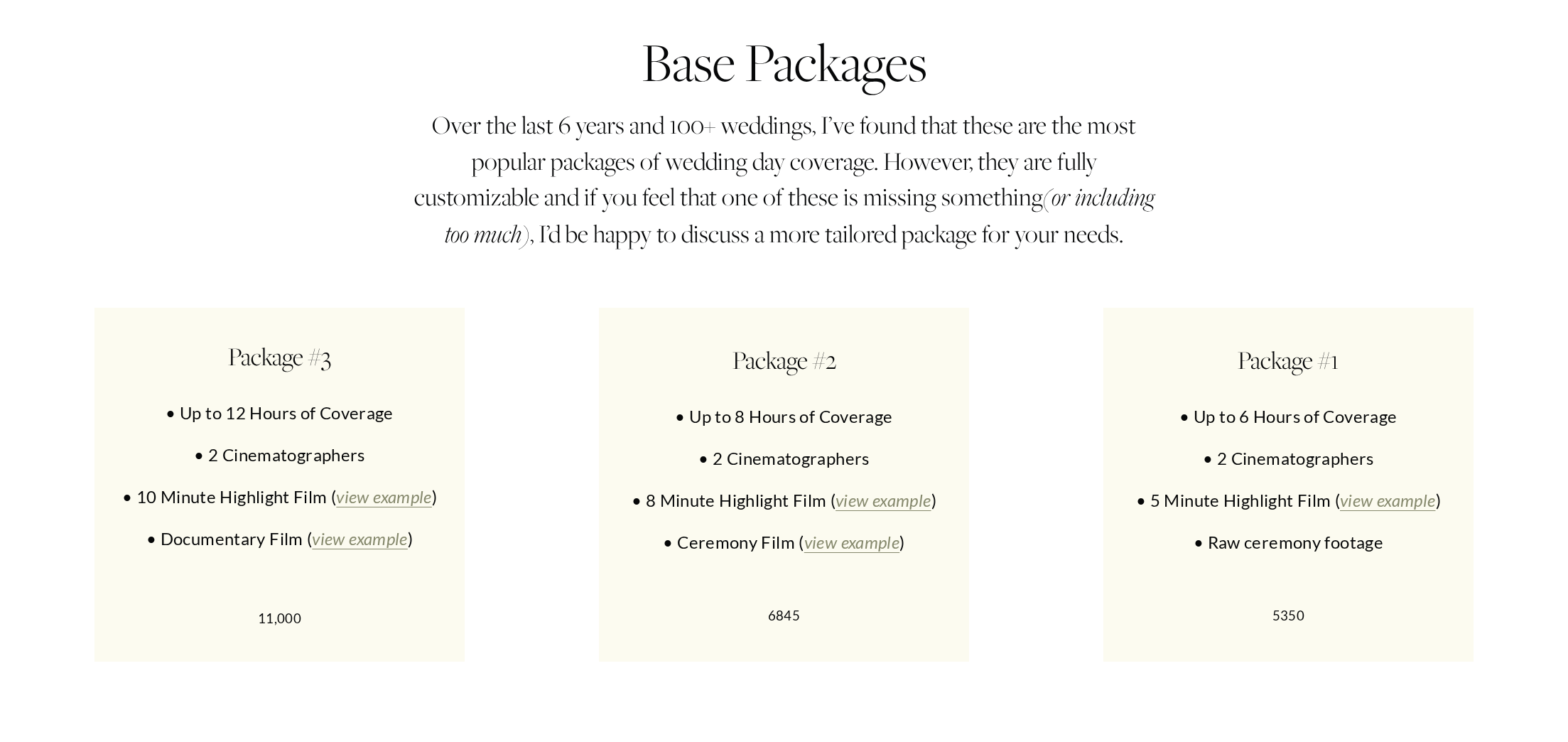
click at [1287, 626] on p "5350" at bounding box center [1289, 616] width 326 height 24
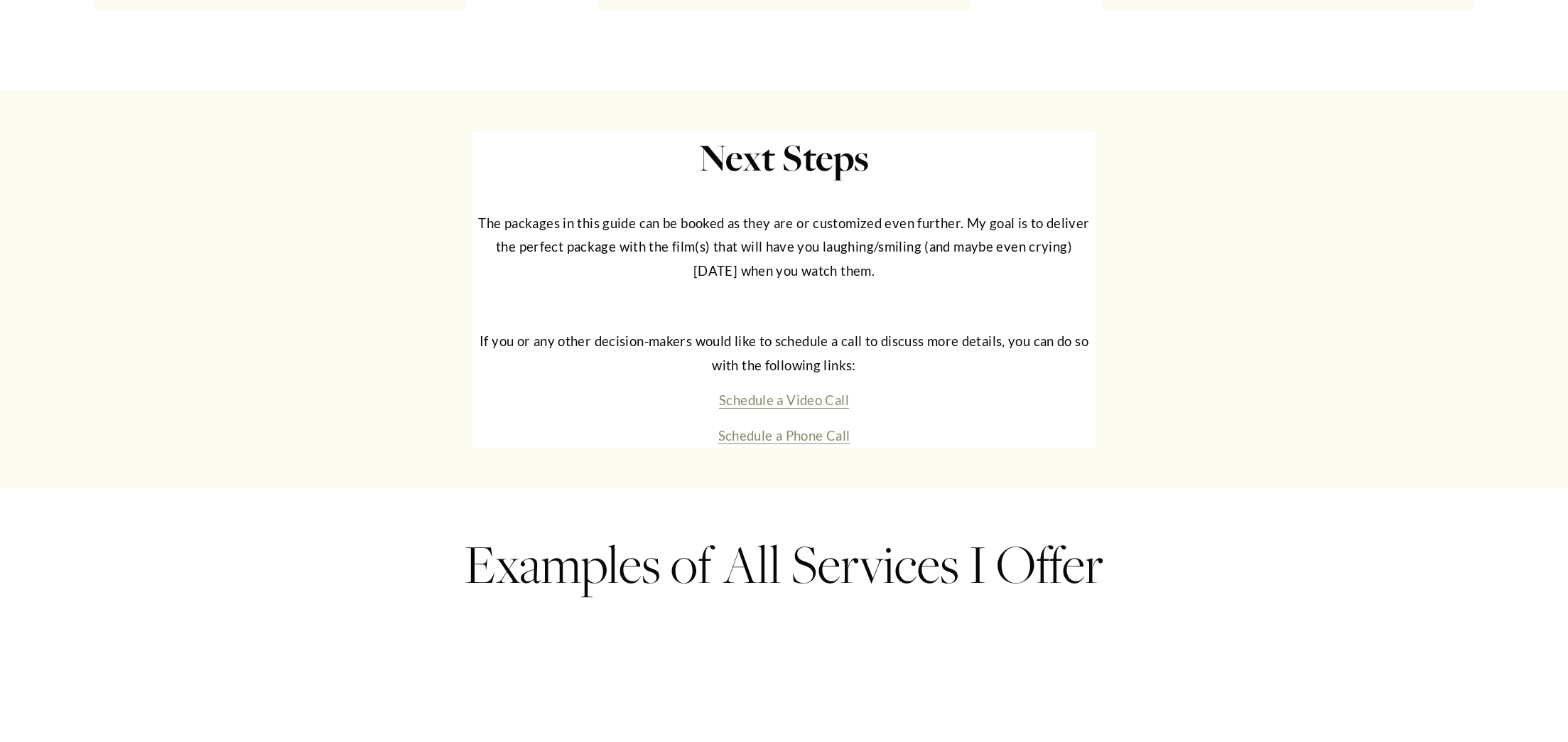
scroll to position [7583, 0]
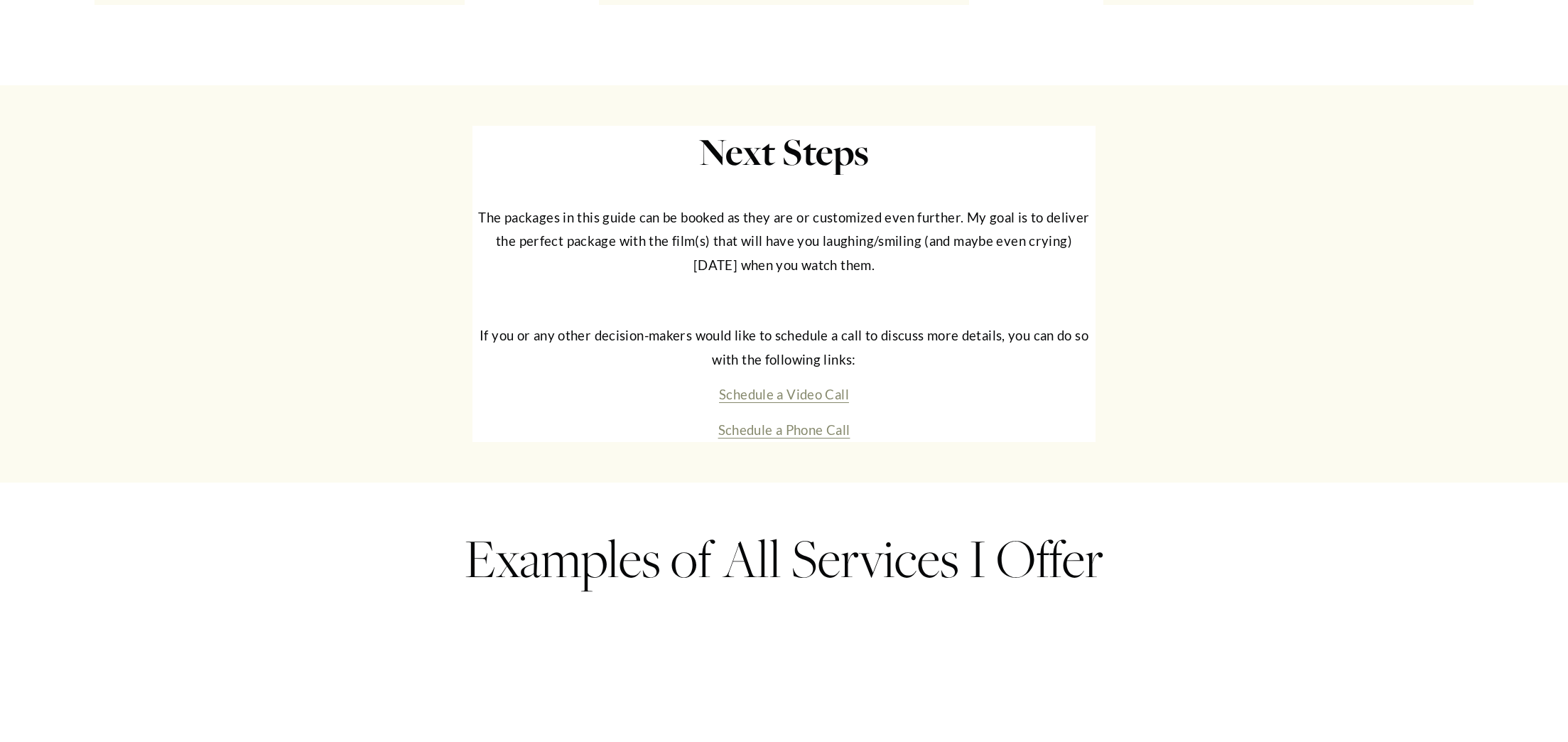
drag, startPoint x: 479, startPoint y: 231, endPoint x: 899, endPoint y: 292, distance: 424.4
click at [899, 278] on p "The packages in this guide can be booked as they are or customized even further…" at bounding box center [784, 242] width 623 height 72
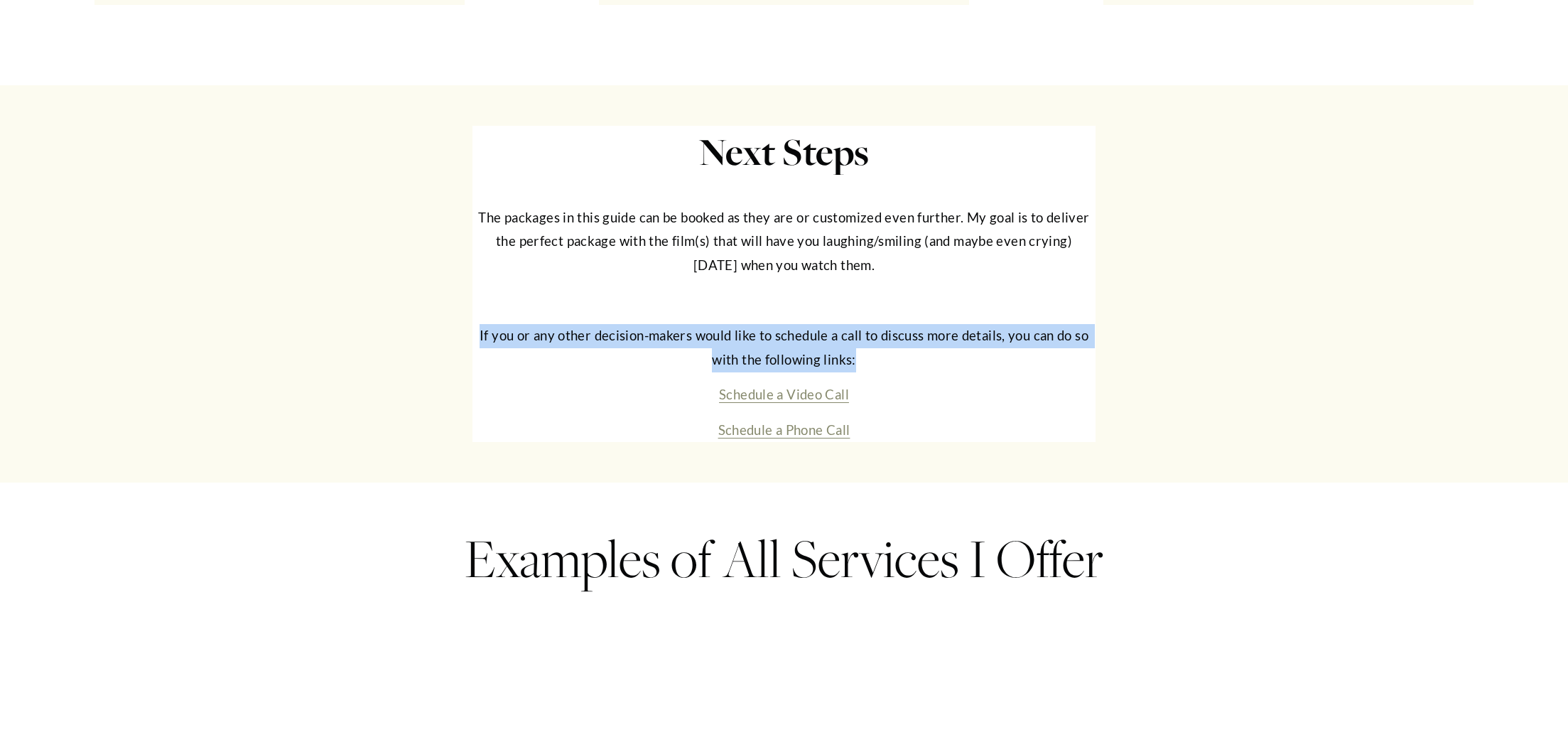
drag, startPoint x: 480, startPoint y: 355, endPoint x: 881, endPoint y: 376, distance: 401.5
click at [881, 372] on p "If you or any other decision-makers would like to schedule a call to discuss mo…" at bounding box center [784, 348] width 623 height 47
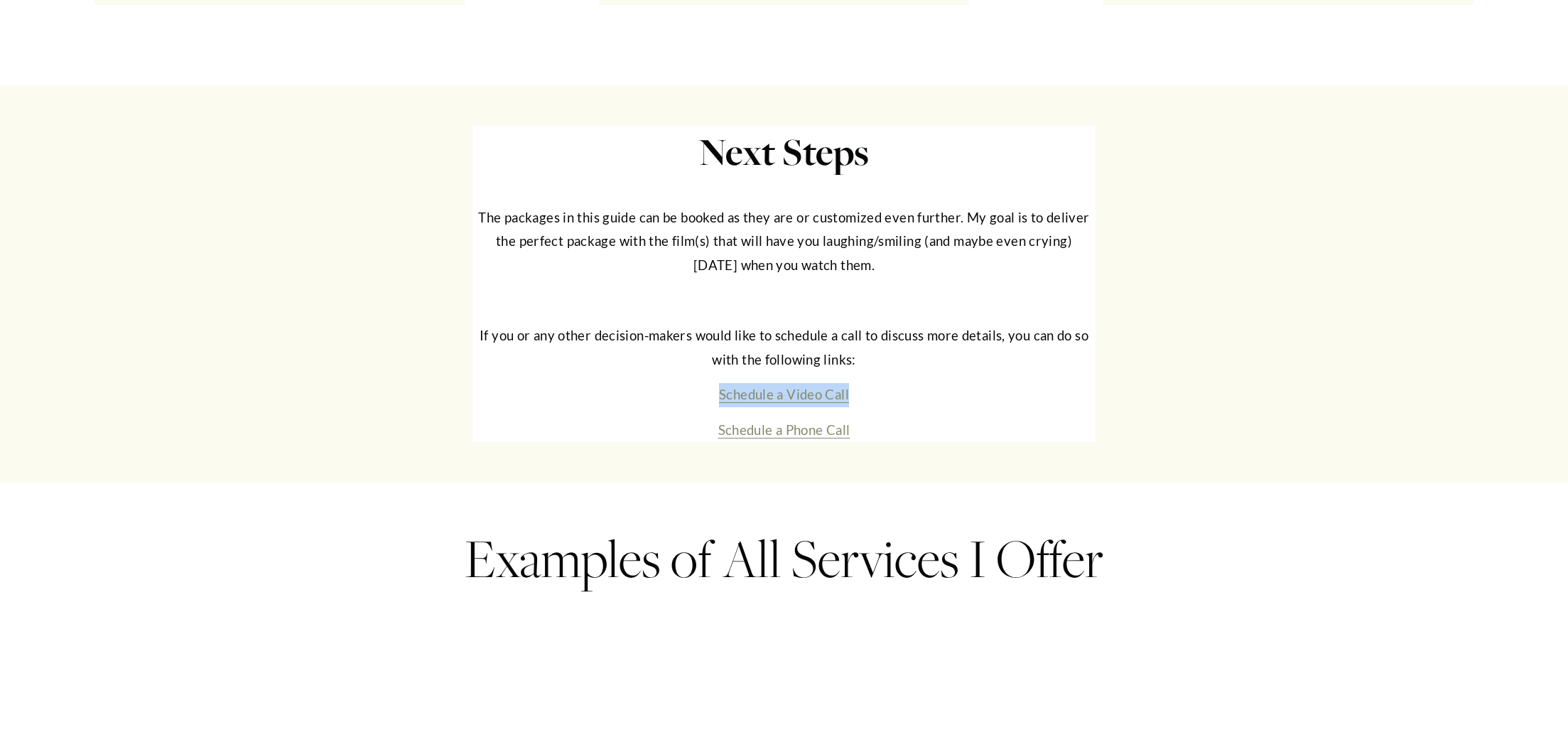
drag, startPoint x: 710, startPoint y: 412, endPoint x: 859, endPoint y: 413, distance: 149.0
click at [859, 407] on p "Schedule a Video Call" at bounding box center [784, 395] width 623 height 24
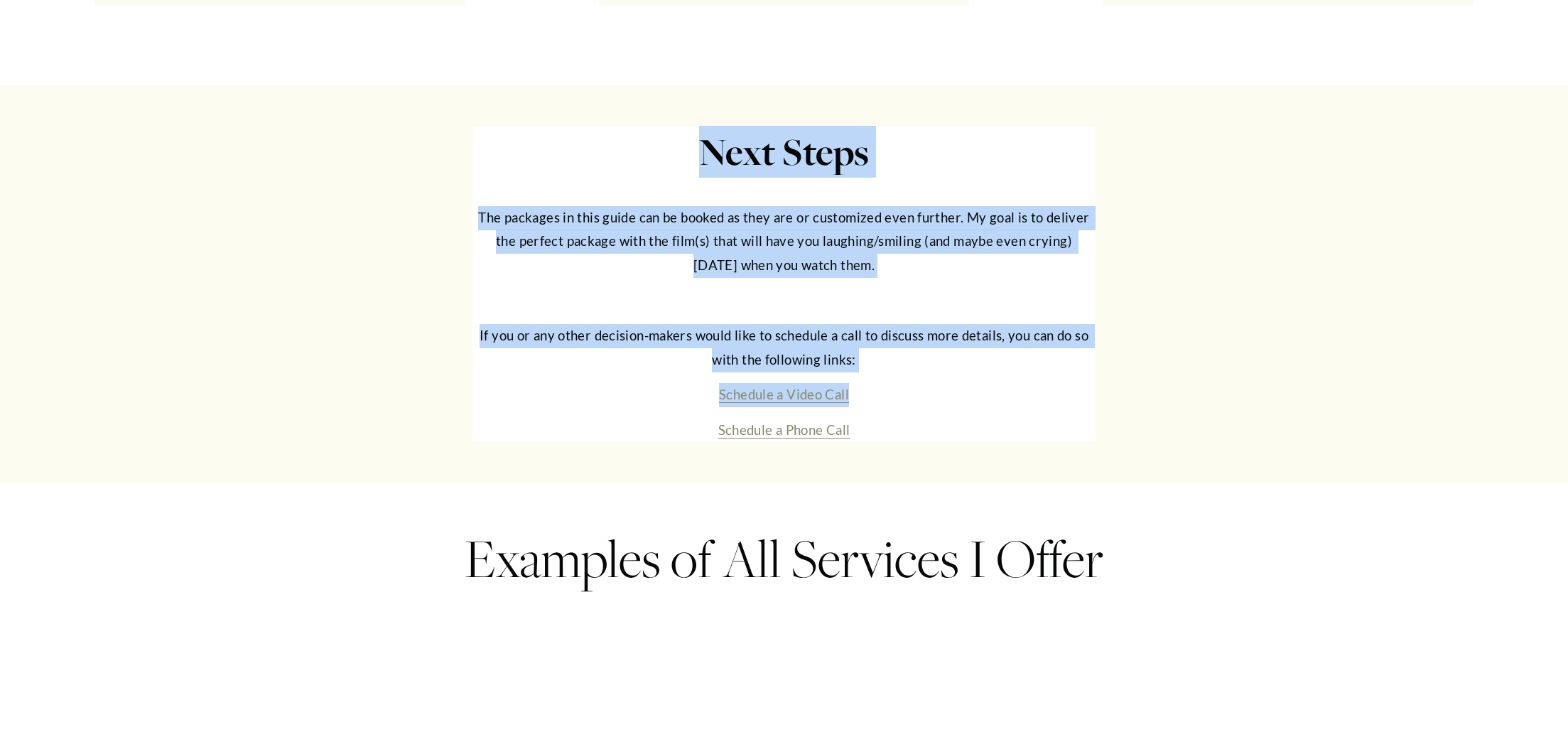
drag, startPoint x: 689, startPoint y: 443, endPoint x: 876, endPoint y: 462, distance: 188.0
click at [903, 468] on div "Next Steps The packages in this guide can be booked as they are or customized e…" at bounding box center [784, 284] width 1568 height 398
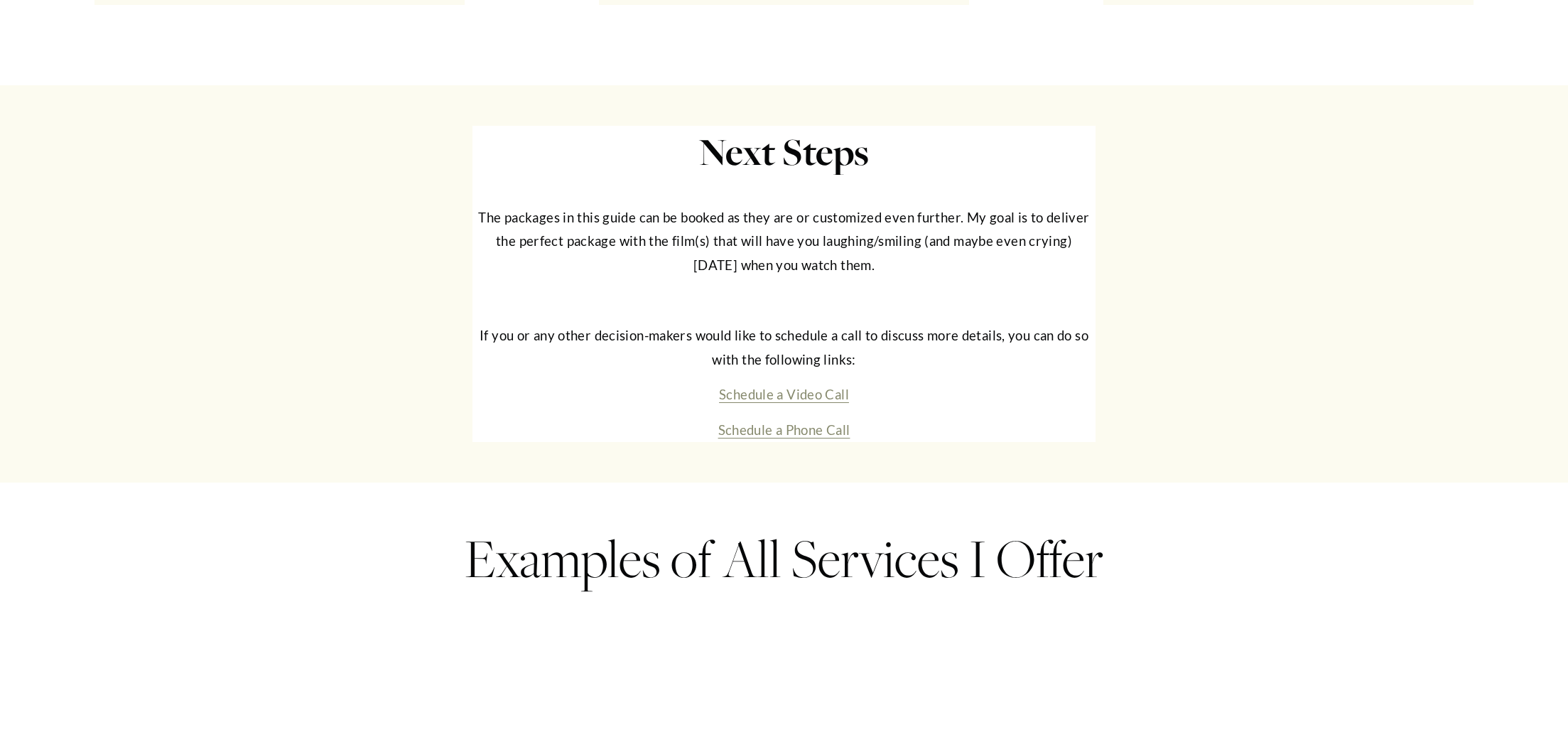
click at [876, 443] on p "Schedule a Phone Call" at bounding box center [784, 431] width 623 height 24
drag, startPoint x: 812, startPoint y: 452, endPoint x: 675, endPoint y: 437, distance: 137.8
click at [670, 443] on p "Schedule a Phone Call" at bounding box center [784, 431] width 623 height 24
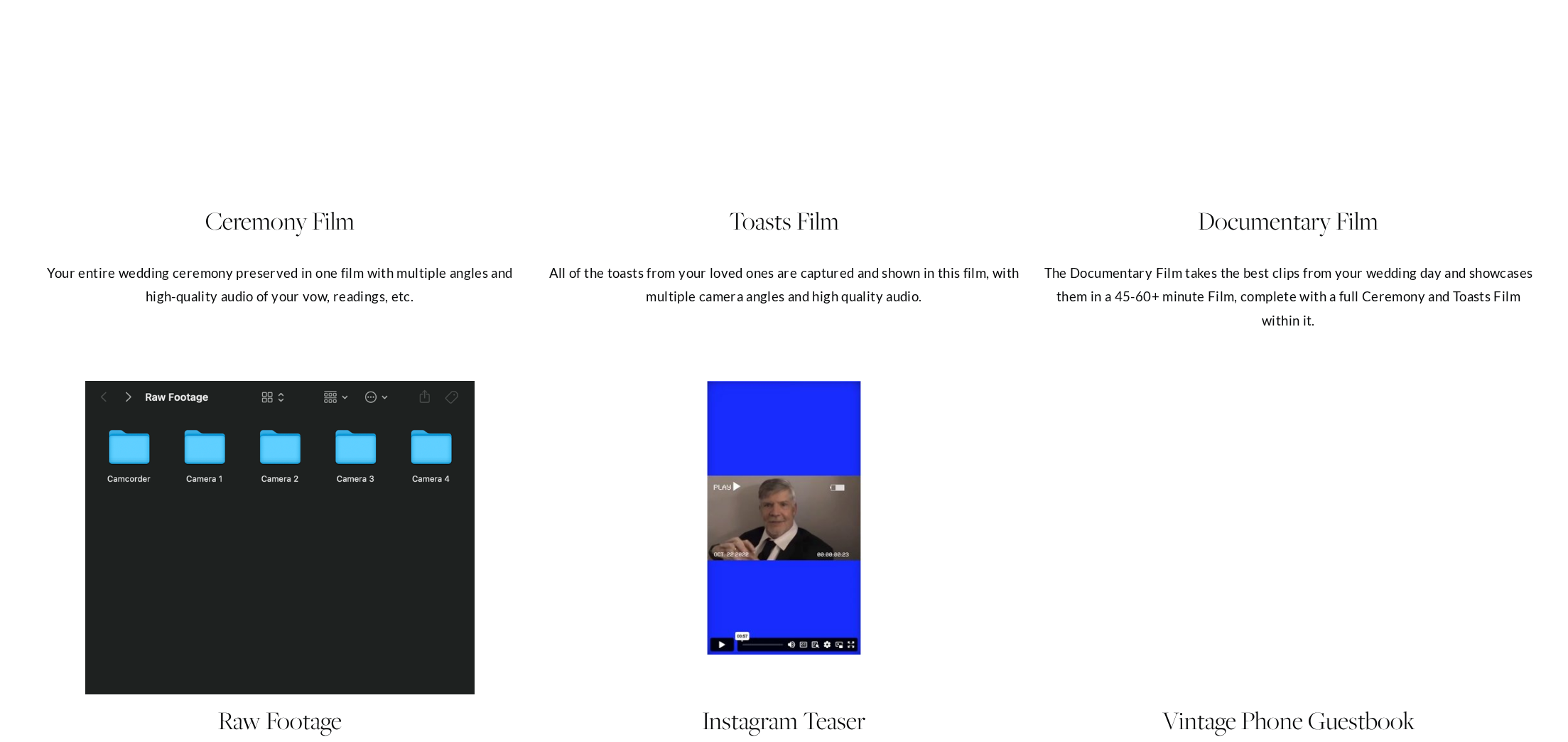
scroll to position [8319, 0]
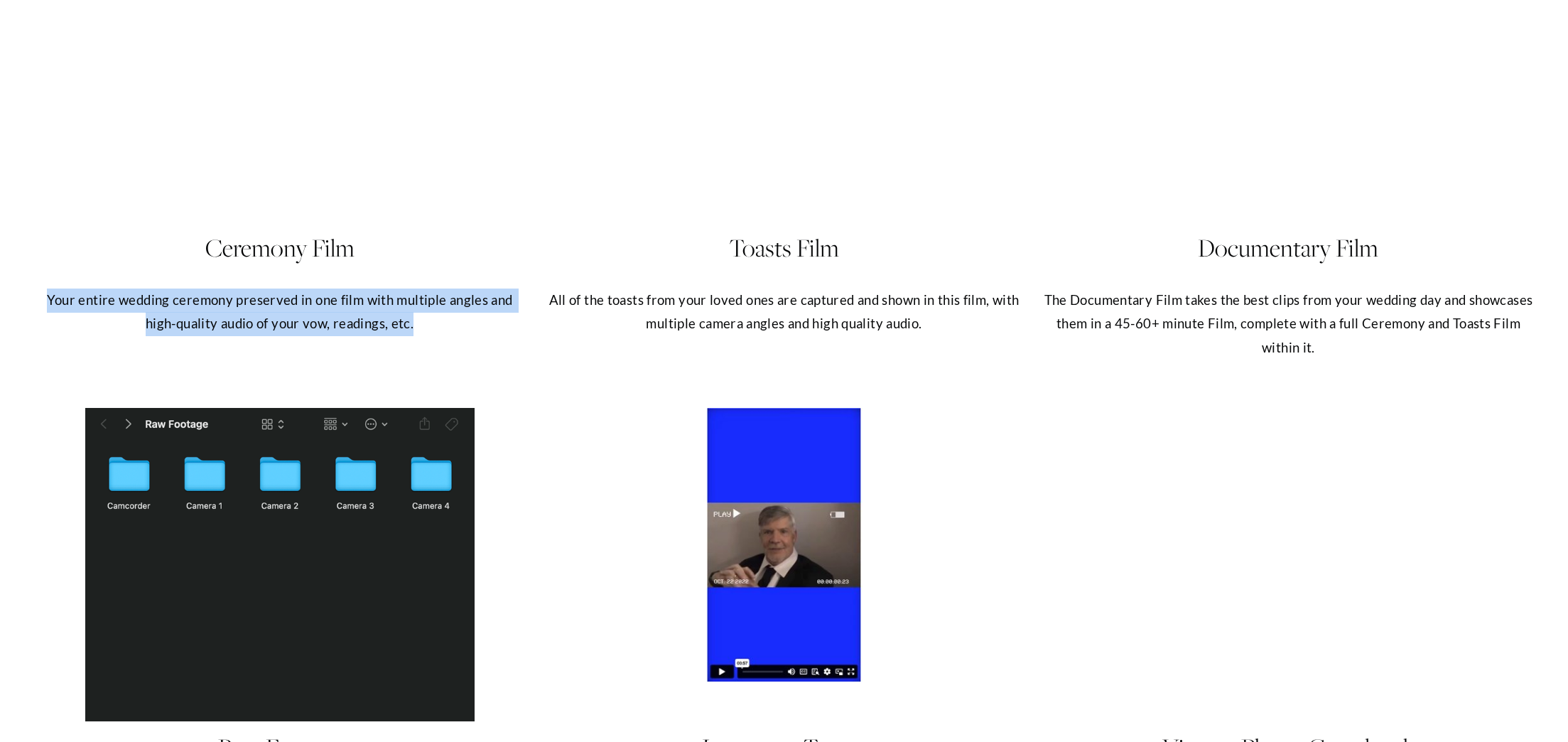
drag, startPoint x: 47, startPoint y: 324, endPoint x: 414, endPoint y: 347, distance: 367.7
click at [414, 336] on p "Your entire wedding ceremony preserved in one film with multiple angles and hig…" at bounding box center [279, 313] width 496 height 47
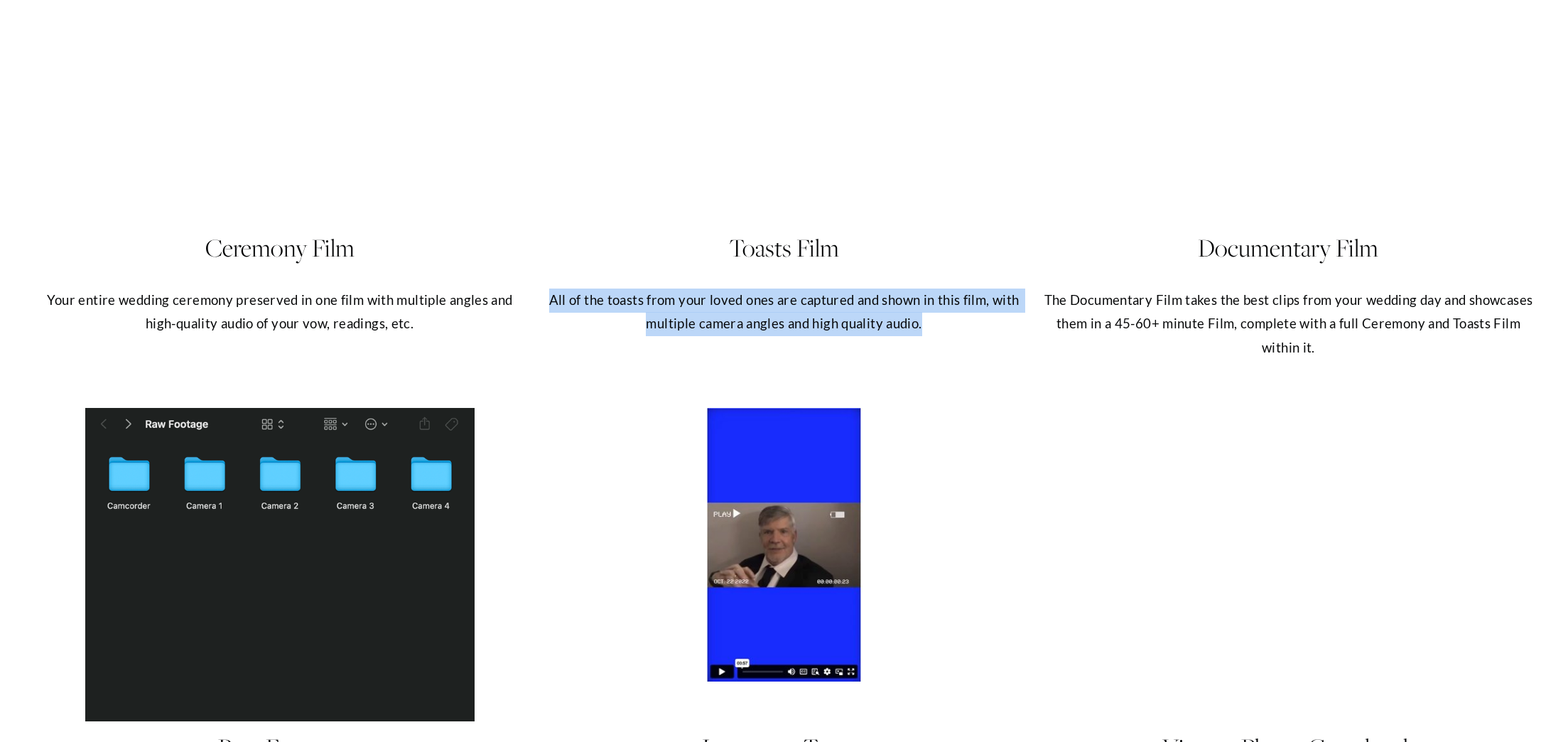
drag, startPoint x: 551, startPoint y: 319, endPoint x: 927, endPoint y: 349, distance: 377.2
click at [927, 336] on p "All of the toasts from your loved ones are captured and shown in this film, wit…" at bounding box center [784, 313] width 496 height 47
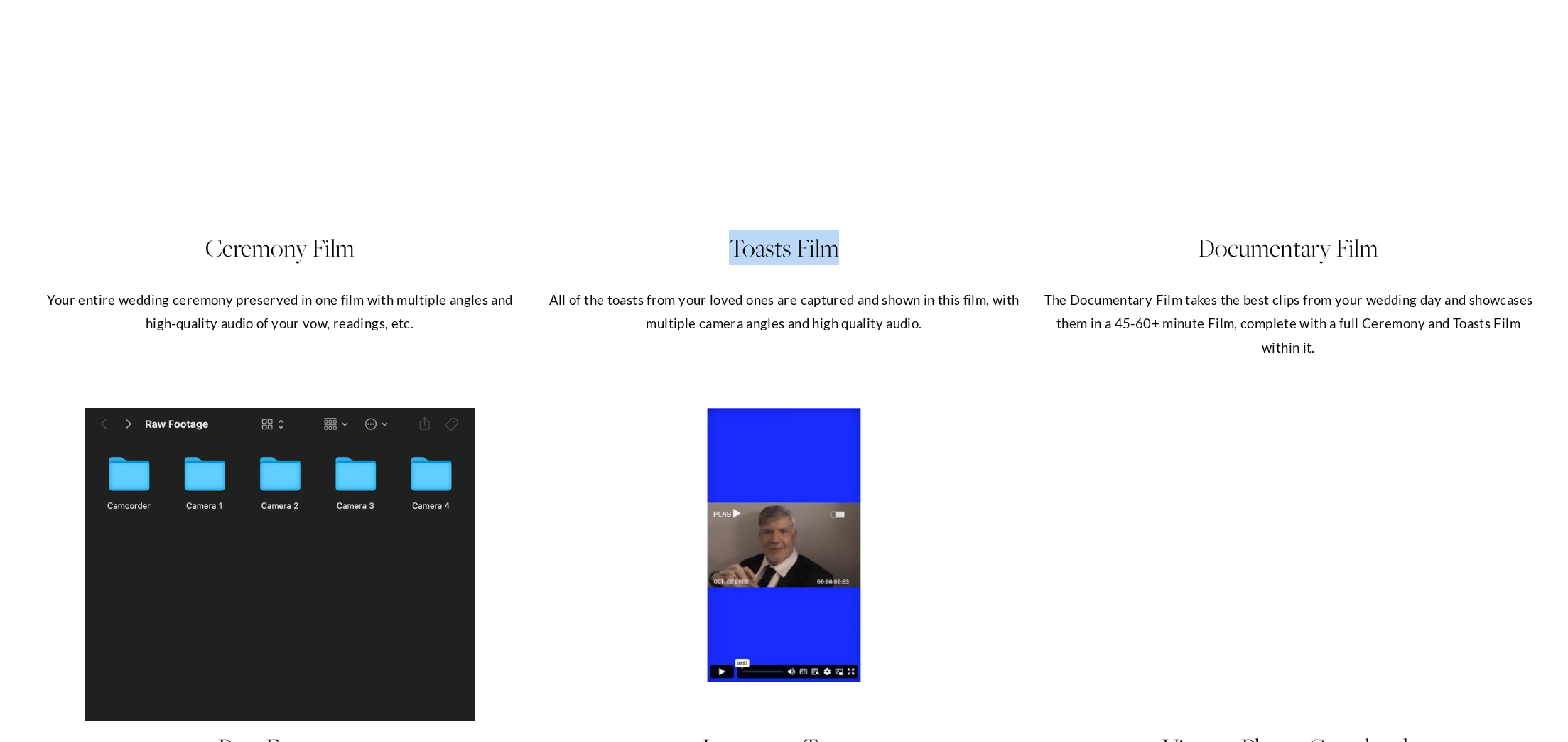
drag, startPoint x: 724, startPoint y: 269, endPoint x: 859, endPoint y: 275, distance: 135.1
click at [859, 265] on h4 "Toasts Film" at bounding box center [784, 248] width 496 height 35
drag, startPoint x: 1047, startPoint y: 321, endPoint x: 1336, endPoint y: 378, distance: 294.6
click at [1336, 361] on p "The Documentary Film takes the best clips from your wedding day and showcases t…" at bounding box center [1288, 324] width 496 height 72
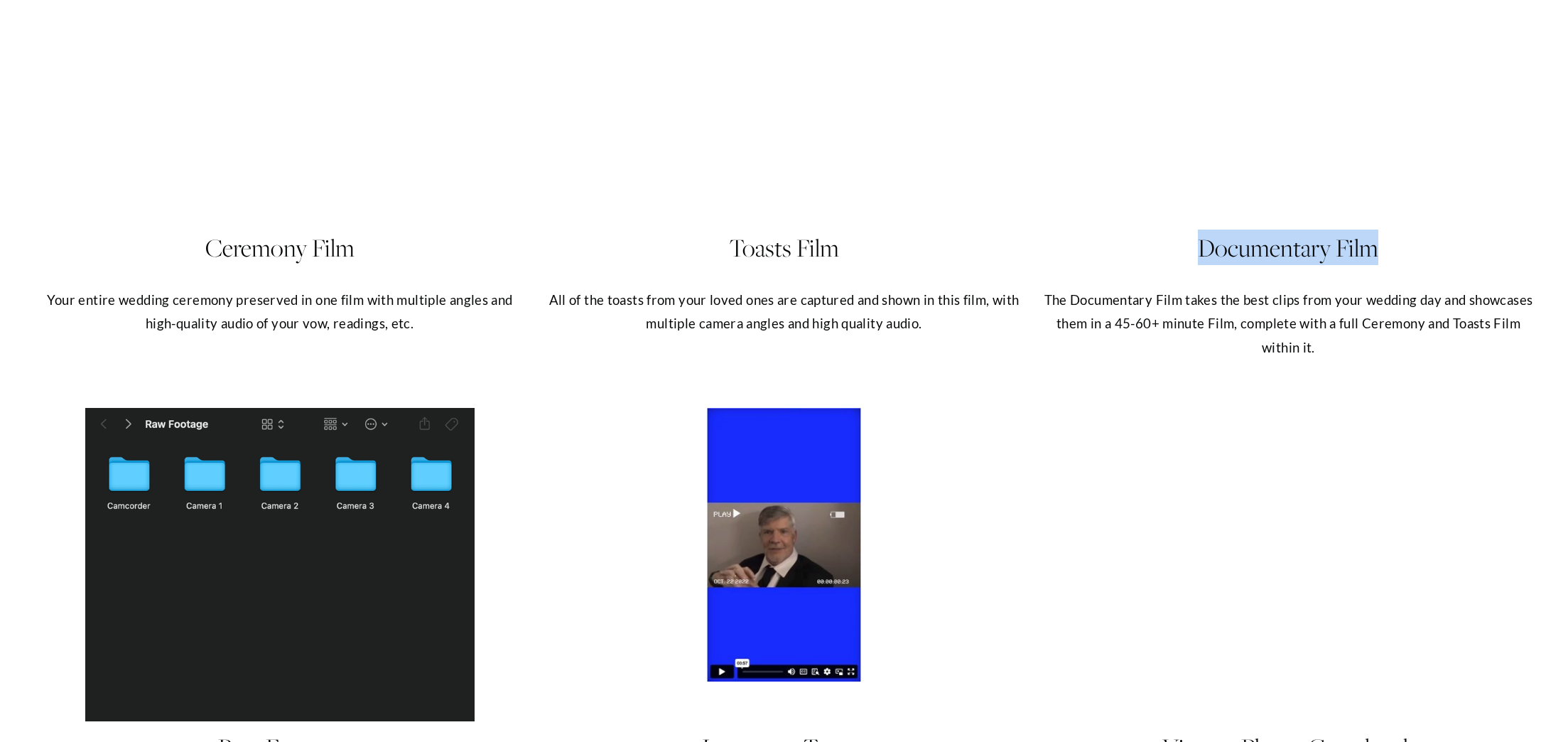
drag, startPoint x: 1195, startPoint y: 272, endPoint x: 1377, endPoint y: 273, distance: 182.0
click at [1377, 265] on h4 "Documentary Film" at bounding box center [1288, 248] width 496 height 35
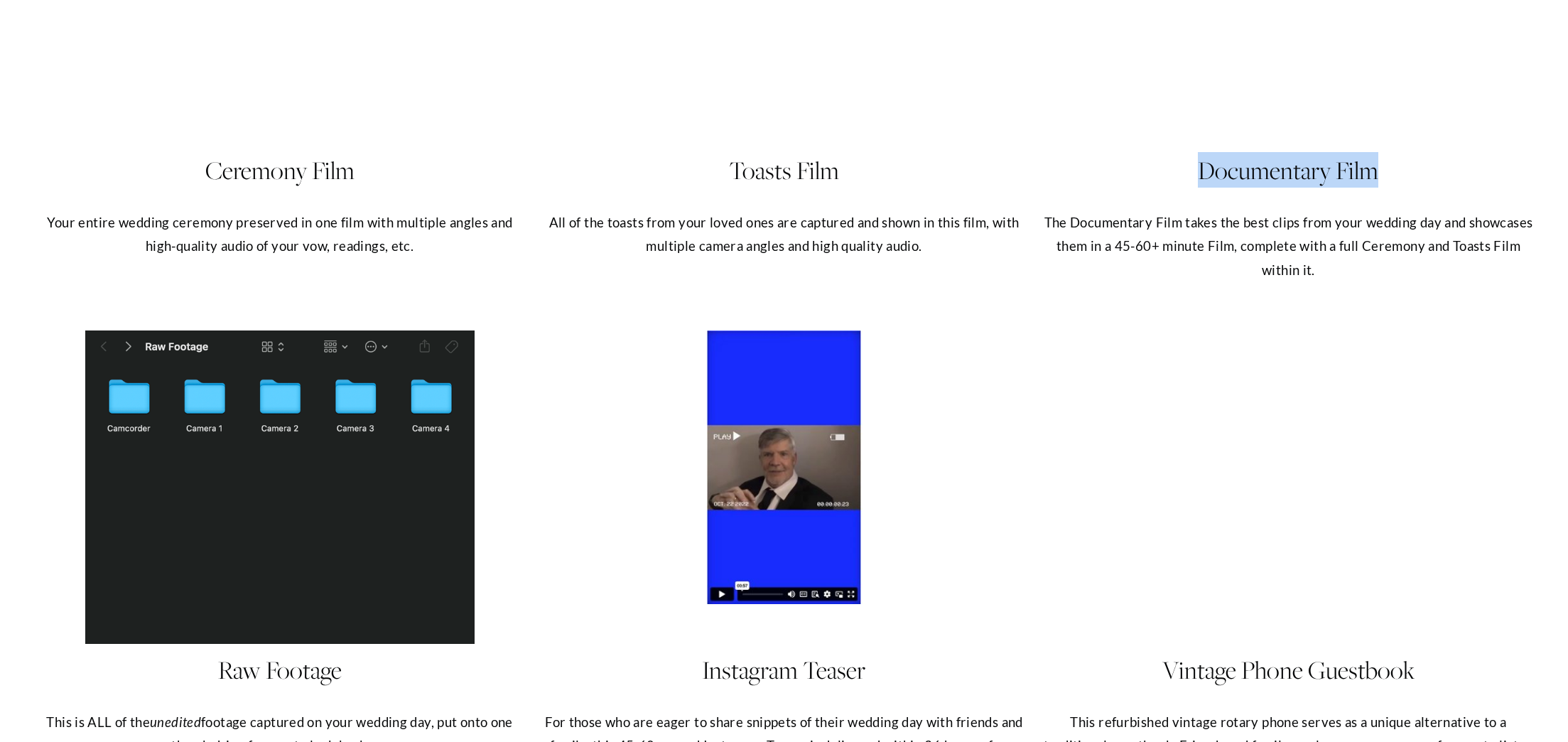
scroll to position [8580, 0]
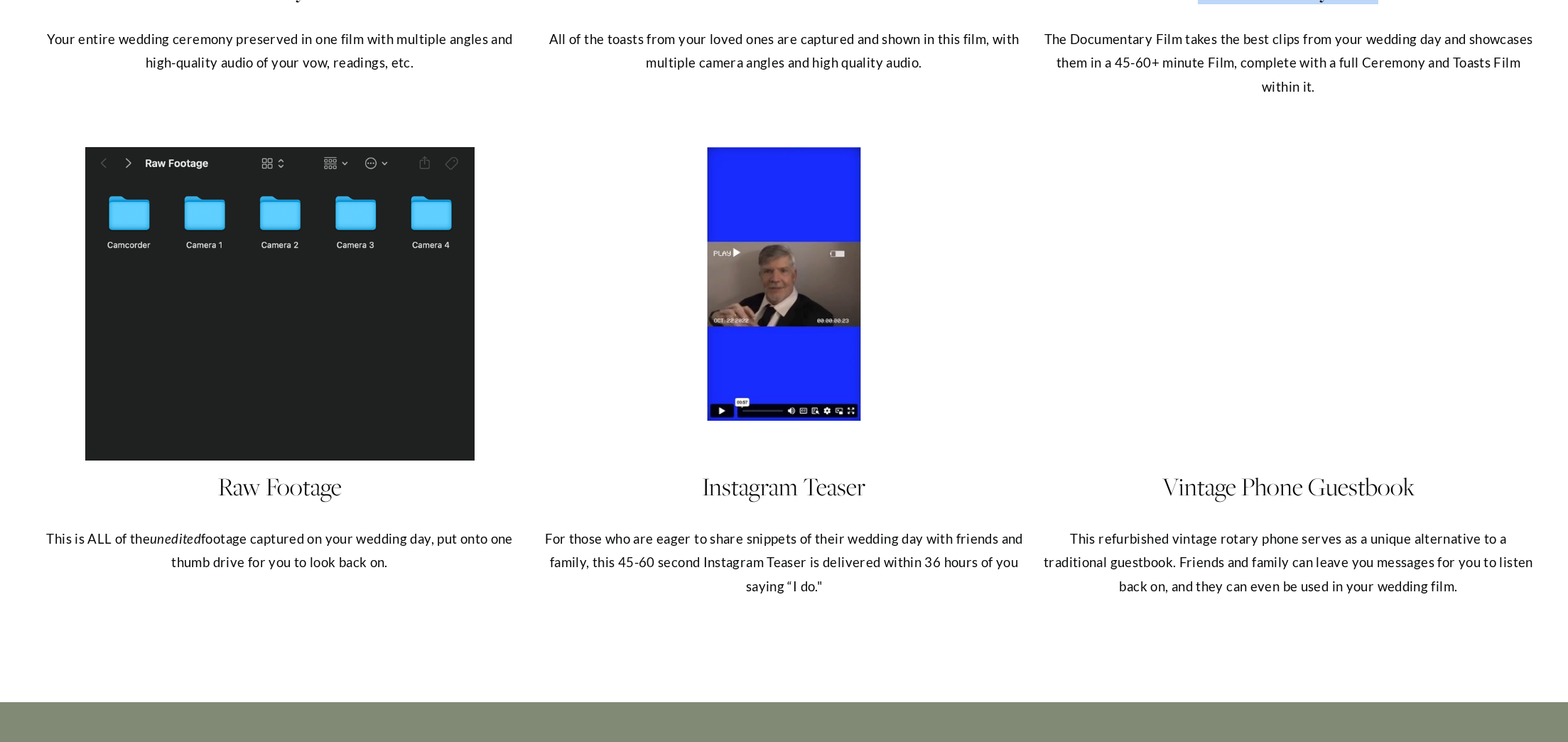
drag, startPoint x: 44, startPoint y: 563, endPoint x: 393, endPoint y: 581, distance: 349.5
click at [393, 575] on p "This is ALL of the unedited footage captured on your wedding day, put onto one …" at bounding box center [279, 551] width 496 height 47
drag, startPoint x: 700, startPoint y: 514, endPoint x: 864, endPoint y: 512, distance: 164.0
click at [864, 504] on h4 "Instagram Teaser" at bounding box center [784, 486] width 496 height 35
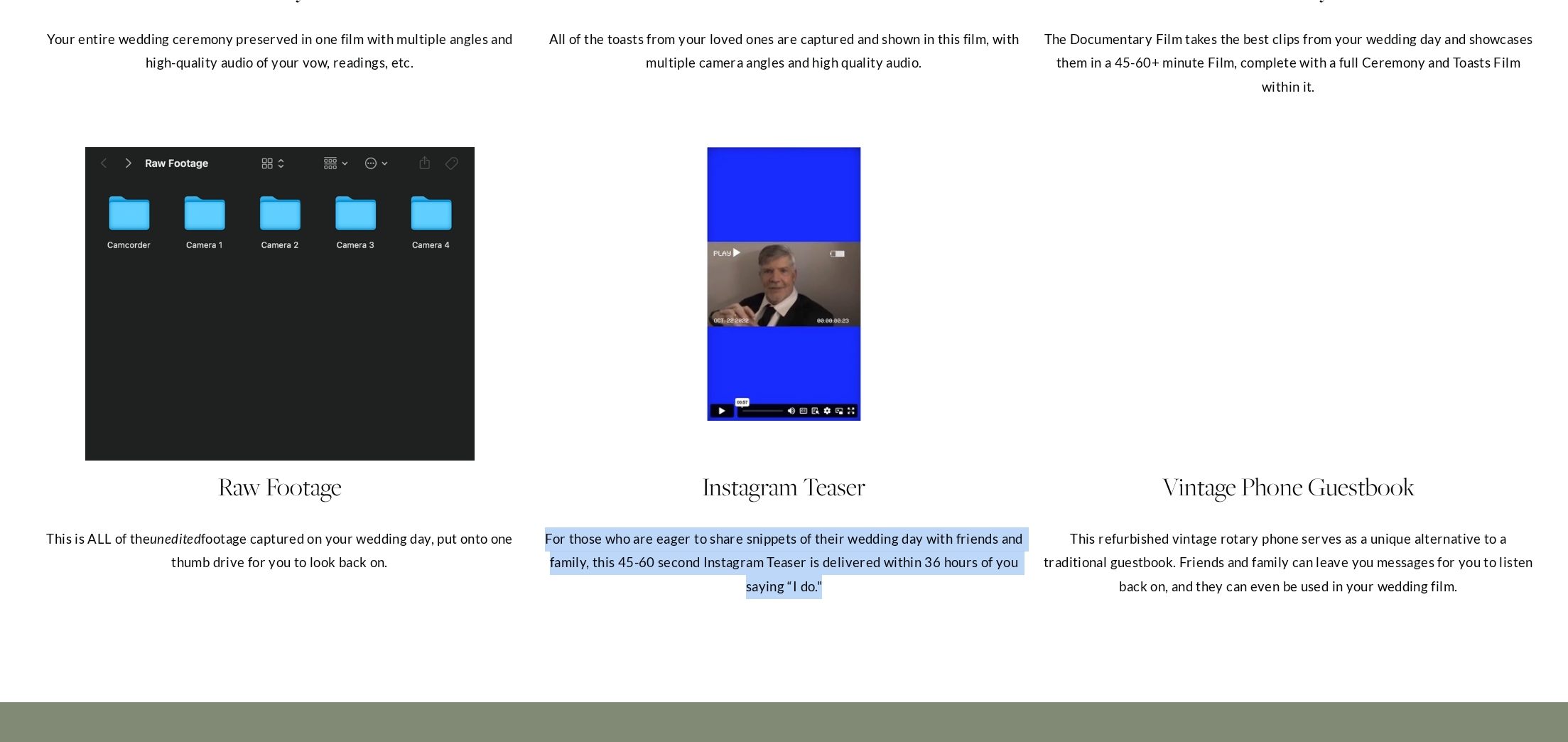
drag, startPoint x: 543, startPoint y: 558, endPoint x: 847, endPoint y: 607, distance: 307.9
click at [847, 599] on p "For those who are eager to share snippets of their wedding day with friends and…" at bounding box center [784, 563] width 496 height 72
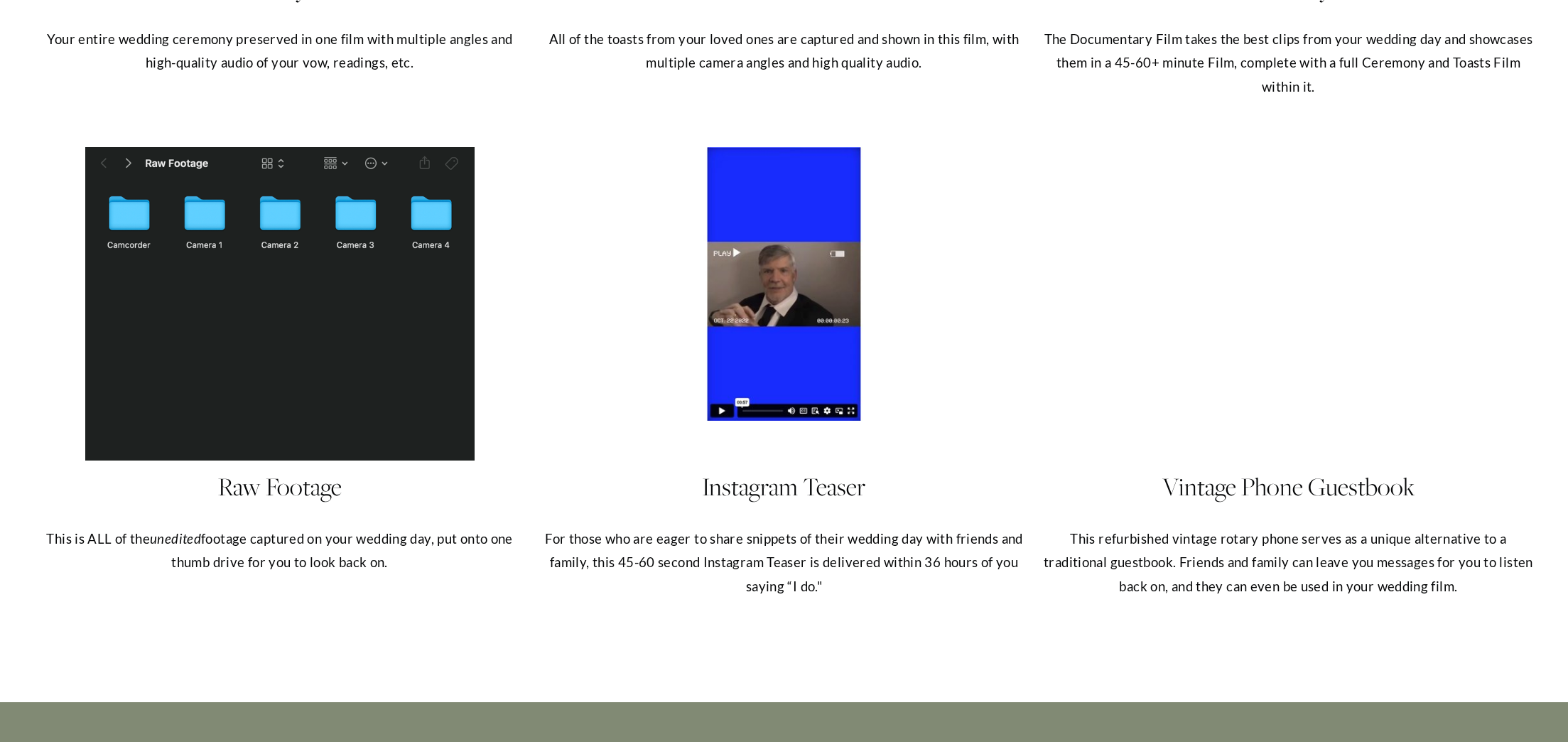
click at [1258, 586] on p "This refurbished vintage rotary phone serves as a unique alternative to a tradi…" at bounding box center [1288, 563] width 496 height 72
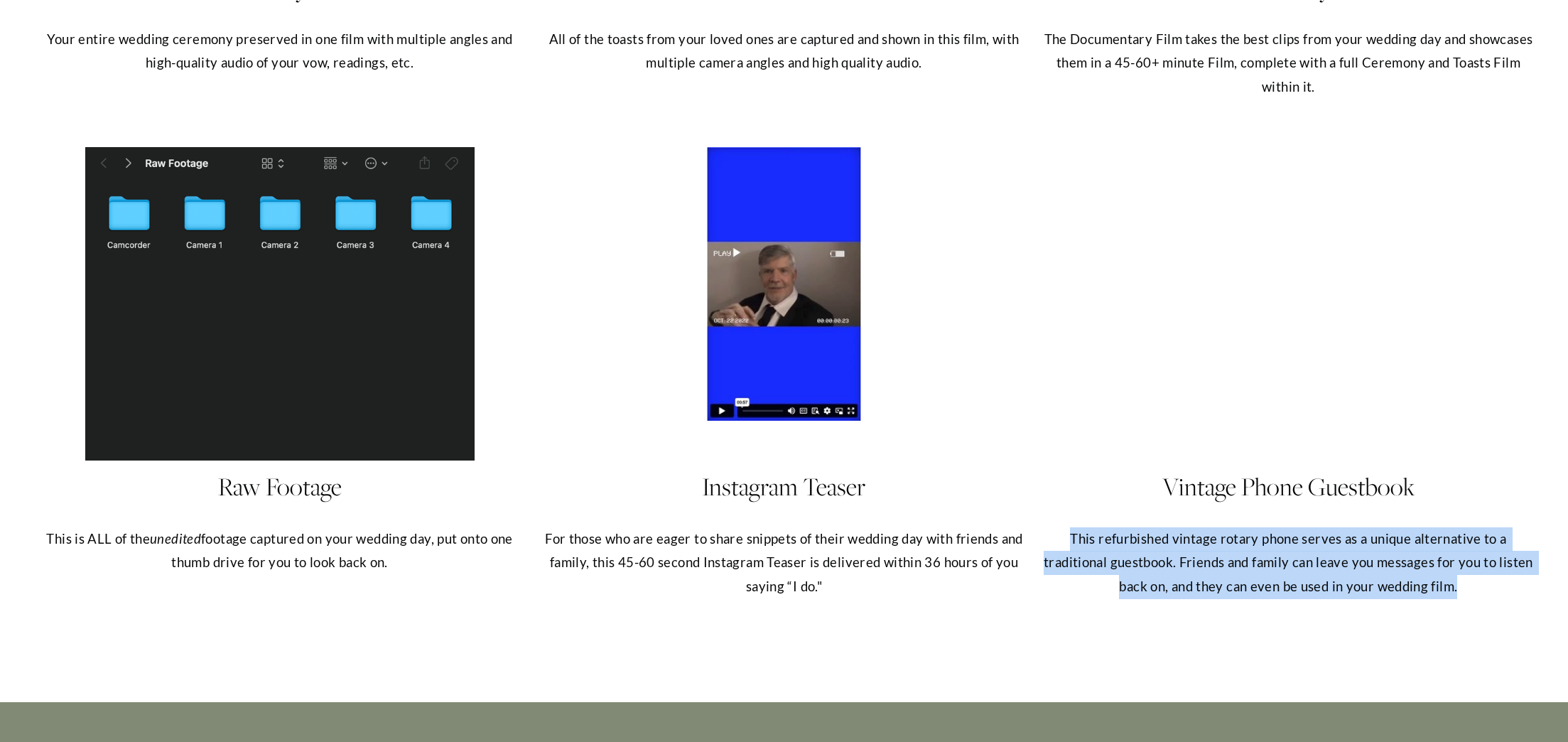
click at [1258, 586] on p "This refurbished vintage rotary phone serves as a unique alternative to a tradi…" at bounding box center [1288, 563] width 496 height 72
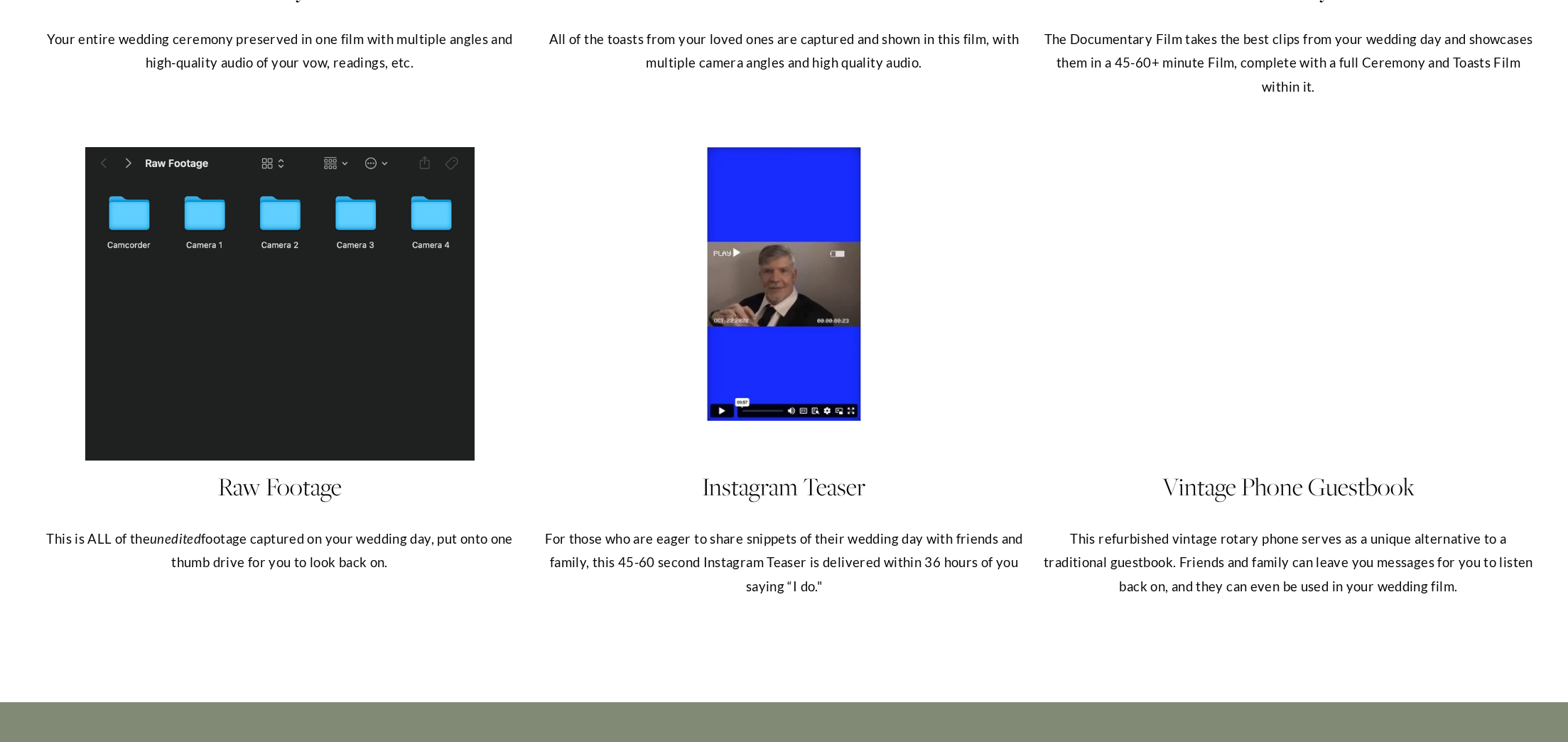
click at [1196, 504] on h4 "Vintage Phone Guestbook" at bounding box center [1288, 486] width 496 height 35
click at [962, 401] on div at bounding box center [784, 284] width 487 height 273
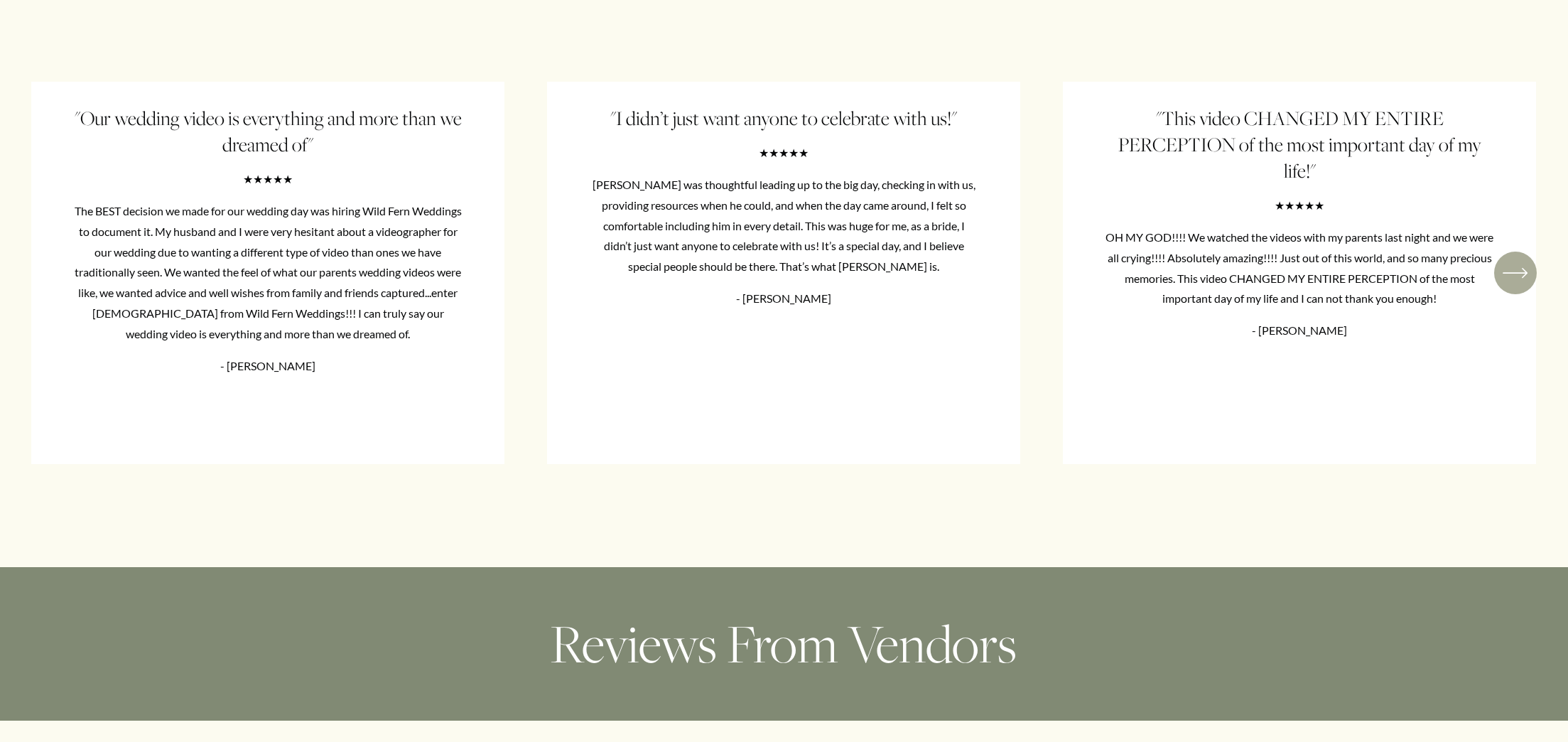
scroll to position [9342, 0]
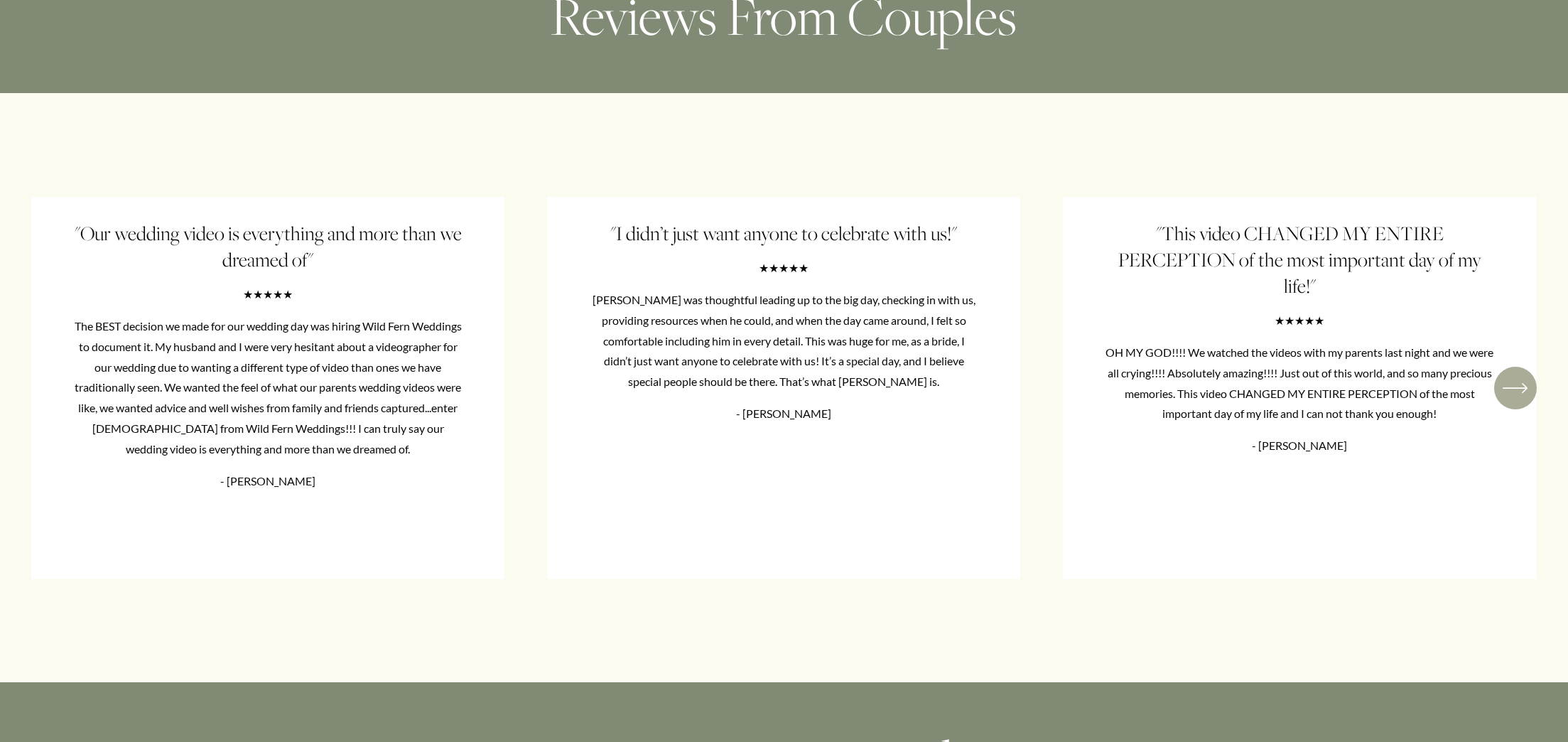
drag, startPoint x: 97, startPoint y: 355, endPoint x: 377, endPoint y: 419, distance: 287.2
click at [377, 419] on ul ""Our wedding video is everything and more than we dreamed of" ★★★★★ The BEST de…" at bounding box center [784, 388] width 1506 height 383
drag, startPoint x: 81, startPoint y: 327, endPoint x: 405, endPoint y: 459, distance: 349.9
click at [405, 459] on ul ""Our wedding video is everything and more than we dreamed of" ★★★★★ The BEST de…" at bounding box center [784, 388] width 1506 height 383
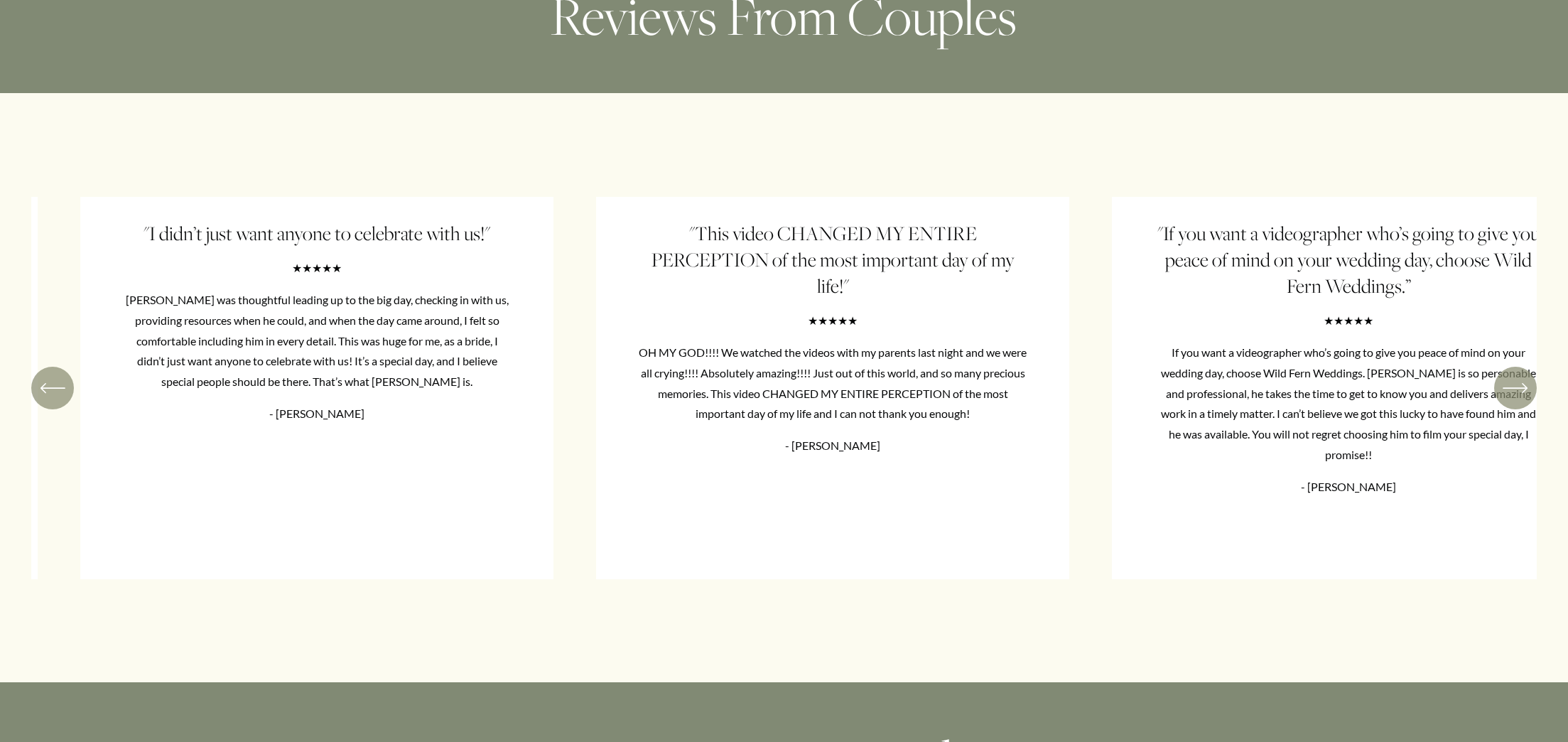
drag, startPoint x: 428, startPoint y: 478, endPoint x: -11, endPoint y: 408, distance: 444.5
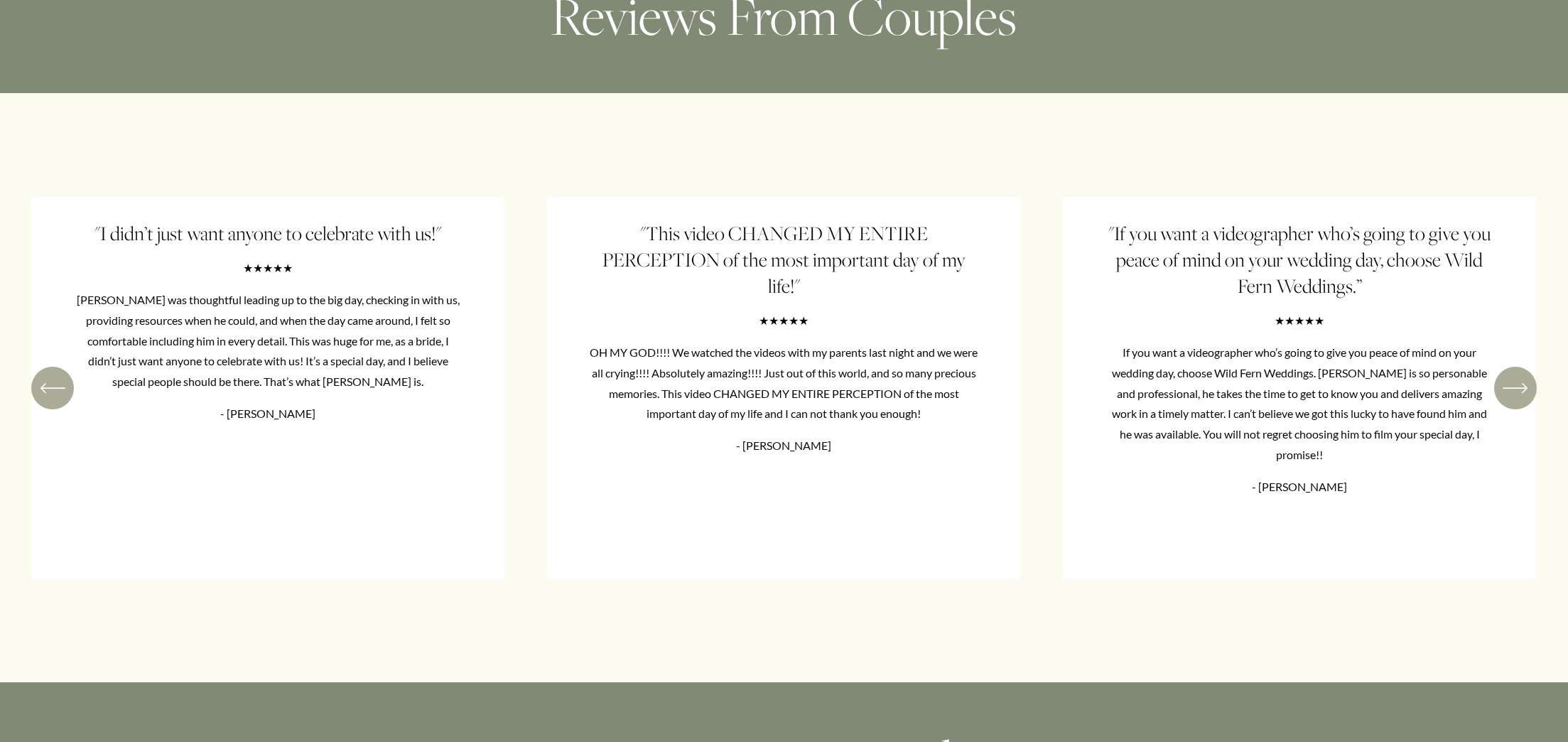
click at [1516, 401] on icon "\a \a \a Next\a \a" at bounding box center [1516, 388] width 26 height 26
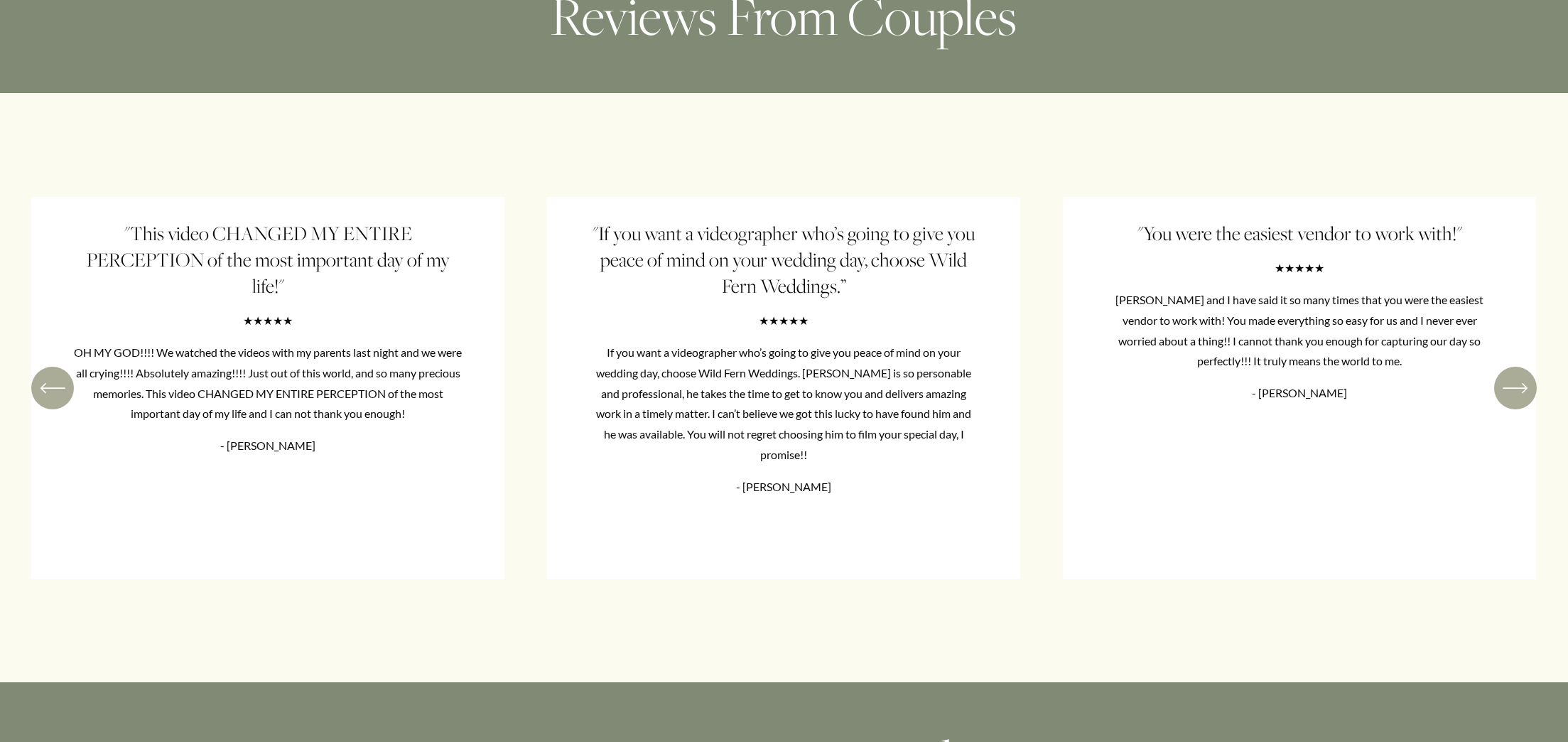
click at [46, 392] on icon "\a \a Previous\a \a \a" at bounding box center [44, 388] width 4 height 10
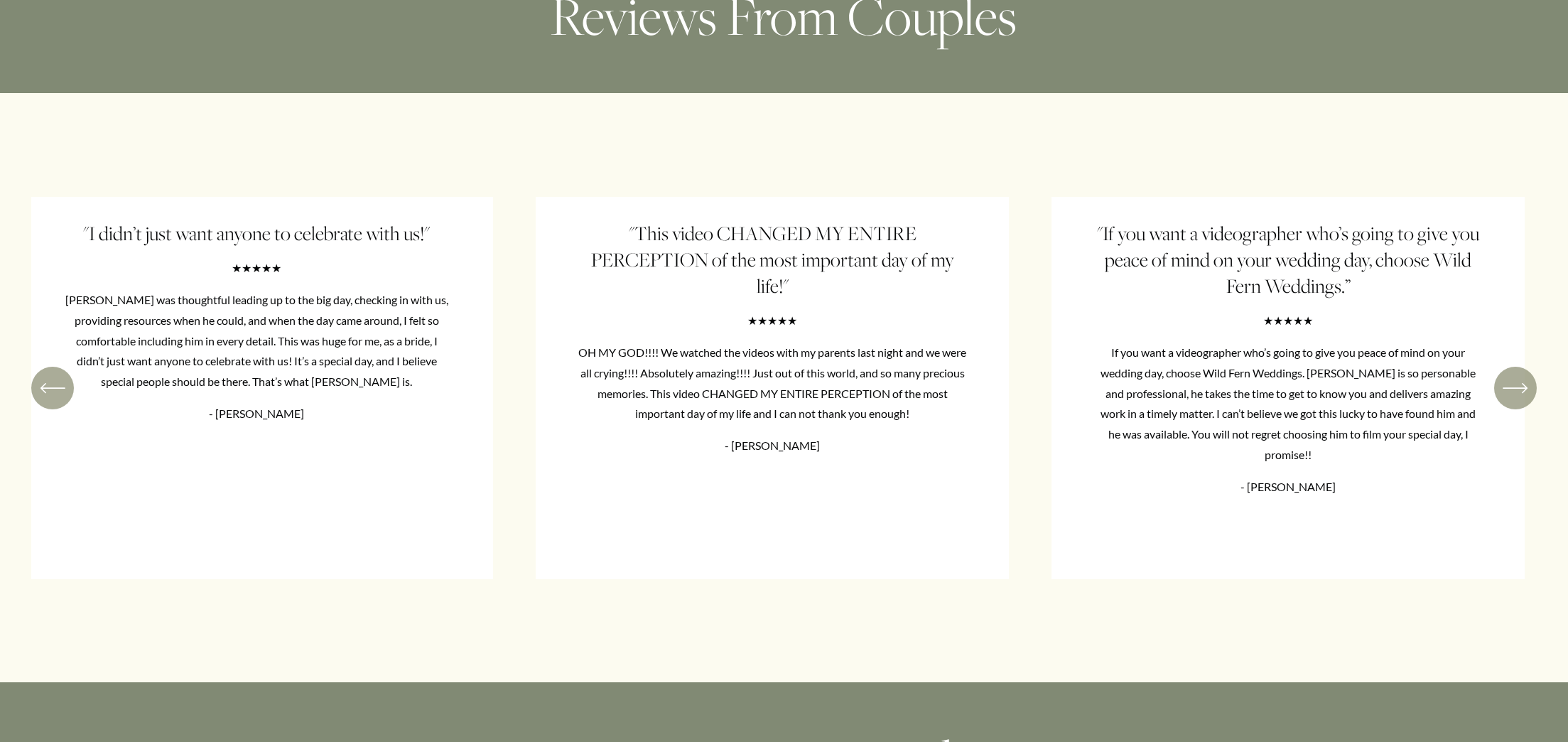
click at [46, 392] on icon "\a \a Previous\a \a \a" at bounding box center [44, 388] width 4 height 10
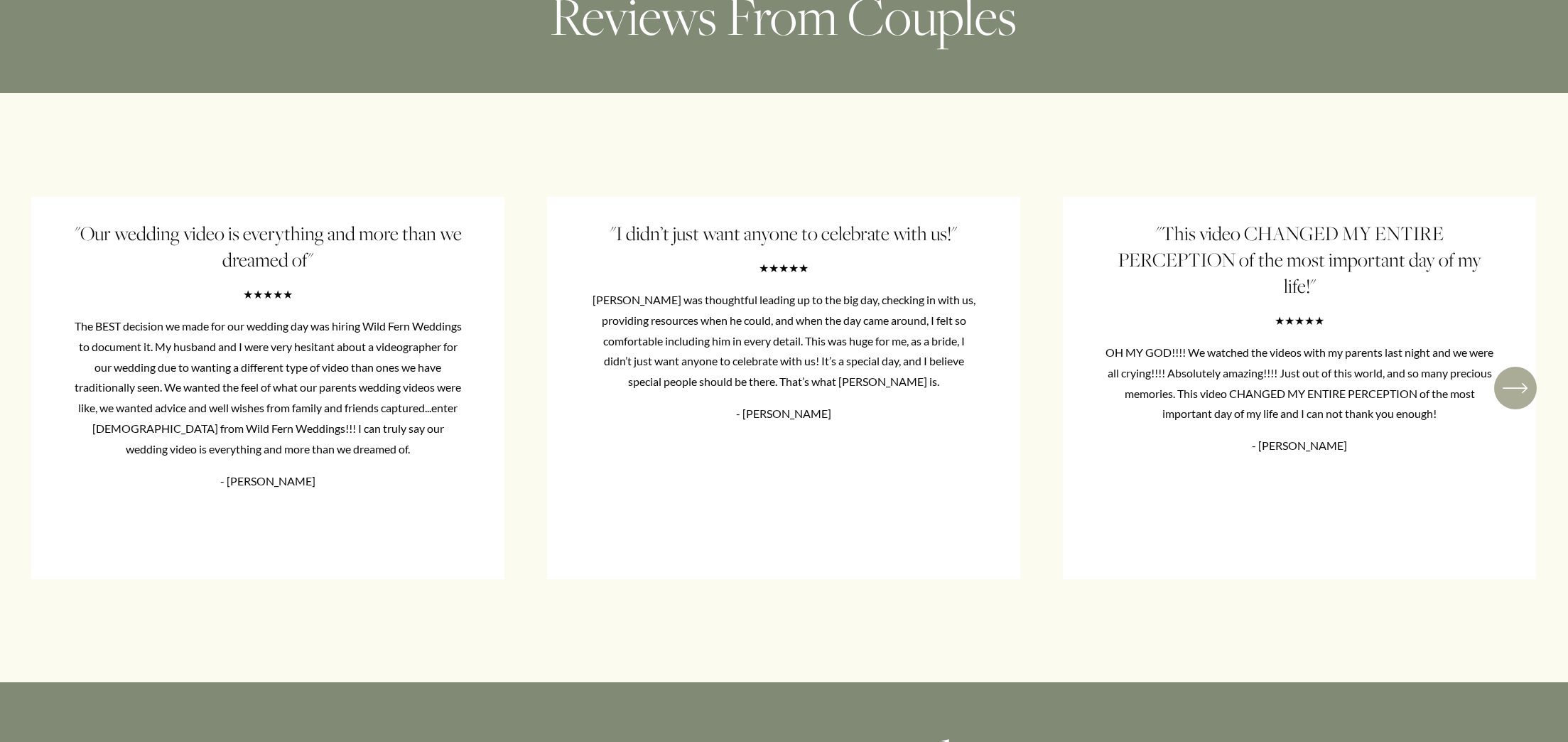
click at [47, 419] on ul ""Our wedding video is everything and more than we dreamed of" ★★★★★ The BEST de…" at bounding box center [784, 388] width 1506 height 383
click at [52, 414] on ul ""Our wedding video is everything and more than we dreamed of" ★★★★★ The BEST de…" at bounding box center [784, 388] width 1506 height 383
drag, startPoint x: 89, startPoint y: 352, endPoint x: 453, endPoint y: 478, distance: 385.2
click at [398, 461] on ul ""Our wedding video is everything and more than we dreamed of" ★★★★★ The BEST de…" at bounding box center [784, 388] width 1506 height 383
drag, startPoint x: 448, startPoint y: 480, endPoint x: 595, endPoint y: 449, distance: 150.2
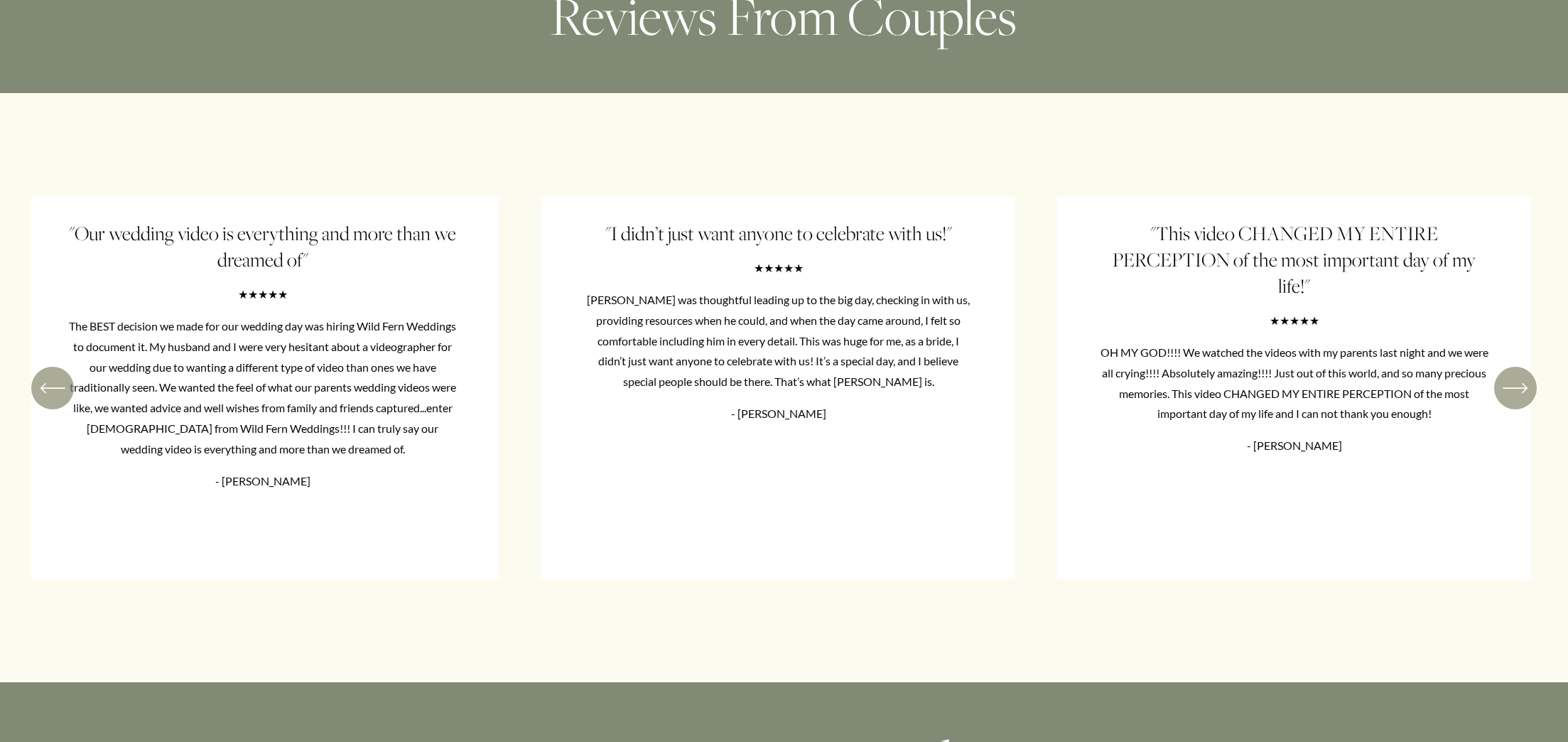
click at [595, 449] on ul ""Our wedding video is everything and more than we dreamed of" ★★★★★ The BEST de…" at bounding box center [784, 388] width 1506 height 383
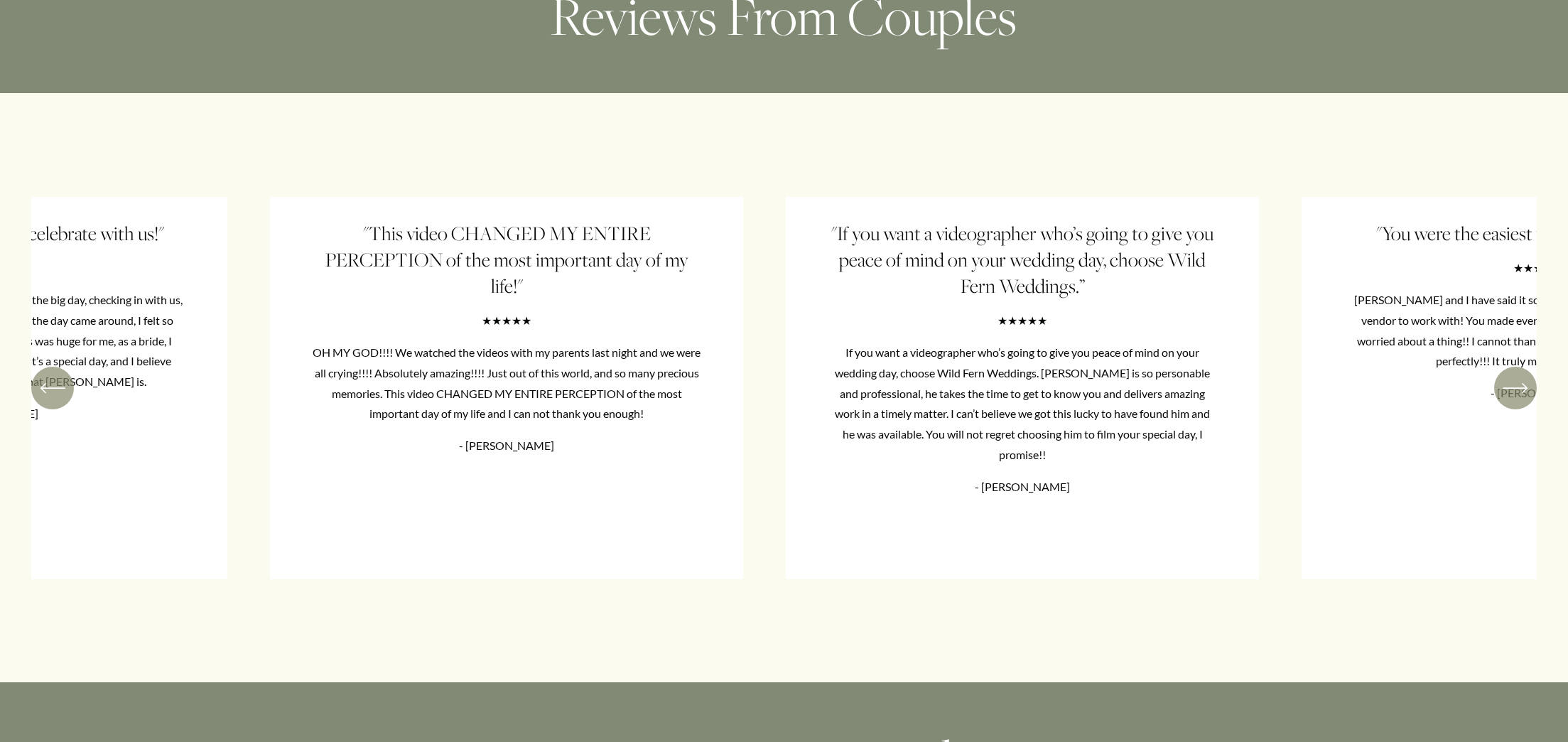
drag, startPoint x: 965, startPoint y: 384, endPoint x: 179, endPoint y: 384, distance: 786.0
click at [84, 387] on ul ""Our wedding video is everything and more than we dreamed of" ★★★★★ The BEST de…" at bounding box center [784, 388] width 1506 height 383
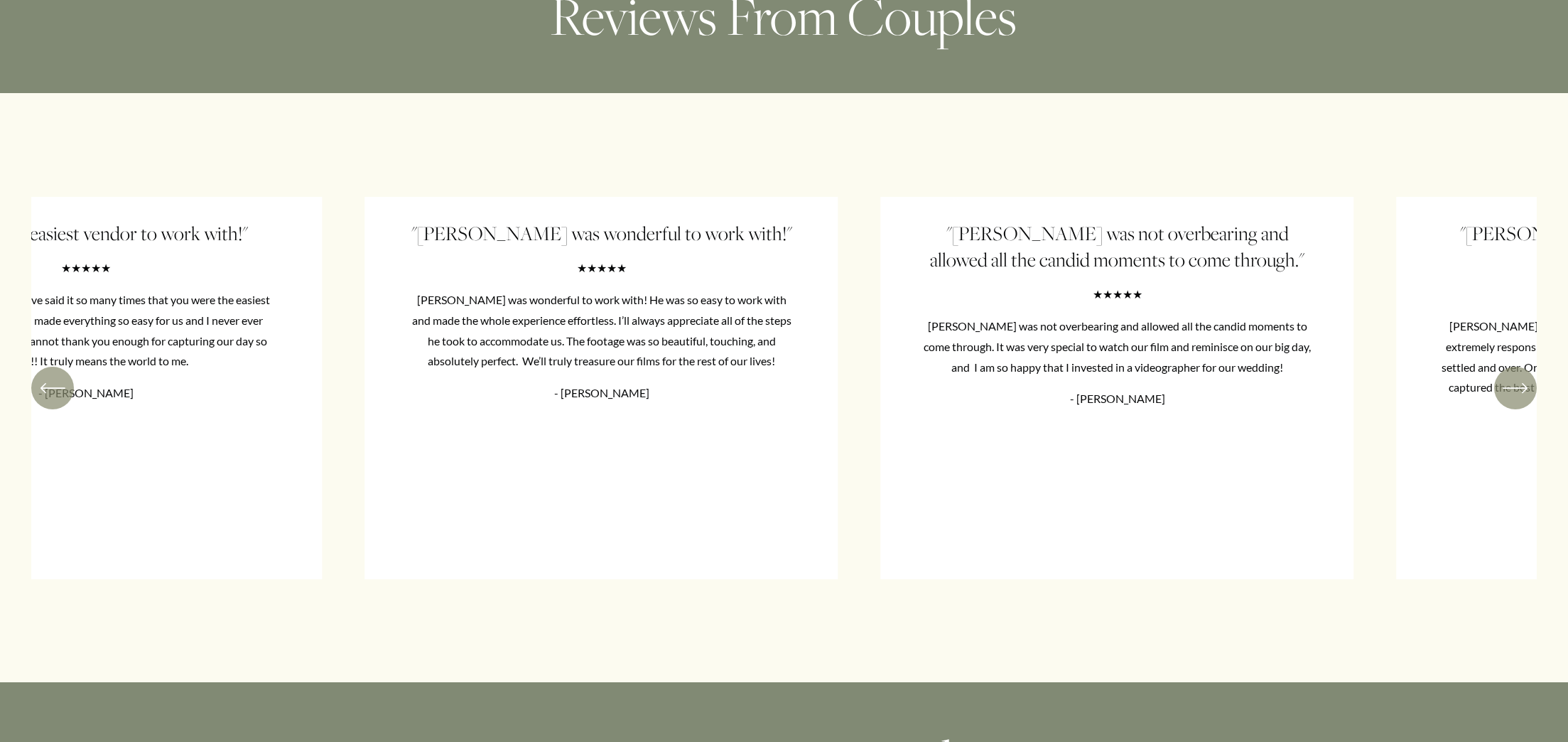
drag, startPoint x: 1360, startPoint y: 353, endPoint x: 259, endPoint y: 347, distance: 1101.0
click at [259, 347] on ul ""Our wedding video is everything and more than we dreamed of" ★★★★★ The BEST de…" at bounding box center [784, 388] width 1506 height 383
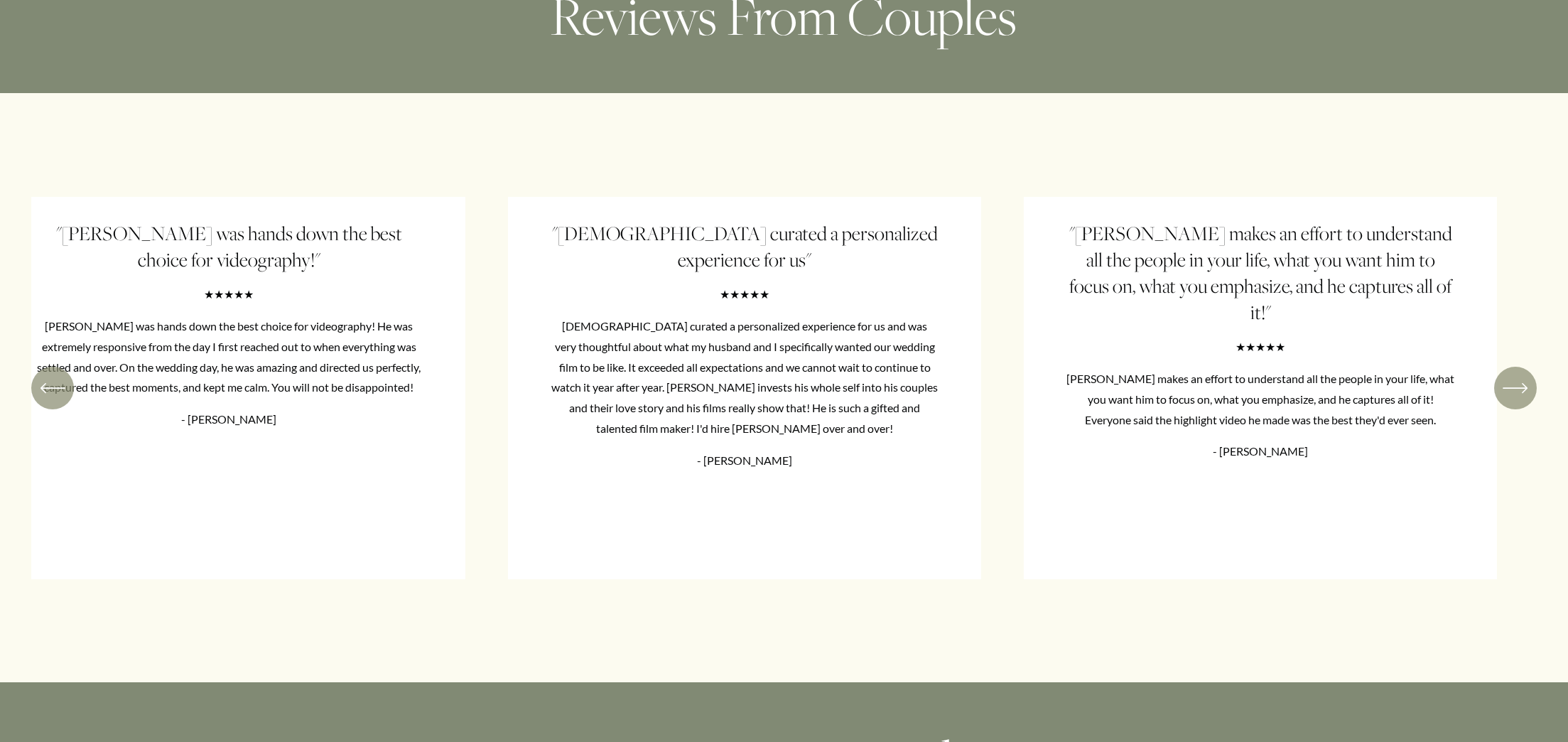
drag, startPoint x: 1185, startPoint y: 320, endPoint x: 1346, endPoint y: 337, distance: 161.9
click at [1013, 347] on ul ""Our wedding video is everything and more than we dreamed of" ★★★★★ The BEST de…" at bounding box center [784, 388] width 1506 height 383
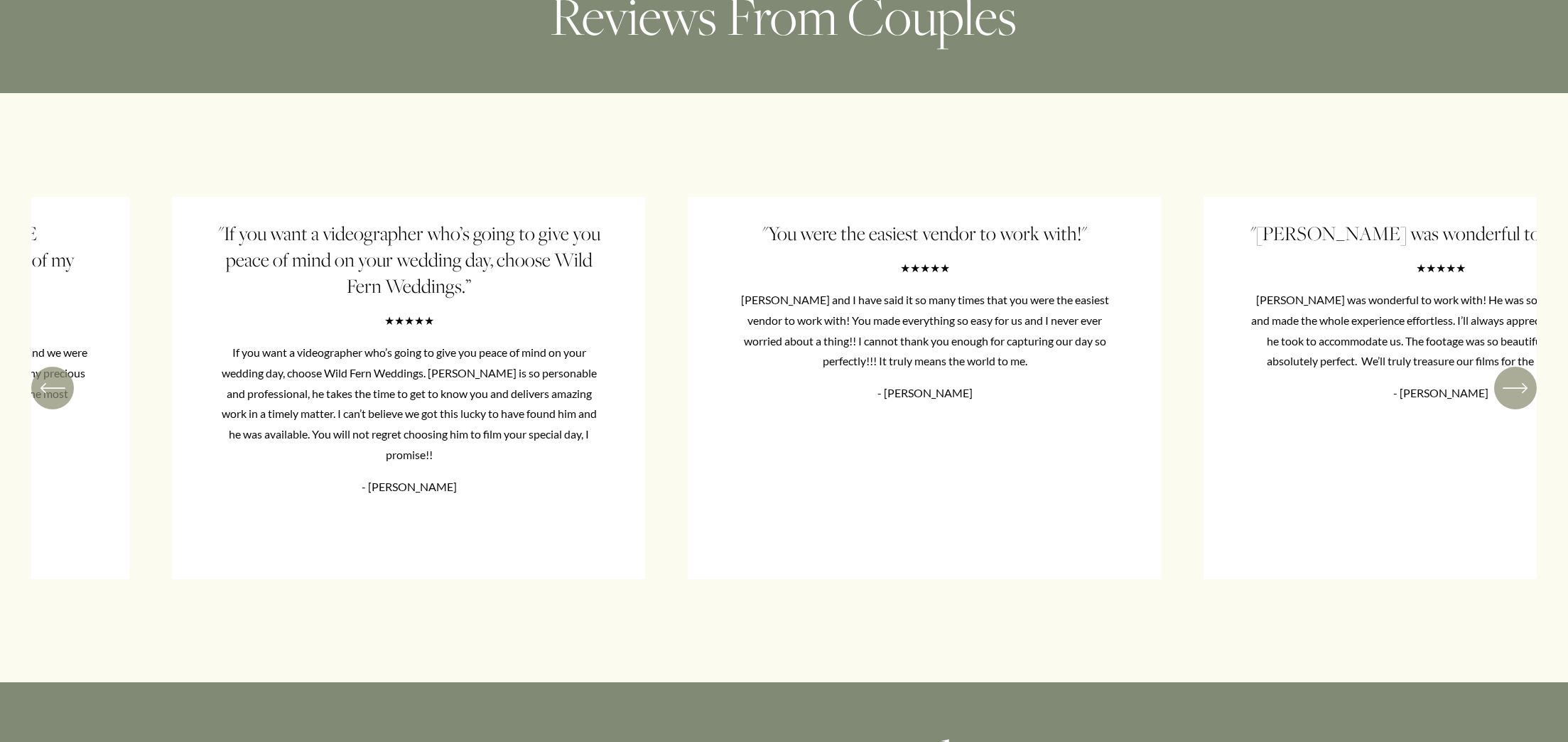
drag, startPoint x: 360, startPoint y: 310, endPoint x: 1454, endPoint y: 318, distance: 1094.0
click at [1476, 313] on ul ""Our wedding video is everything and more than we dreamed of" ★★★★★ The BEST de…" at bounding box center [784, 388] width 1506 height 383
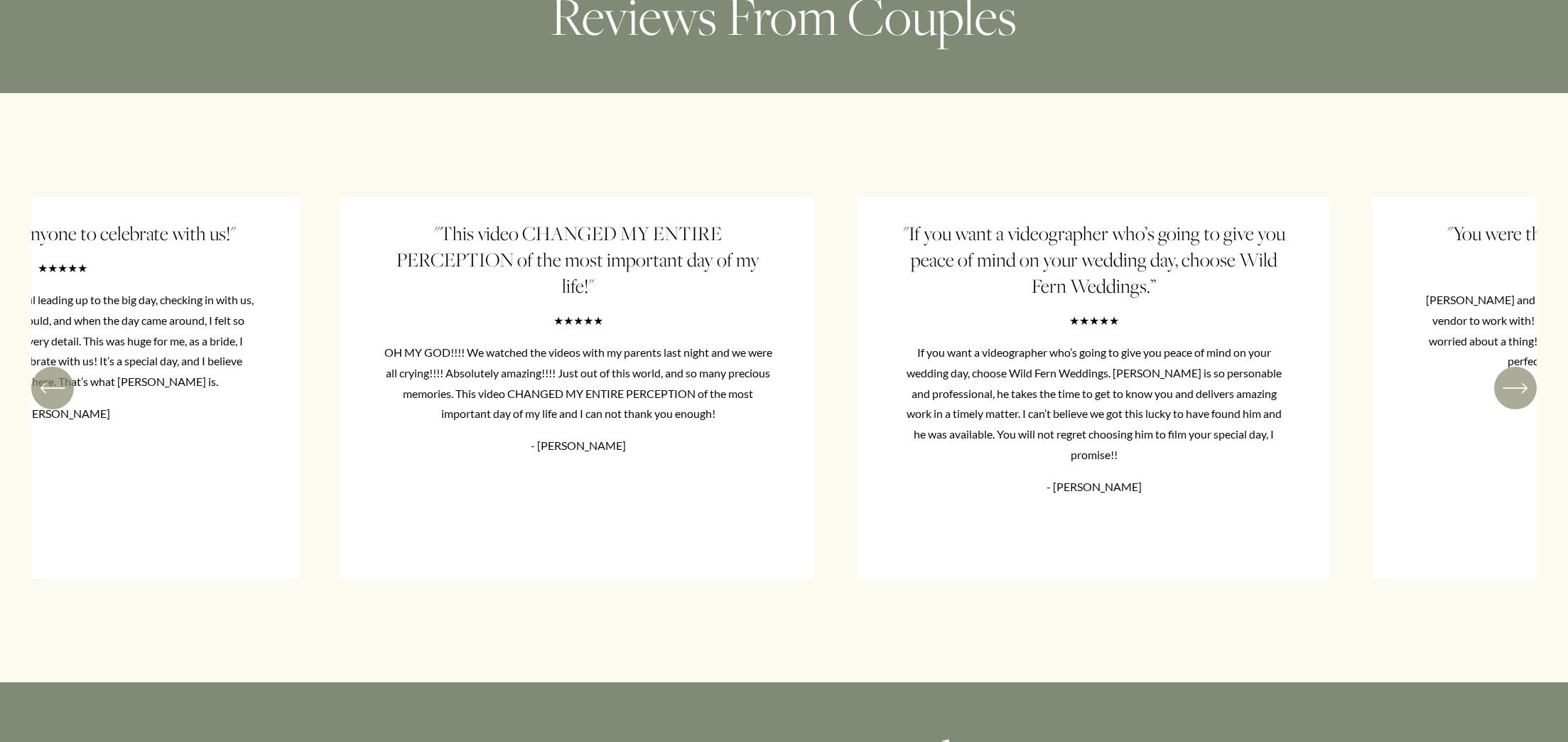
drag, startPoint x: 476, startPoint y: 303, endPoint x: 1465, endPoint y: 294, distance: 989.0
click at [1436, 294] on ul ""Our wedding video is everything and more than we dreamed of" ★★★★★ The BEST de…" at bounding box center [784, 388] width 1506 height 383
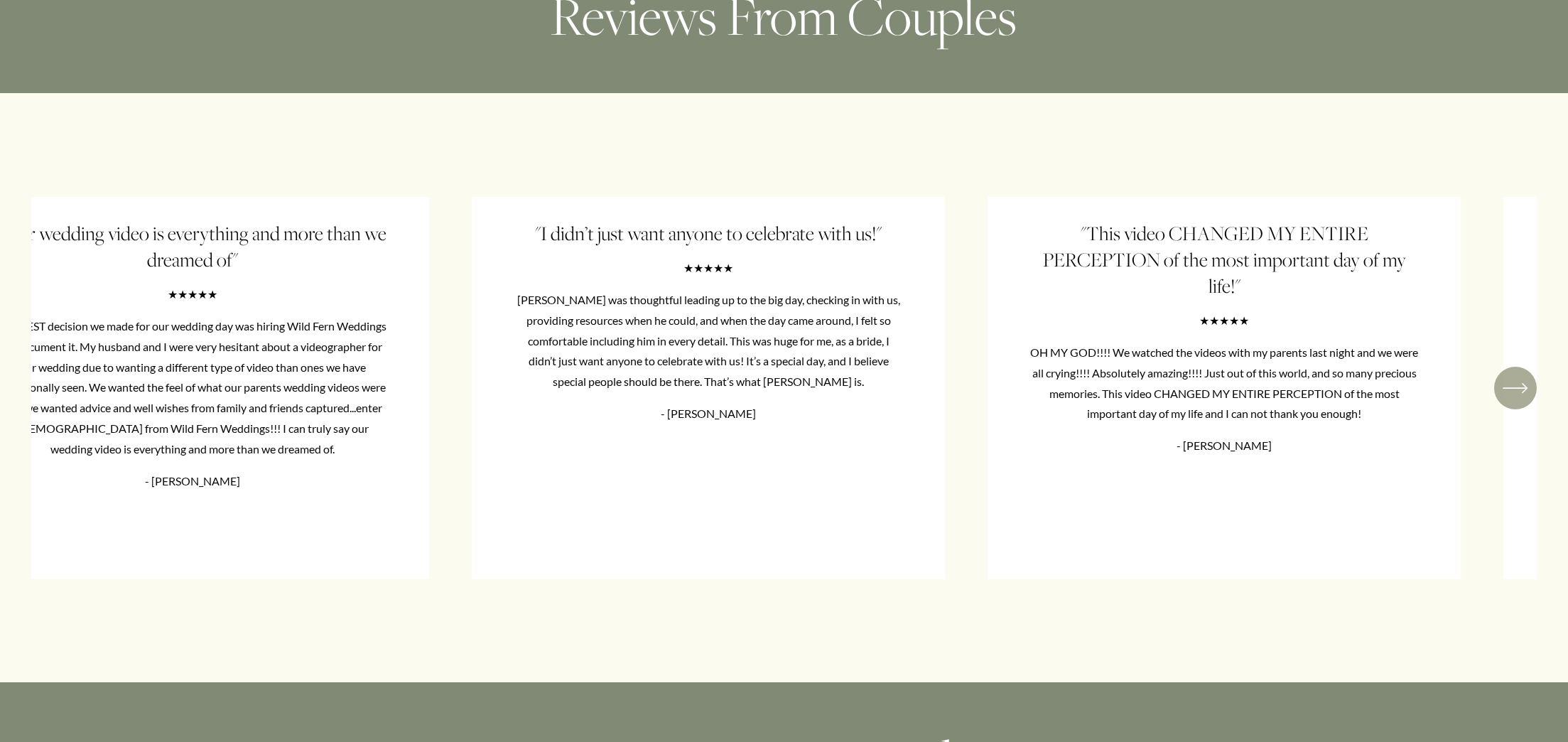
drag, startPoint x: 302, startPoint y: 324, endPoint x: 1433, endPoint y: 295, distance: 1131.4
click at [1433, 295] on ul ""Our wedding video is everything and more than we dreamed of" ★★★★★ The BEST de…" at bounding box center [784, 388] width 1506 height 383
drag, startPoint x: 160, startPoint y: 381, endPoint x: 1317, endPoint y: 392, distance: 1157.1
click at [995, 399] on ul ""Our wedding video is everything and more than we dreamed of" ★★★★★ The BEST de…" at bounding box center [784, 388] width 1506 height 383
click at [1533, 409] on div "\a \a \a Next\a \a" at bounding box center [1516, 388] width 43 height 43
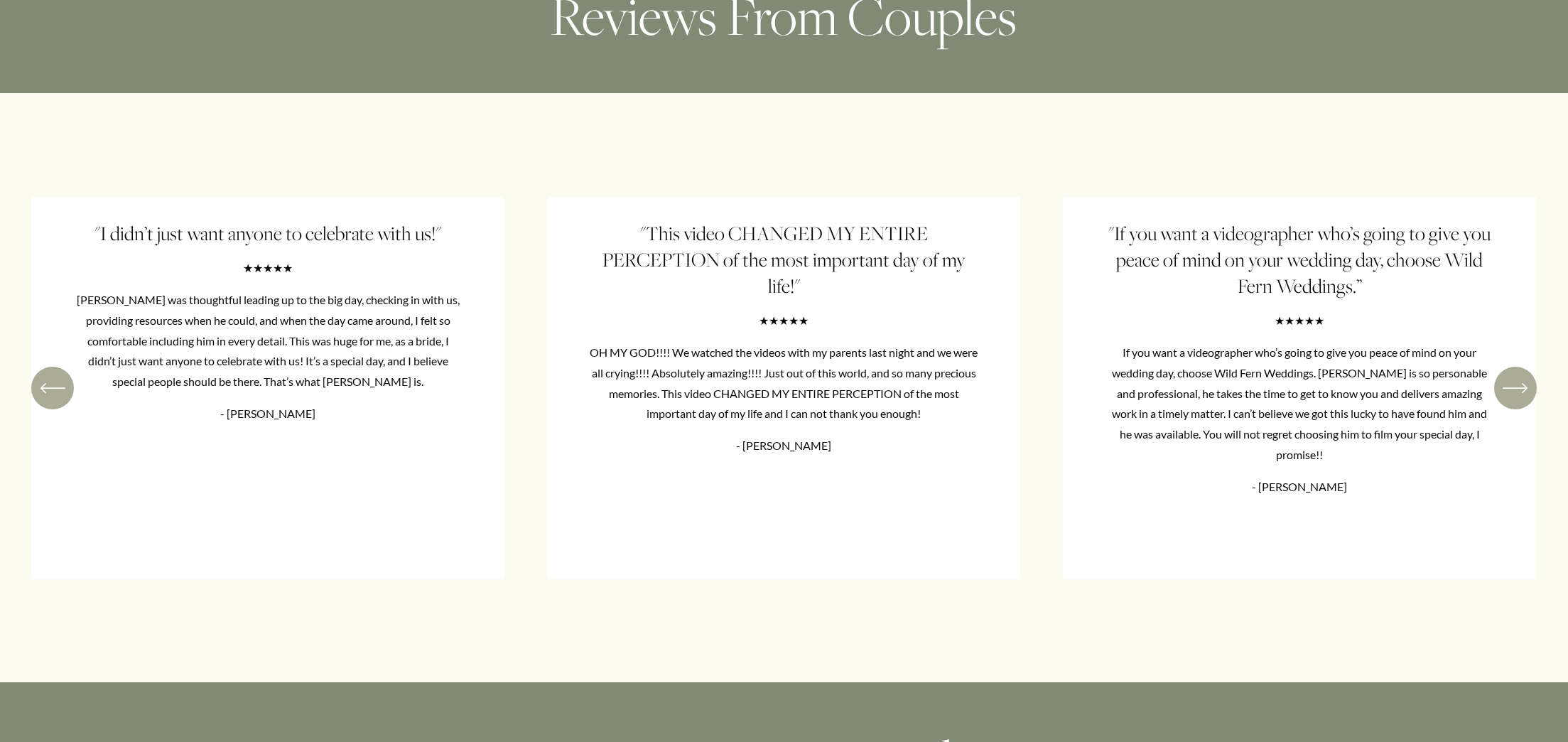
click at [69, 407] on div "\a \a Previous\a \a \a" at bounding box center [52, 388] width 43 height 43
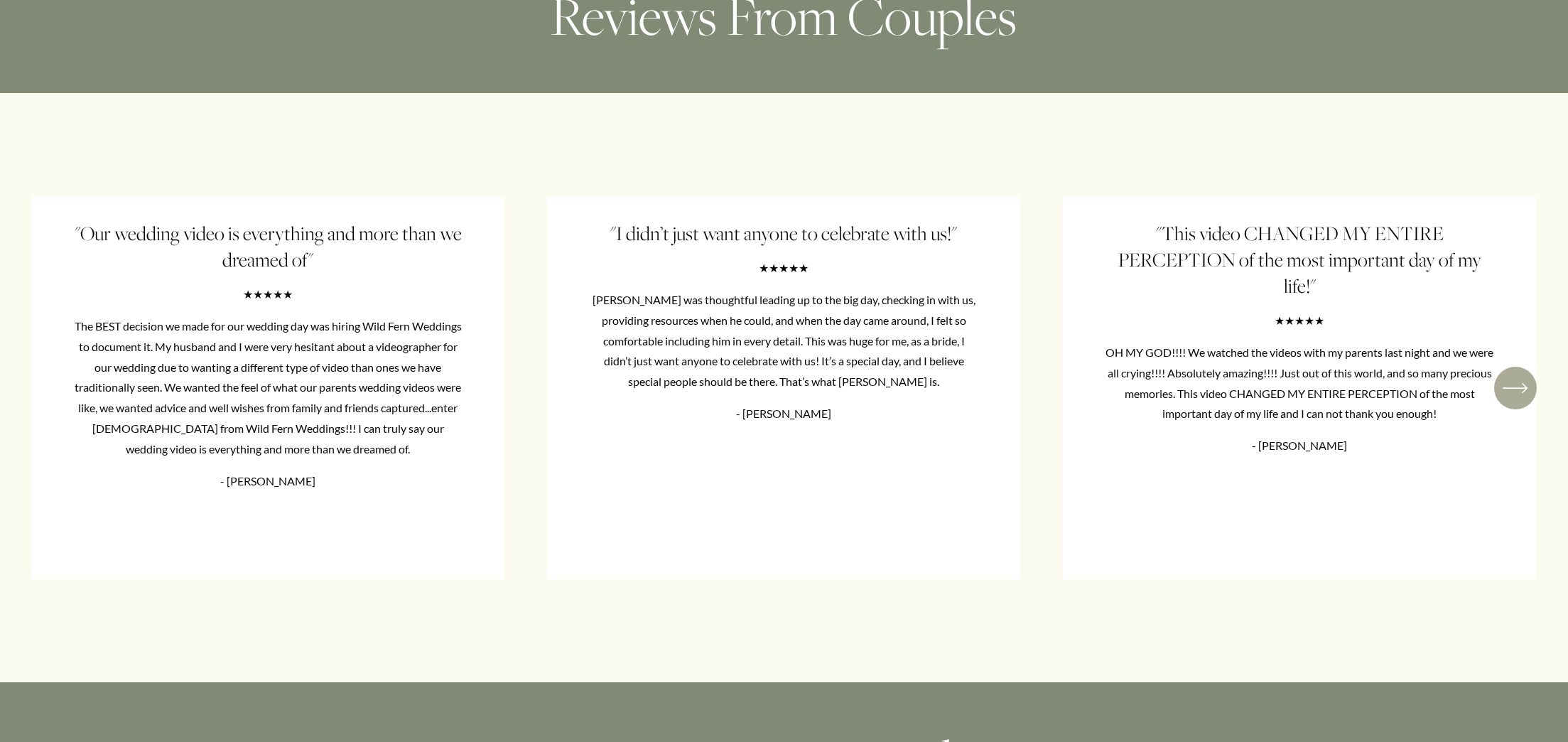
click at [66, 408] on ul ""Our wedding video is everything and more than we dreamed of" ★★★★★ The BEST de…" at bounding box center [784, 388] width 1506 height 383
click at [53, 411] on ul ""Our wedding video is everything and more than we dreamed of" ★★★★★ The BEST de…" at bounding box center [784, 388] width 1506 height 383
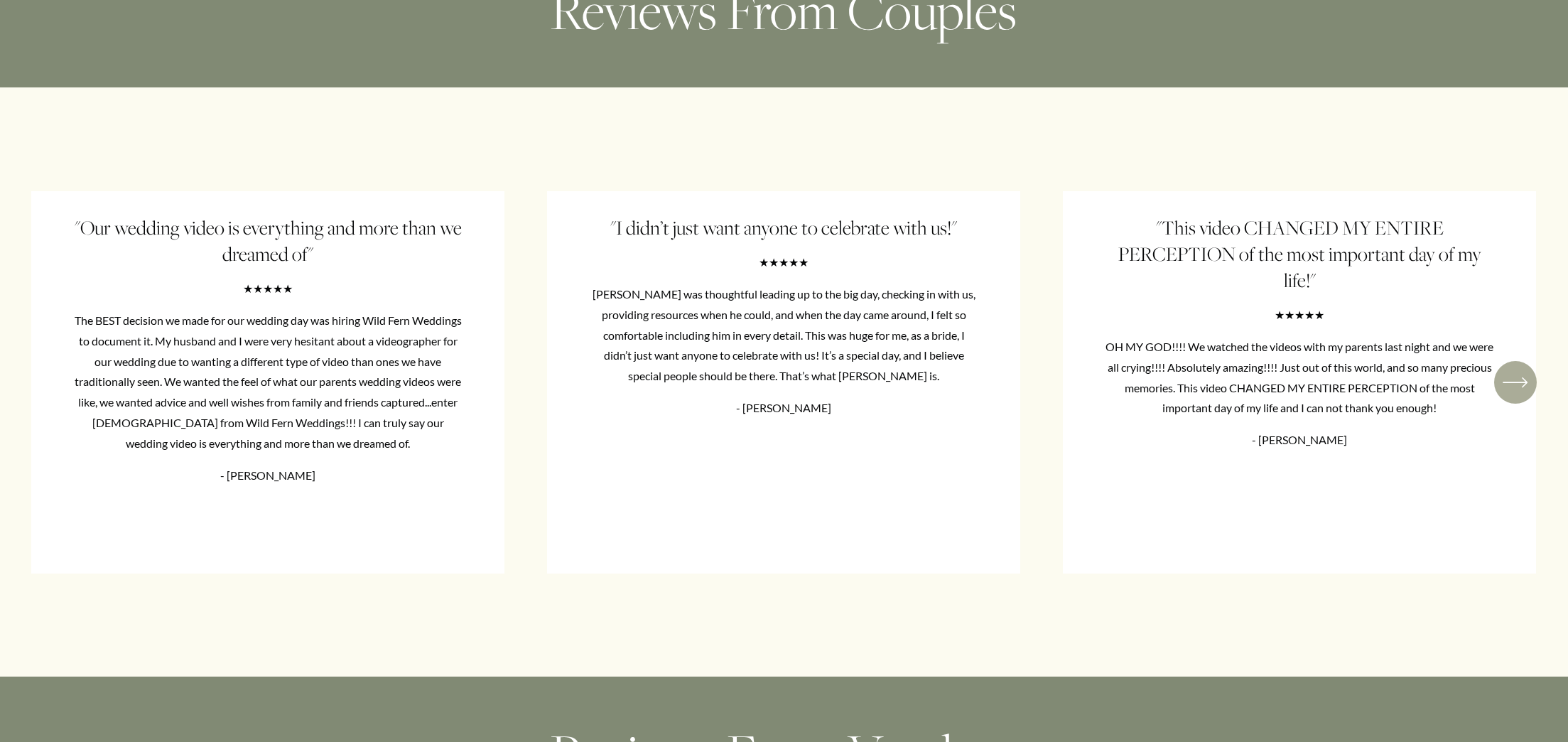
drag, startPoint x: 77, startPoint y: 347, endPoint x: 541, endPoint y: 570, distance: 514.8
click at [541, 570] on ul ""Our wedding video is everything and more than we dreamed of" ★★★★★ The BEST de…" at bounding box center [784, 383] width 1506 height 383
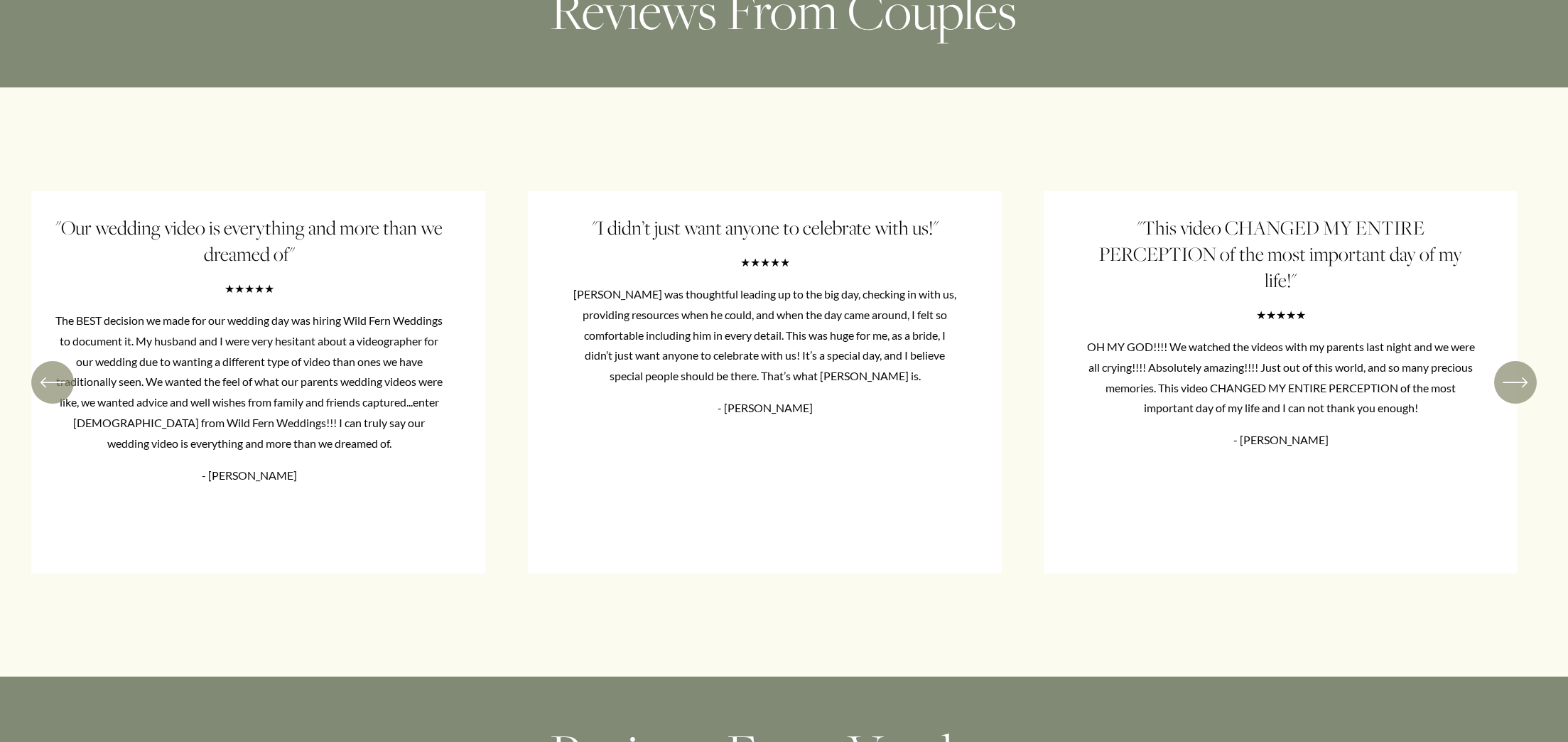
drag, startPoint x: 422, startPoint y: 494, endPoint x: 456, endPoint y: 426, distance: 76.0
click at [456, 426] on ul ""Our wedding video is everything and more than we dreamed of" ★★★★★ The BEST de…" at bounding box center [784, 383] width 1506 height 383
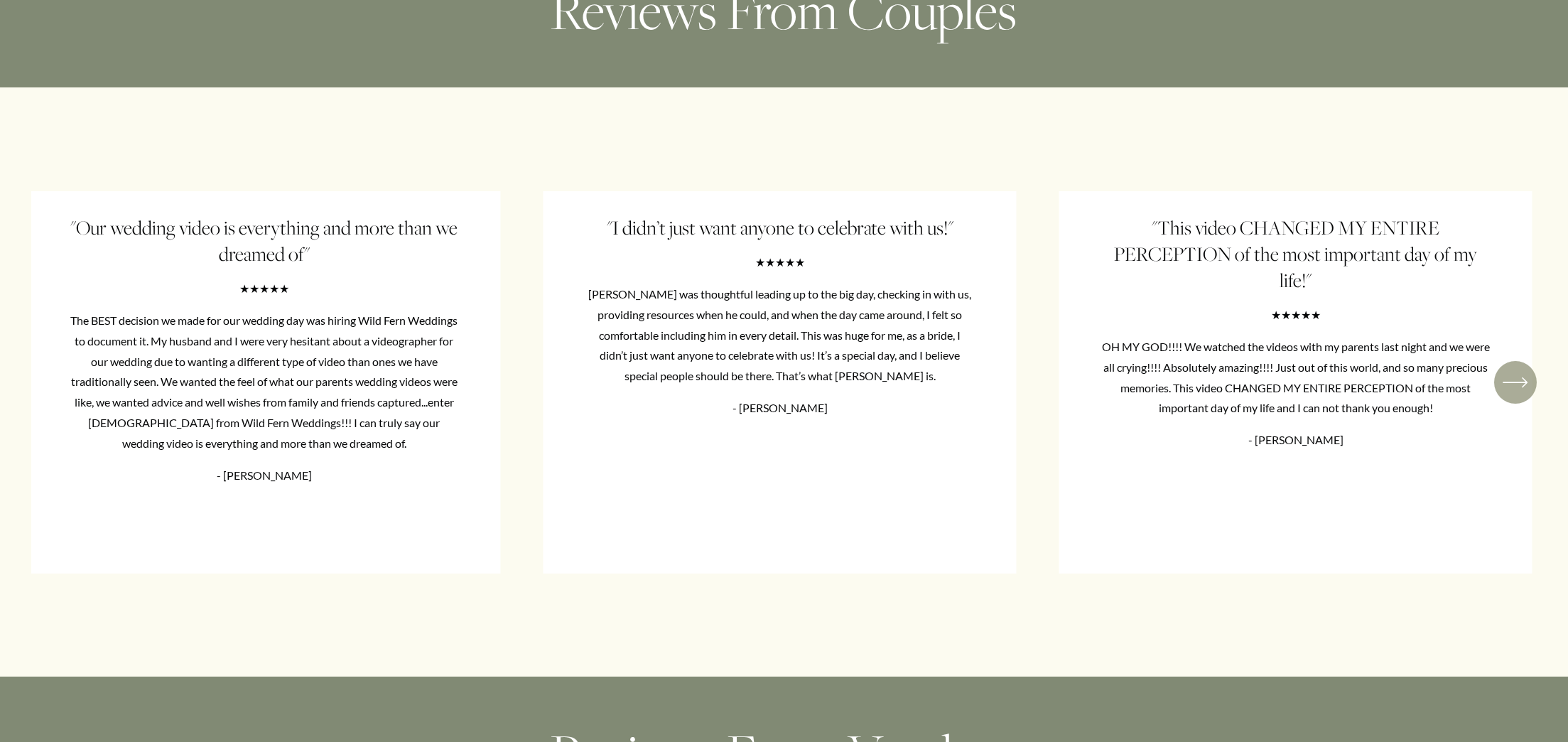
drag, startPoint x: 62, startPoint y: 248, endPoint x: 382, endPoint y: 406, distance: 356.9
click at [382, 406] on ul ""Our wedding video is everything and more than we dreamed of" ★★★★★ The BEST de…" at bounding box center [784, 383] width 1506 height 383
drag, startPoint x: 67, startPoint y: 340, endPoint x: 429, endPoint y: 463, distance: 382.3
click at [429, 463] on ul ""Our wedding video is everything and more than we dreamed of" ★★★★★ The BEST de…" at bounding box center [784, 383] width 1506 height 383
click at [1522, 395] on icon "\a \a \a Next\a \a" at bounding box center [1516, 382] width 26 height 26
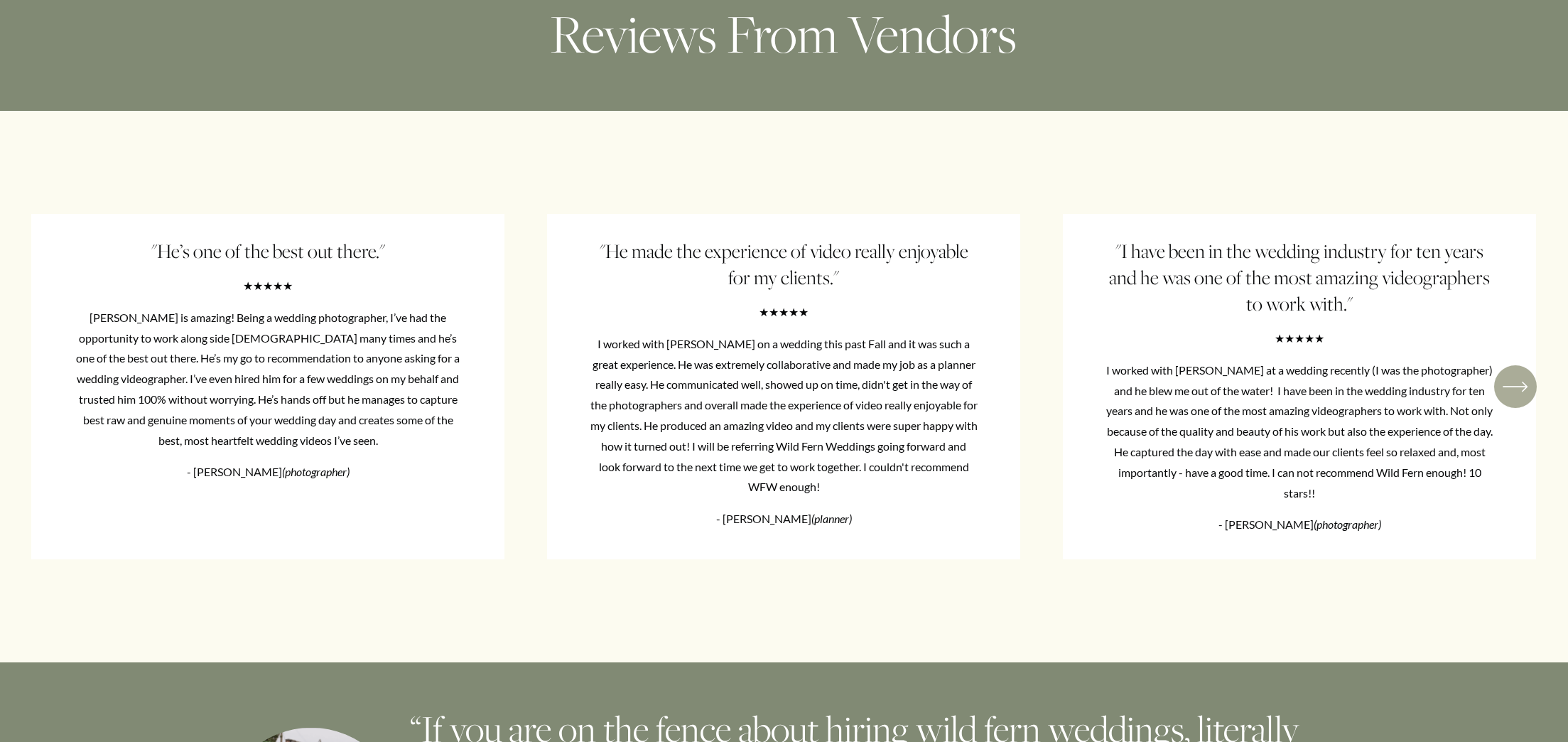
scroll to position [10068, 0]
click at [1513, 399] on icon "\a \a \a Next\a \a" at bounding box center [1516, 386] width 26 height 26
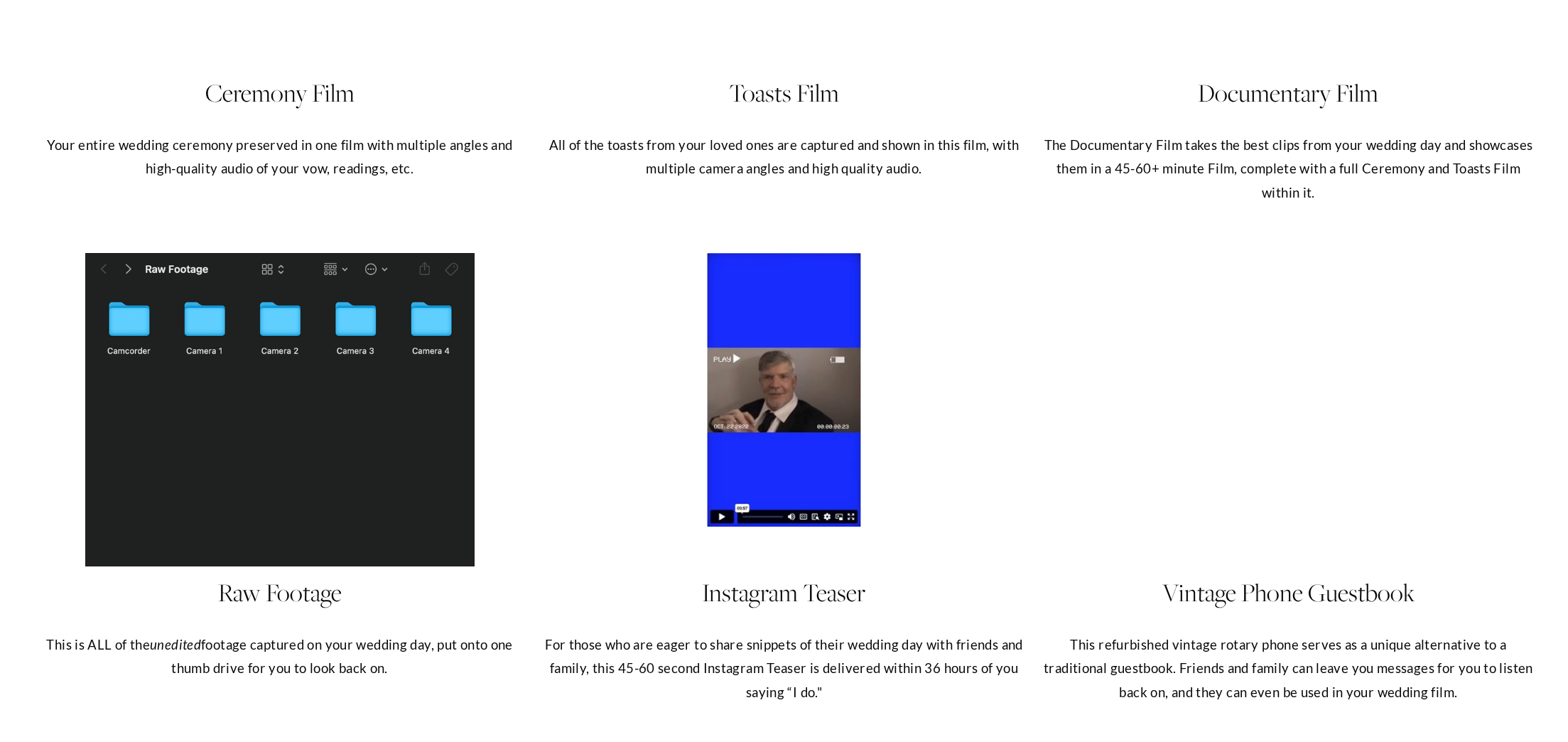
scroll to position [8111, 0]
